Goal: Task Accomplishment & Management: Manage account settings

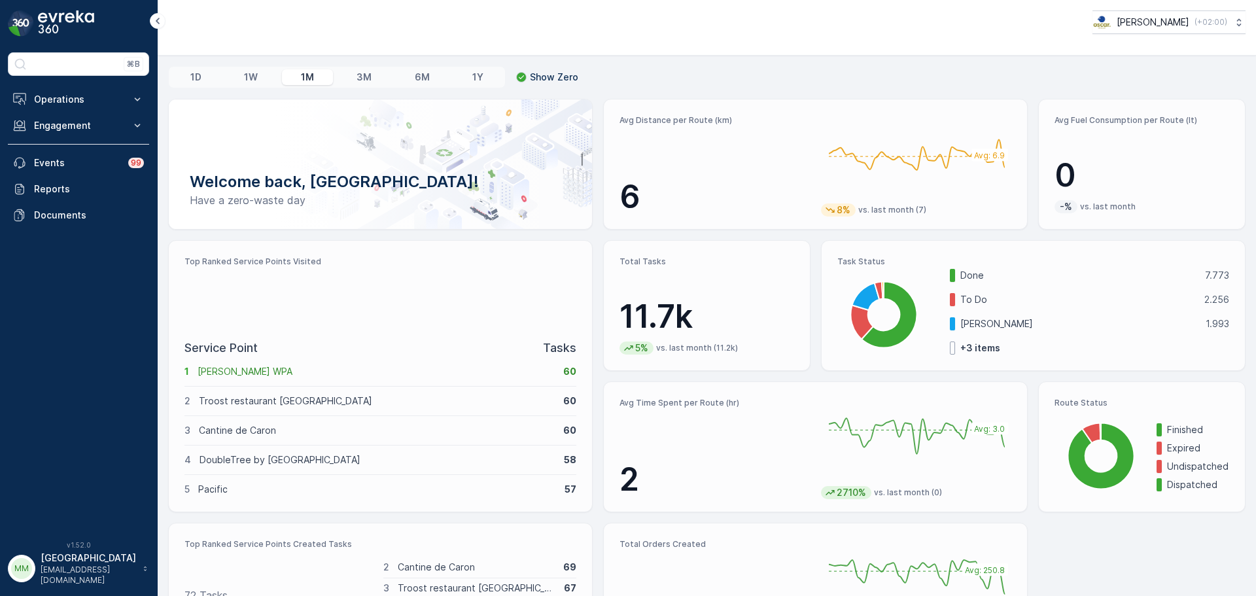
click at [67, 20] on img at bounding box center [66, 23] width 56 height 26
click at [71, 81] on div "⌘B Operations Insights Planning Routes & Tasks Cockpit Settings Engagement Insi…" at bounding box center [78, 288] width 141 height 473
click at [63, 92] on button "Operations" at bounding box center [78, 99] width 141 height 26
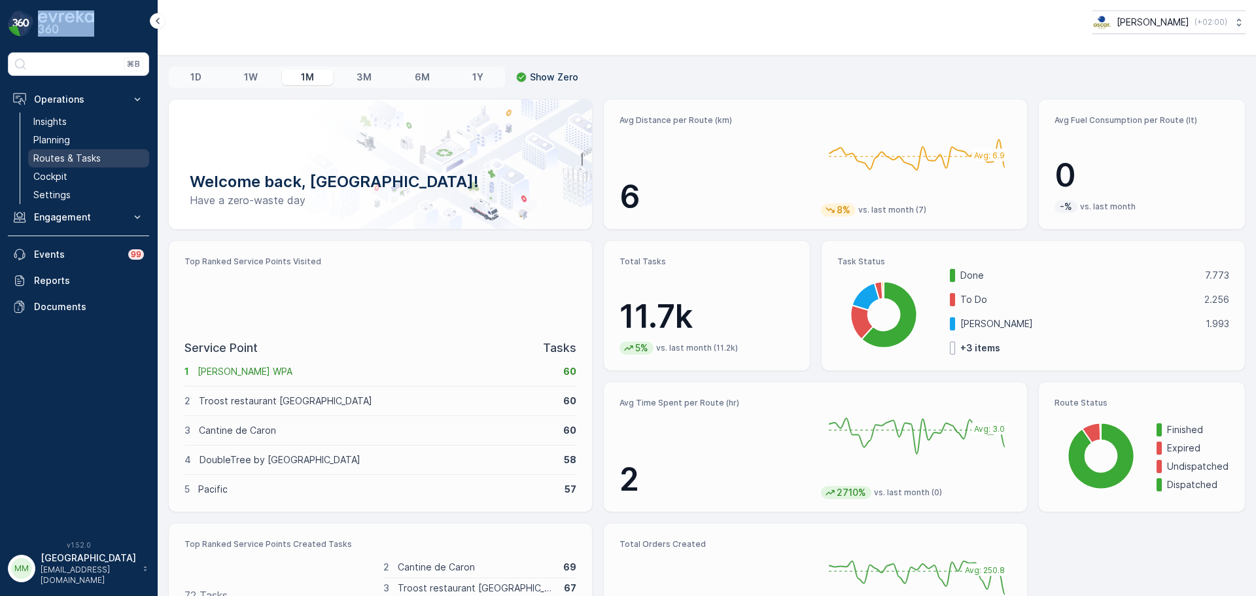
click at [76, 154] on p "Routes & Tasks" at bounding box center [66, 158] width 67 height 13
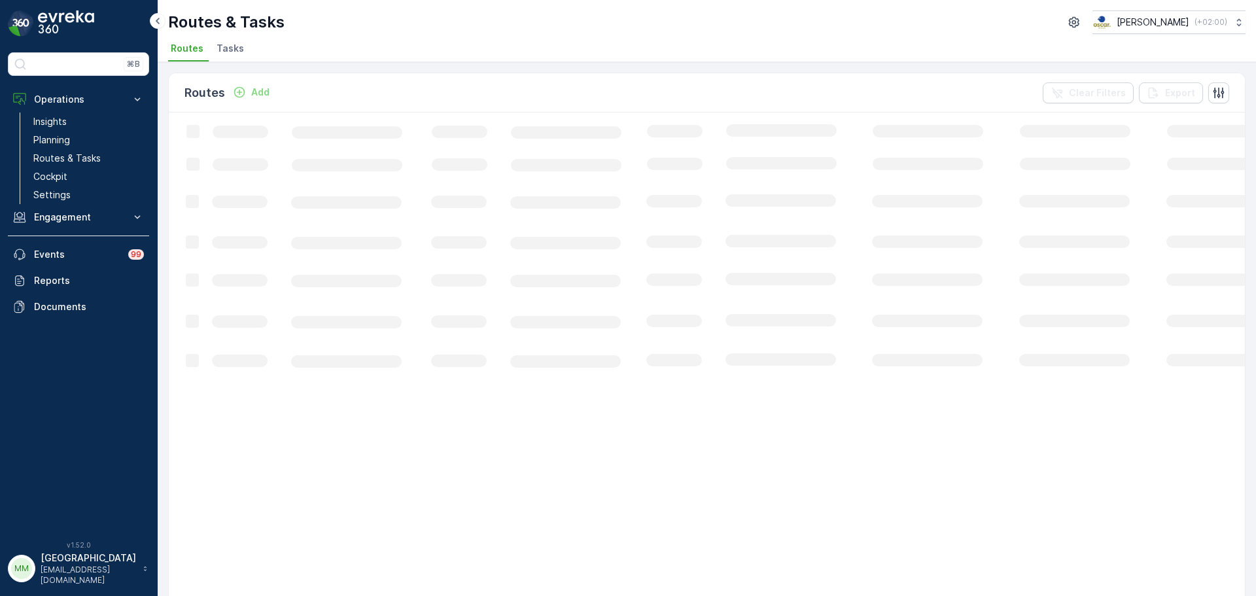
click at [225, 52] on span "Tasks" at bounding box center [230, 48] width 27 height 13
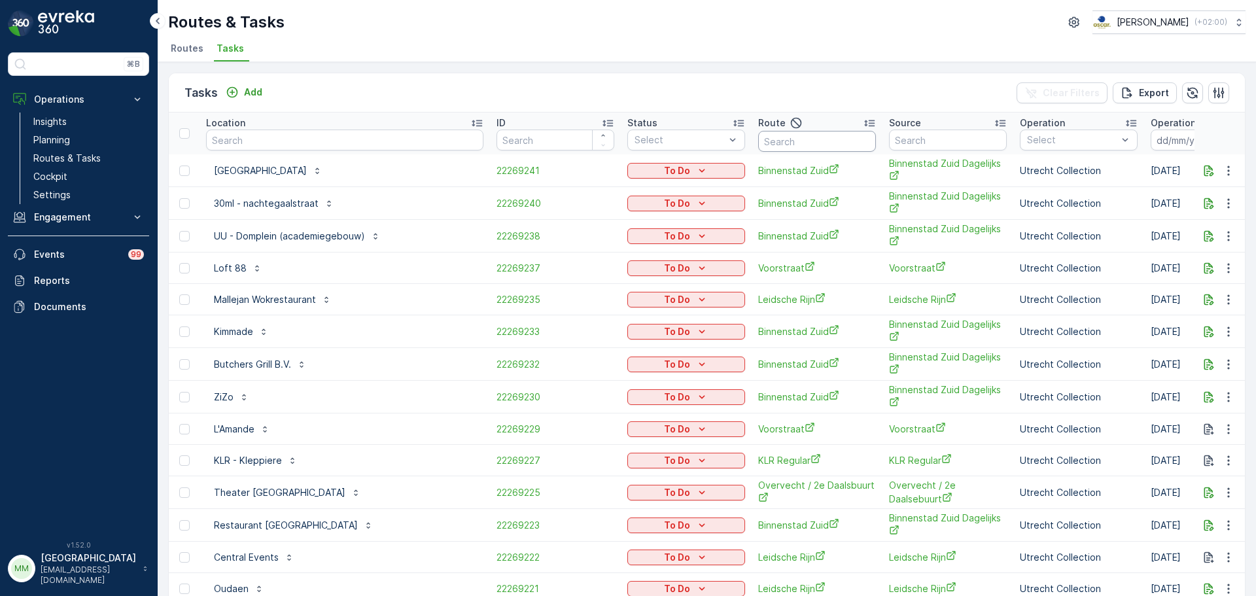
click at [758, 137] on input "text" at bounding box center [817, 141] width 118 height 21
type input "nesr"
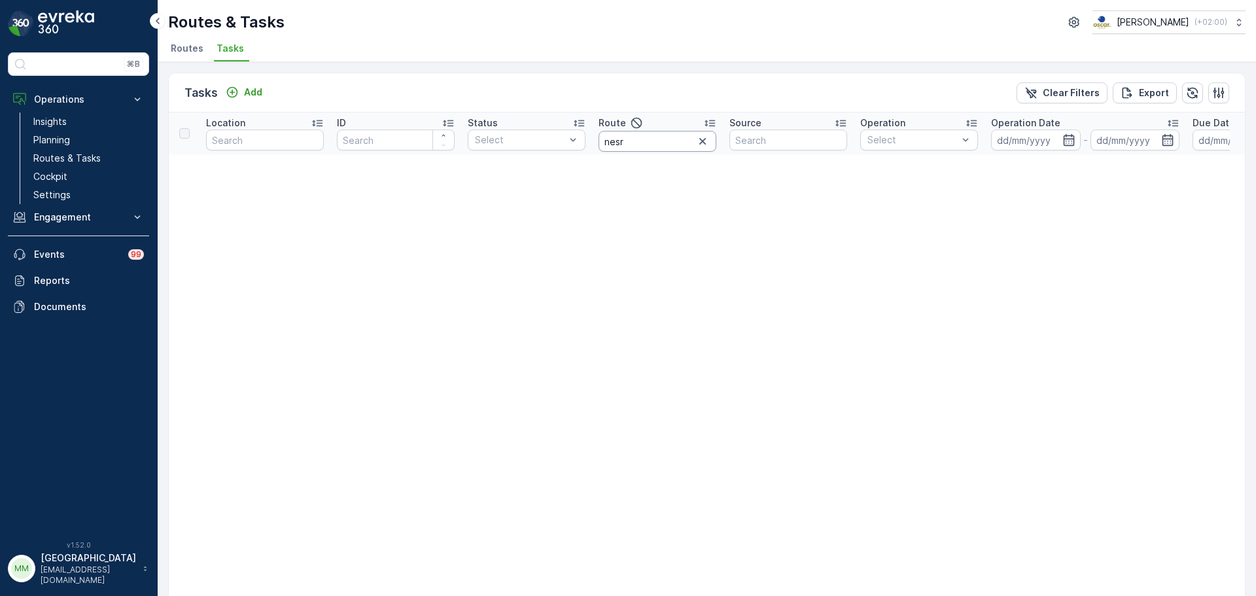
click at [620, 138] on input "nesr" at bounding box center [658, 141] width 118 height 21
type input "nes r"
click at [637, 143] on input "nes r" at bounding box center [658, 141] width 118 height 21
click at [642, 139] on input "nes r" at bounding box center [658, 141] width 118 height 21
type input "nes r"
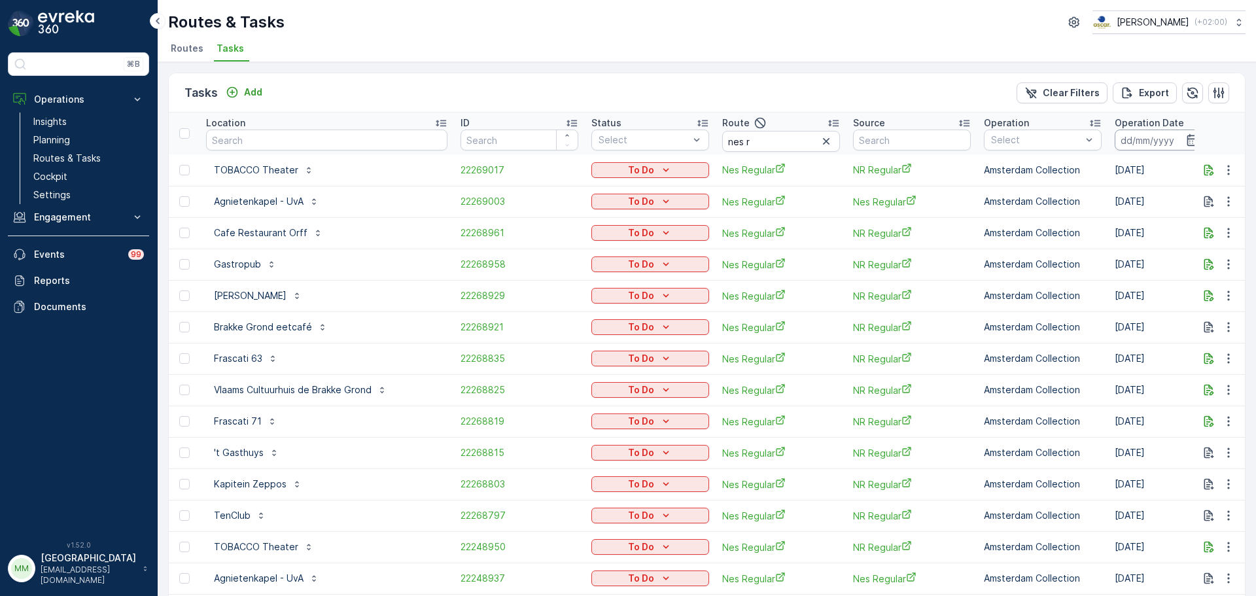
click at [1115, 144] on input at bounding box center [1160, 140] width 90 height 21
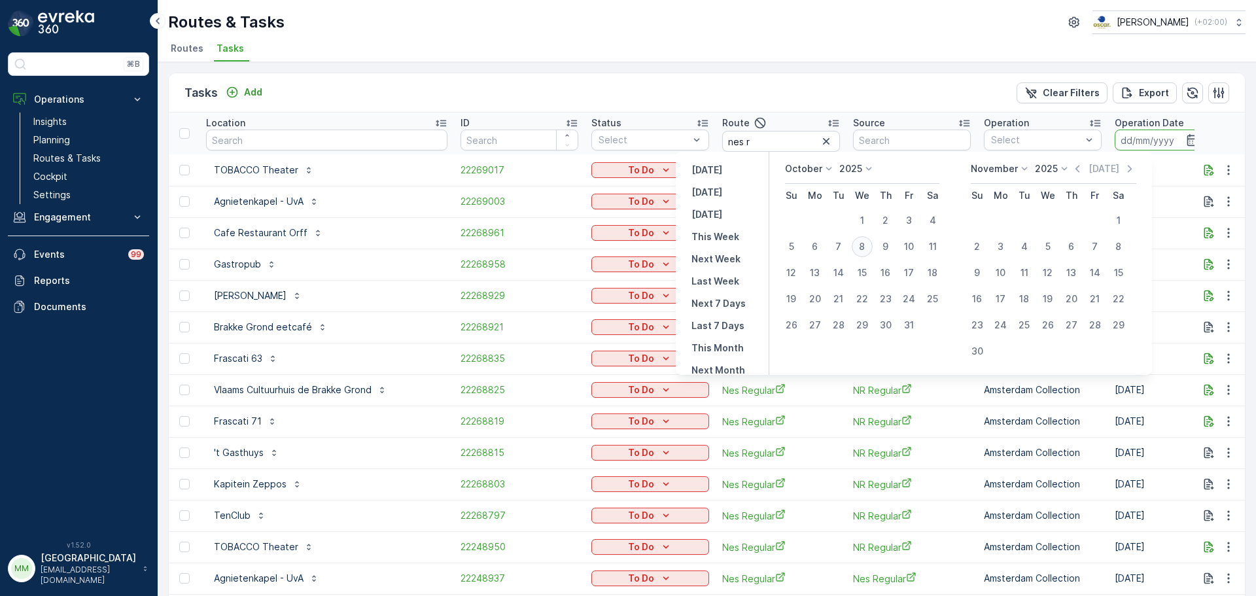
click at [872, 247] on div "8" at bounding box center [862, 246] width 21 height 21
type input "[DATE]"
click at [872, 247] on div "8" at bounding box center [862, 246] width 21 height 21
type input "[DATE]"
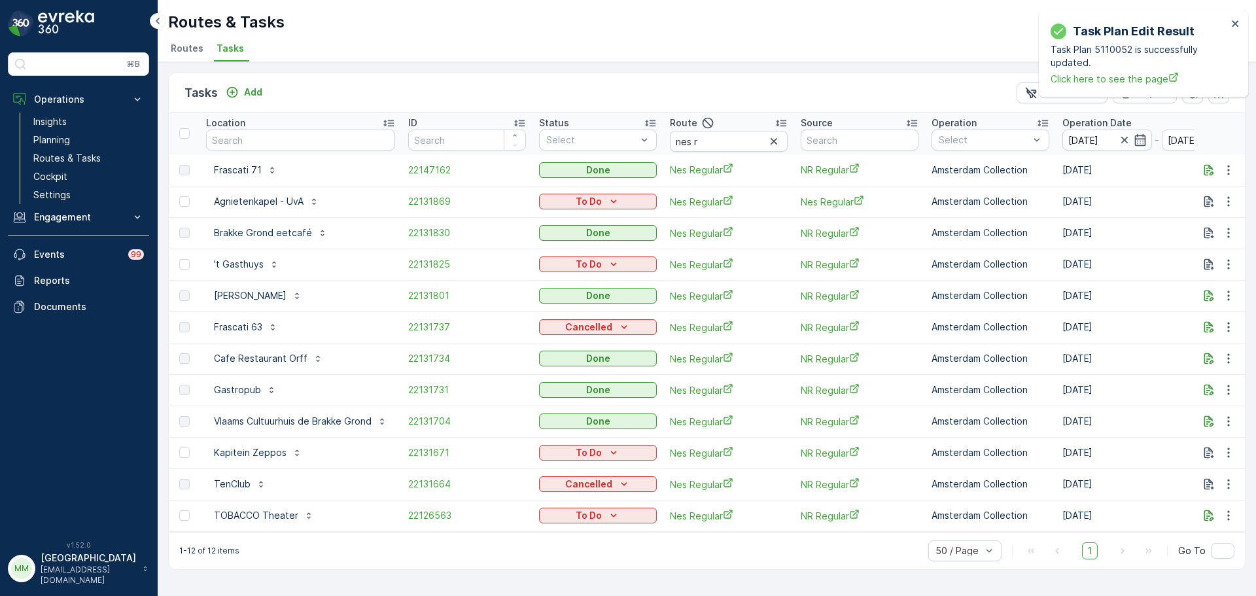
click at [249, 82] on div "Tasks Add Clear Filters Export" at bounding box center [707, 92] width 1076 height 39
click at [249, 89] on p "Add" at bounding box center [253, 92] width 18 height 13
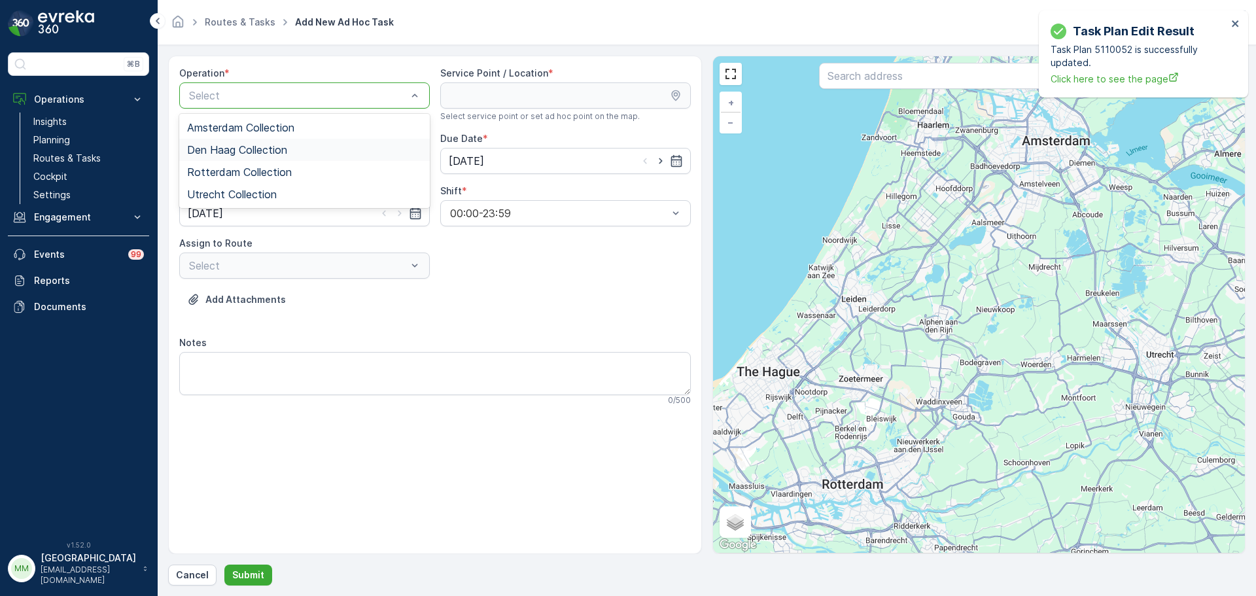
click at [272, 158] on div "Den Haag Collection" at bounding box center [304, 150] width 251 height 22
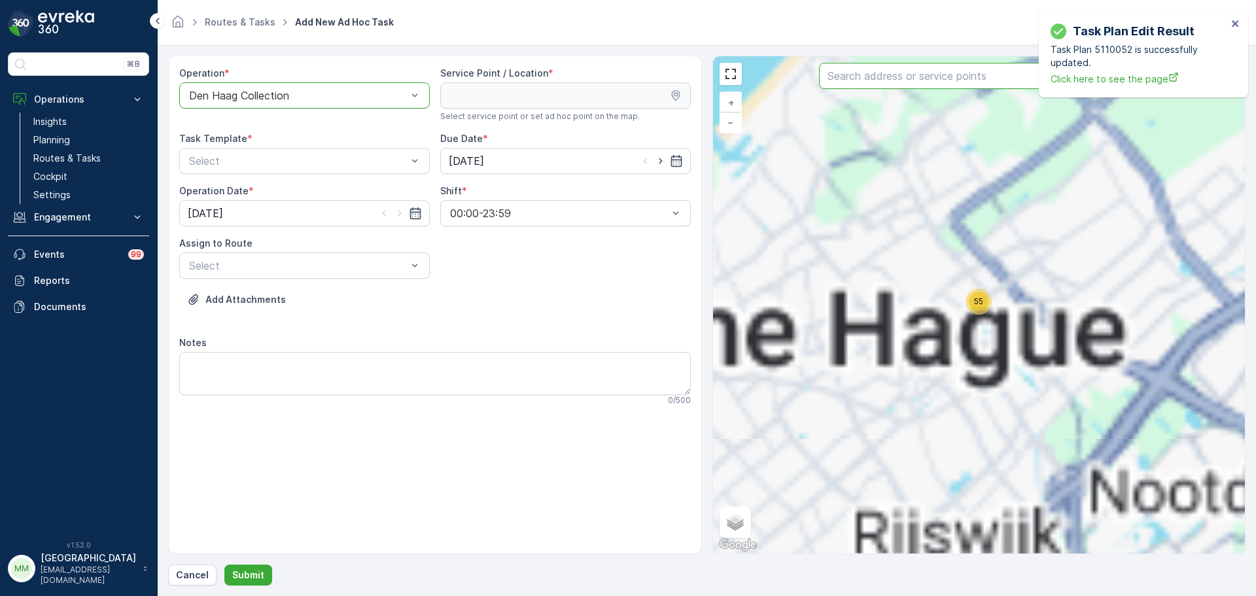
click at [901, 83] on input "text" at bounding box center [978, 76] width 319 height 26
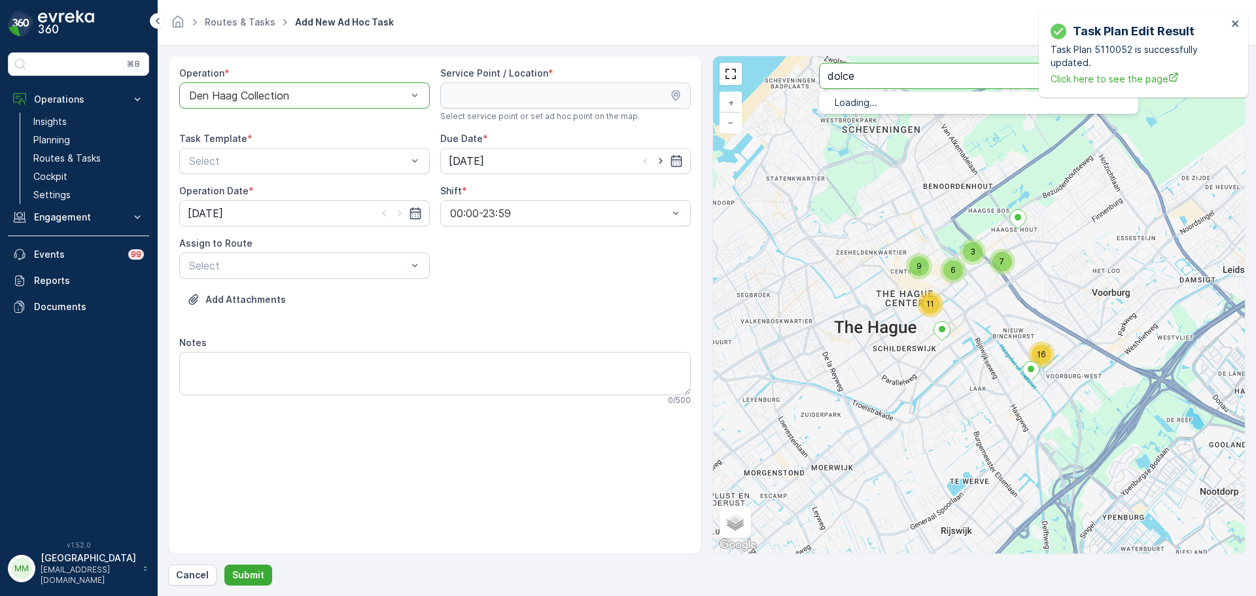
type input "dolce"
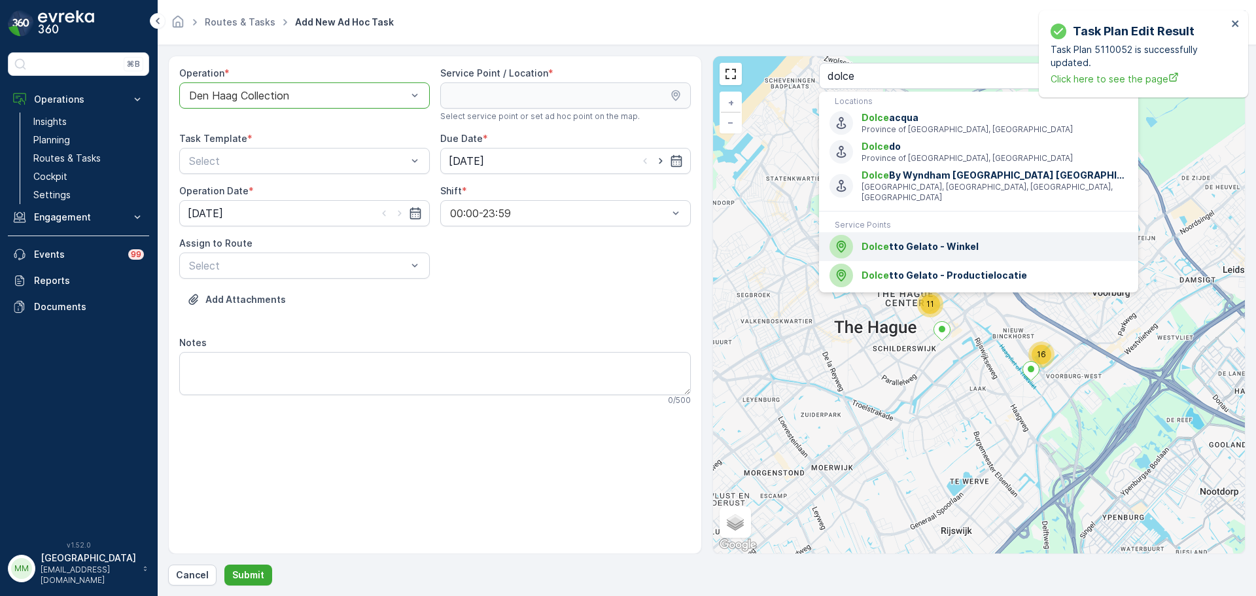
click at [886, 235] on div "Dolce tto Gelato - Winkel" at bounding box center [979, 247] width 298 height 24
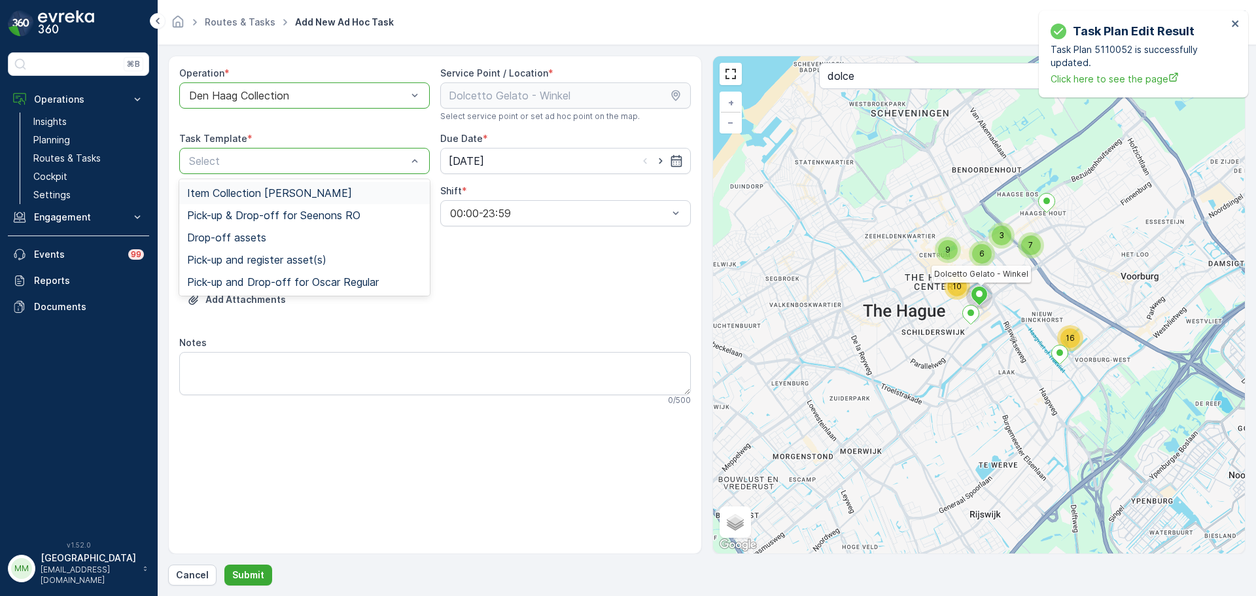
click at [250, 187] on span "Item Collection [PERSON_NAME]" at bounding box center [269, 193] width 165 height 12
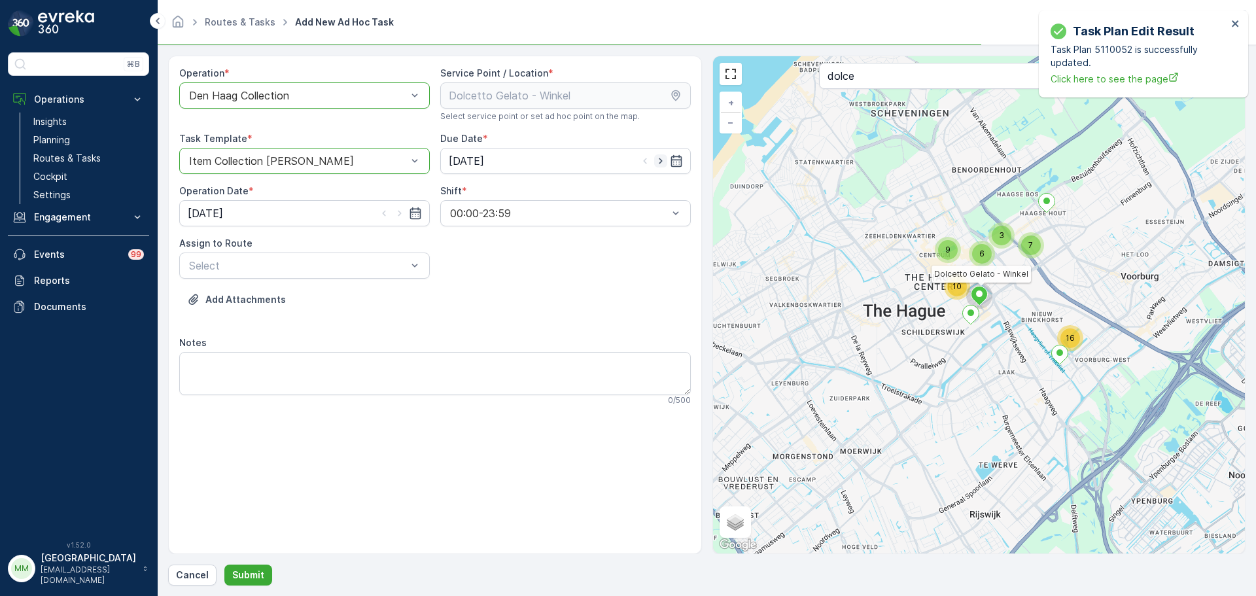
click at [659, 164] on icon "button" at bounding box center [660, 160] width 13 height 13
type input "09.10.2025"
click at [397, 209] on icon "button" at bounding box center [399, 213] width 13 height 13
type input "09.10.2025"
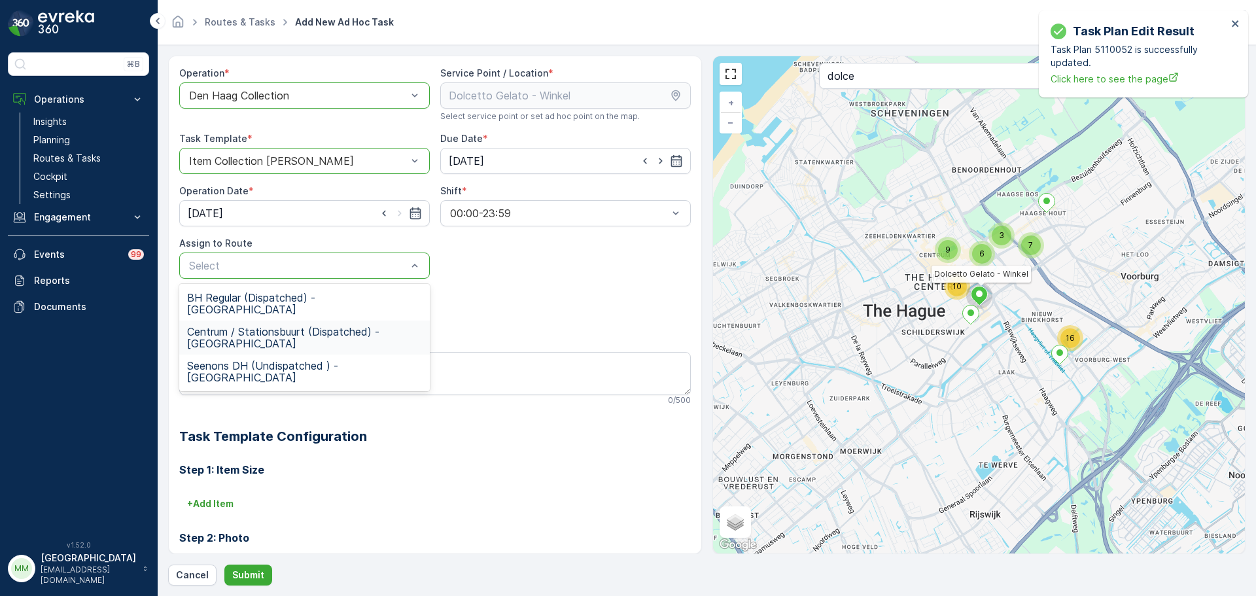
click at [248, 326] on span "Centrum / Stationsbuurt (Dispatched) - Den Haag" at bounding box center [304, 338] width 235 height 24
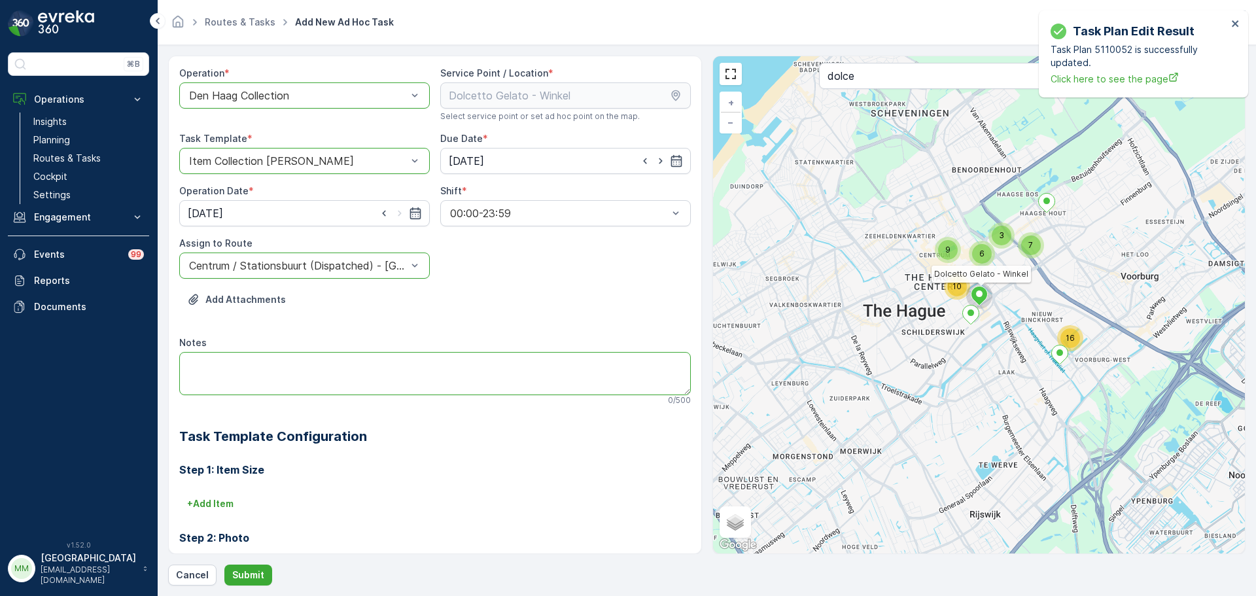
click at [250, 359] on textarea "Notes" at bounding box center [435, 373] width 512 height 43
click at [200, 376] on textarea "graag brengen: 7x 60L PD zakken" at bounding box center [435, 373] width 512 height 43
type textarea "graag brengen: 7x rollen 60L PD zakken"
click at [252, 563] on div "Operation * option Den Haag Collection, selected. Den Haag Collection Service P…" at bounding box center [707, 321] width 1078 height 530
click at [251, 566] on button "Submit" at bounding box center [248, 575] width 48 height 21
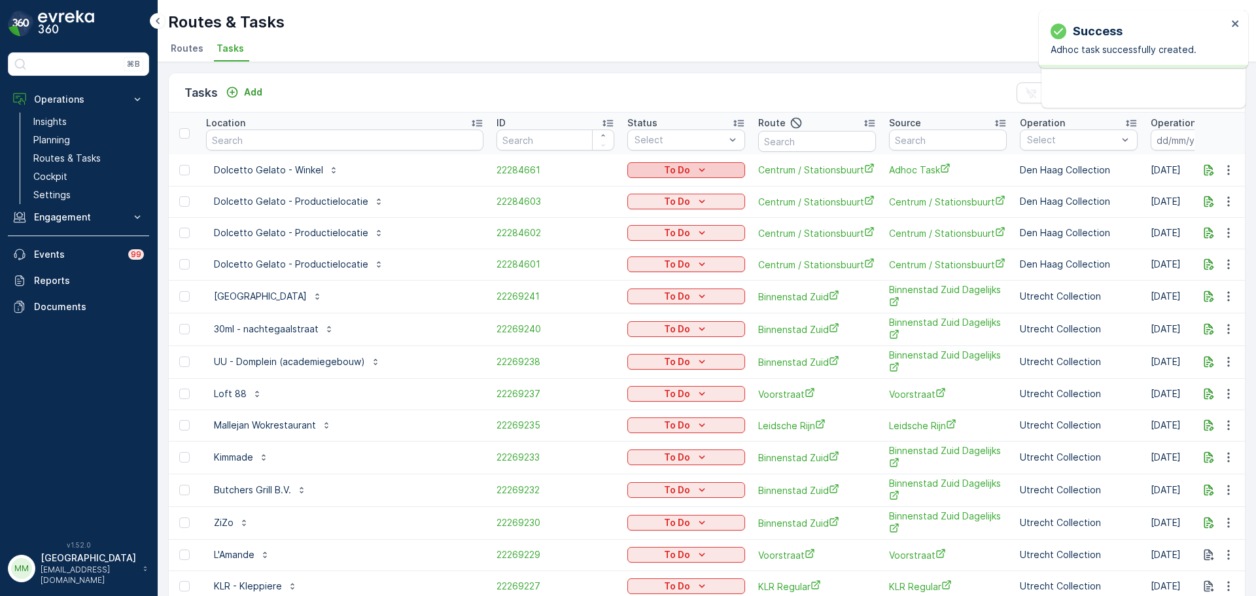
click at [696, 168] on icon "To Do" at bounding box center [702, 170] width 13 height 13
click at [592, 222] on span "Let Op!" at bounding box center [577, 226] width 33 height 13
click at [769, 147] on input "text" at bounding box center [817, 141] width 118 height 21
type input "overv"
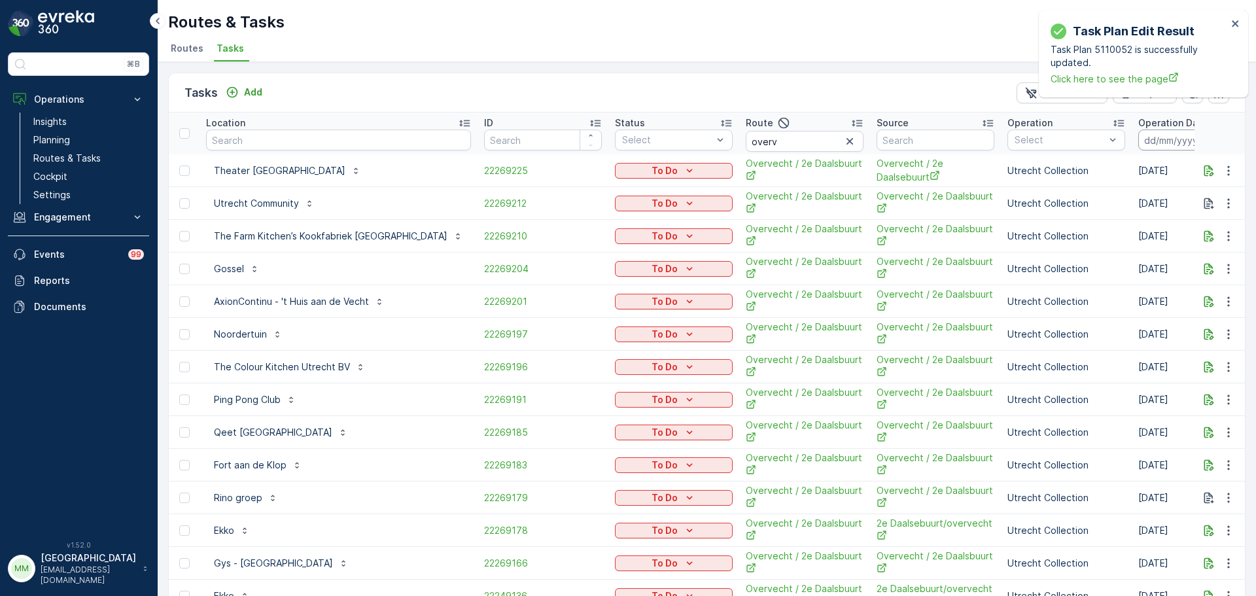
click at [1139, 146] on input at bounding box center [1184, 140] width 90 height 21
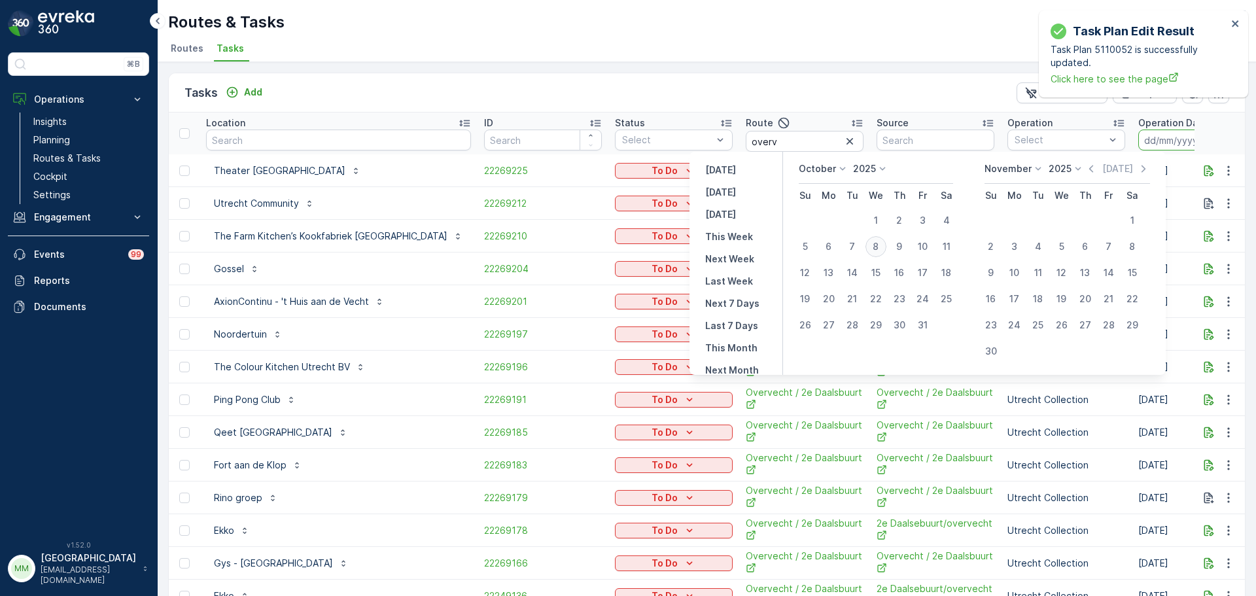
click at [883, 249] on div "8" at bounding box center [876, 246] width 21 height 21
type input "[DATE]"
click at [883, 248] on div "8" at bounding box center [876, 246] width 21 height 21
type input "[DATE]"
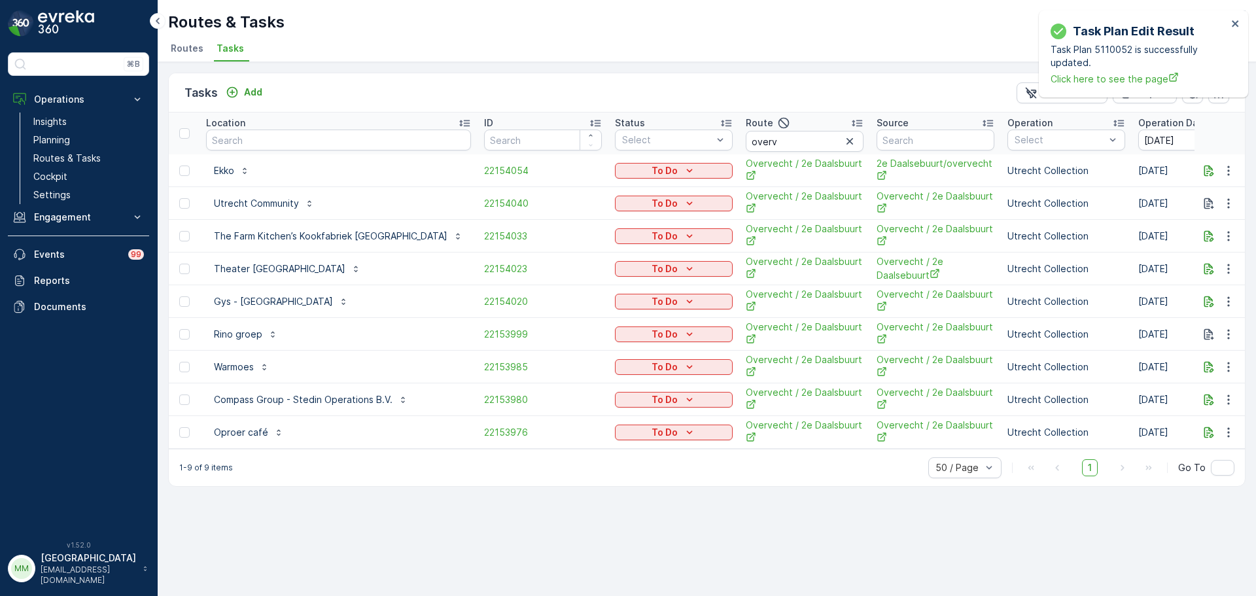
drag, startPoint x: 508, startPoint y: 455, endPoint x: 574, endPoint y: 465, distance: 66.7
click at [574, 465] on div "1-9 of 9 items 50 / Page 1 Go To" at bounding box center [707, 467] width 1076 height 37
drag, startPoint x: 574, startPoint y: 461, endPoint x: 614, endPoint y: 459, distance: 40.6
click at [614, 459] on div "1-9 of 9 items 50 / Page 1 Go To" at bounding box center [707, 467] width 1076 height 37
click at [1239, 22] on icon "close" at bounding box center [1236, 23] width 9 height 10
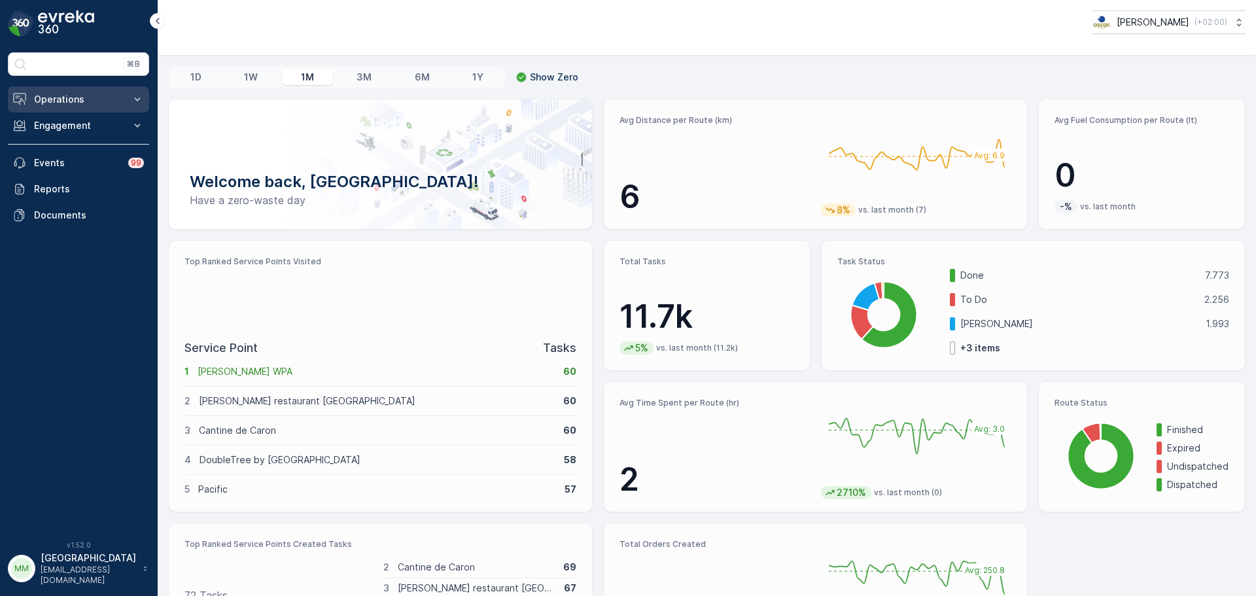
click at [75, 97] on p "Operations" at bounding box center [78, 99] width 89 height 13
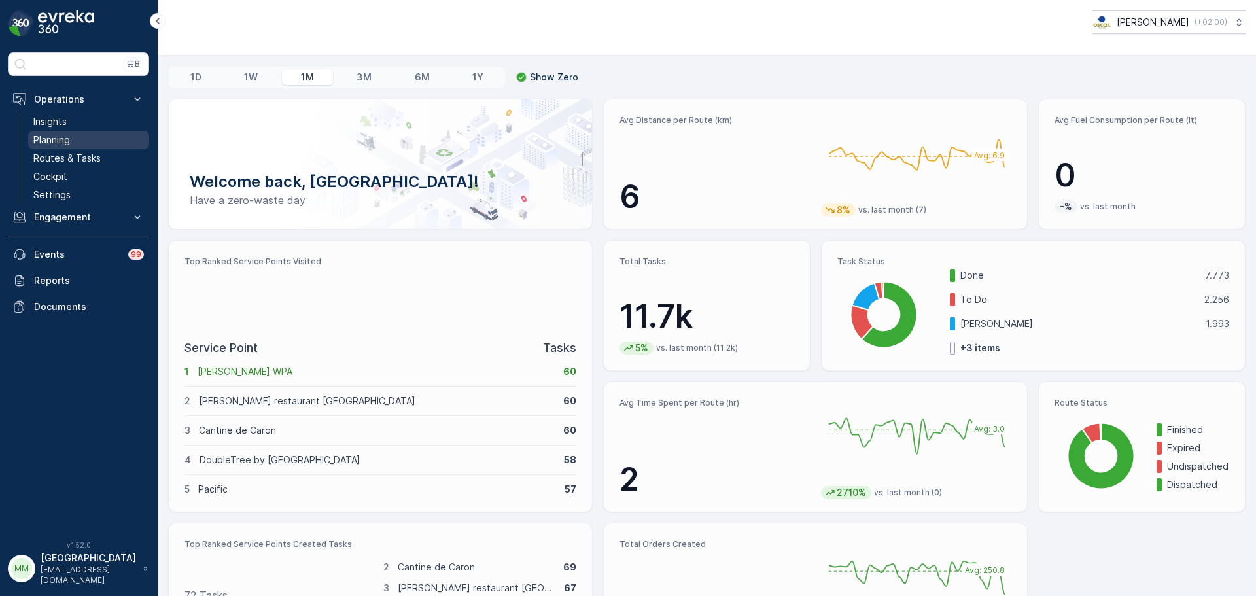
click at [69, 137] on p "Planning" at bounding box center [51, 139] width 37 height 13
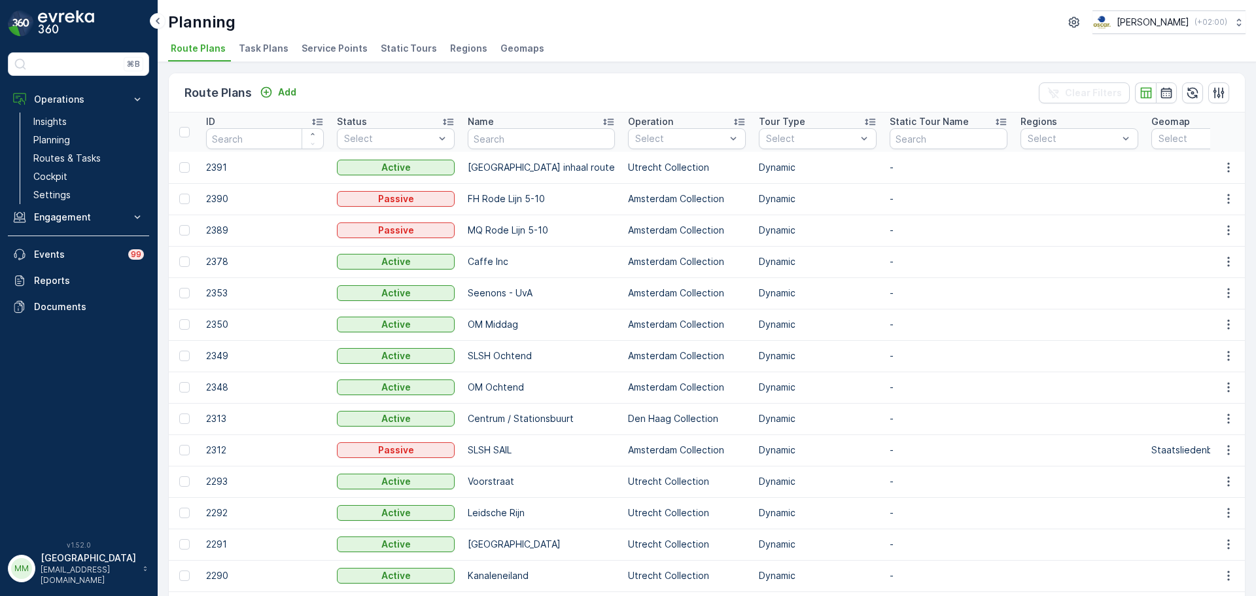
click at [244, 55] on li "Task Plans" at bounding box center [265, 50] width 58 height 22
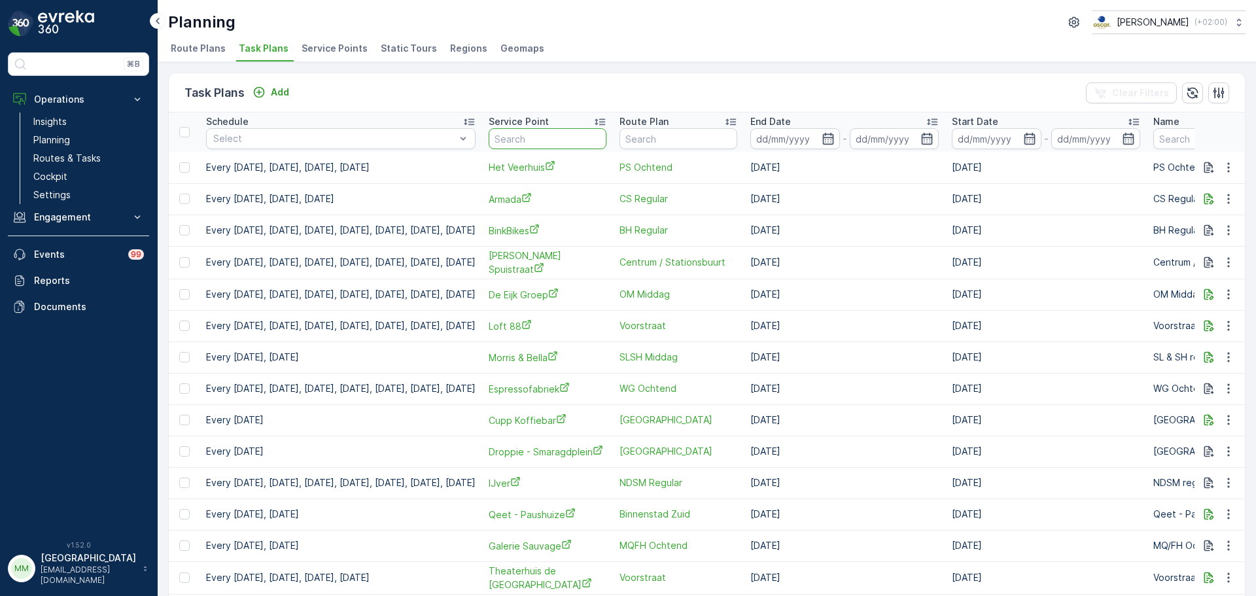
click at [596, 136] on input "text" at bounding box center [548, 138] width 118 height 21
type input "dolc"
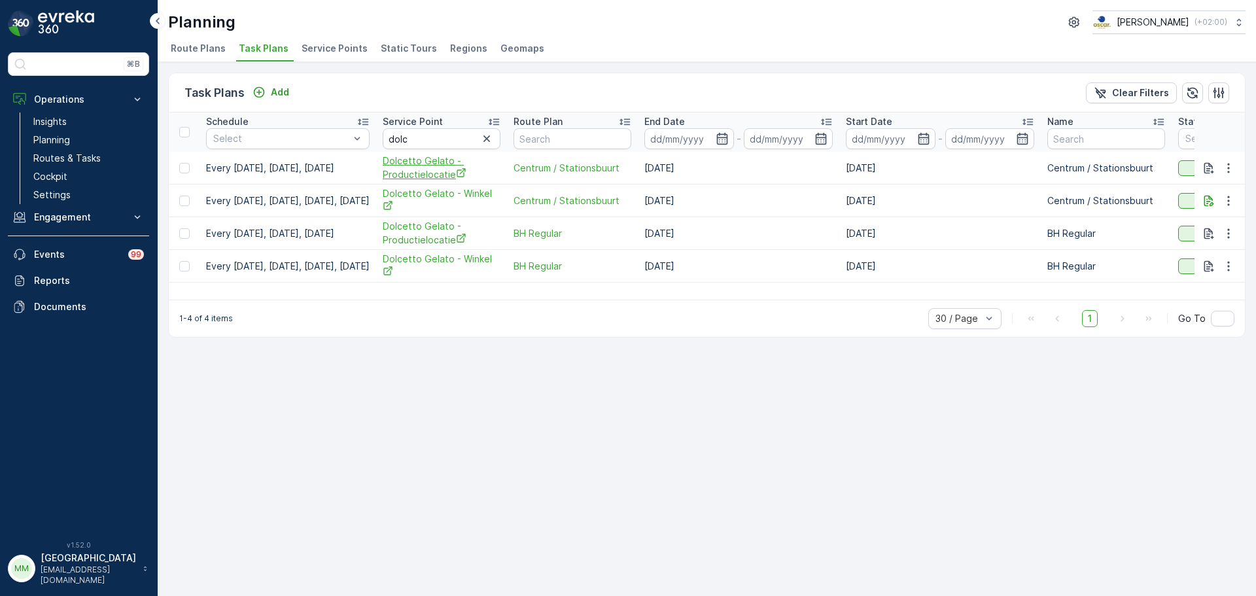
click at [467, 179] on span "Dolcetto Gelato - Productielocatie" at bounding box center [442, 167] width 118 height 27
click at [1223, 169] on icon "button" at bounding box center [1228, 168] width 13 height 13
click at [1219, 204] on span "Edit Task Plan" at bounding box center [1205, 206] width 61 height 13
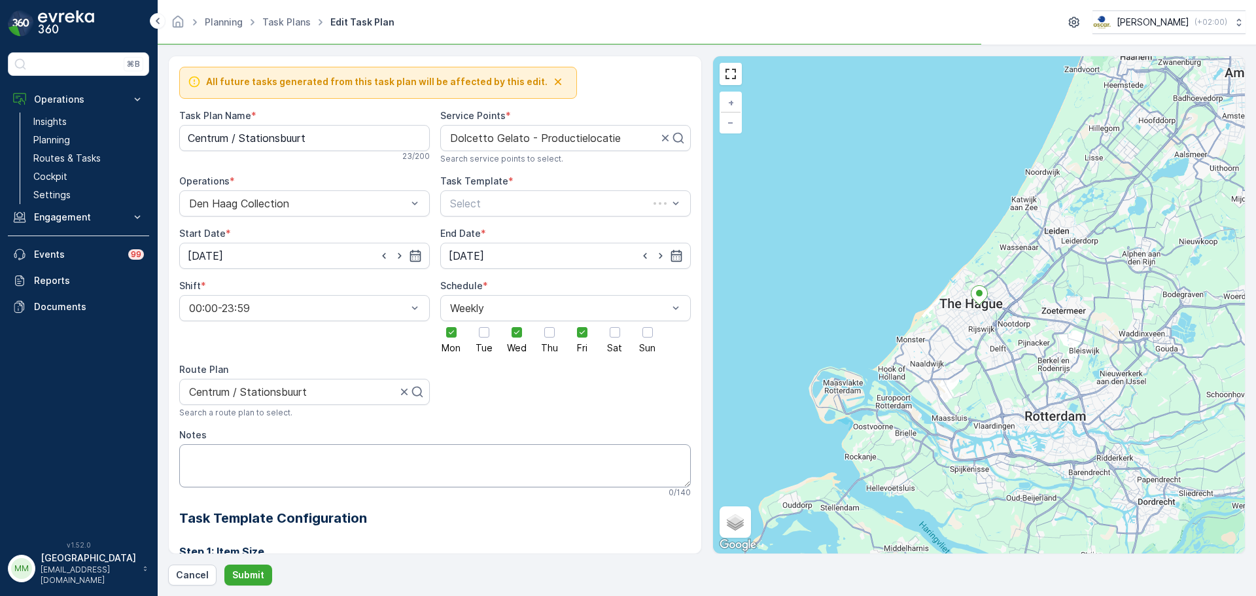
click at [371, 467] on div "All future tasks generated from this task plan will be affected by this edit. T…" at bounding box center [435, 432] width 512 height 731
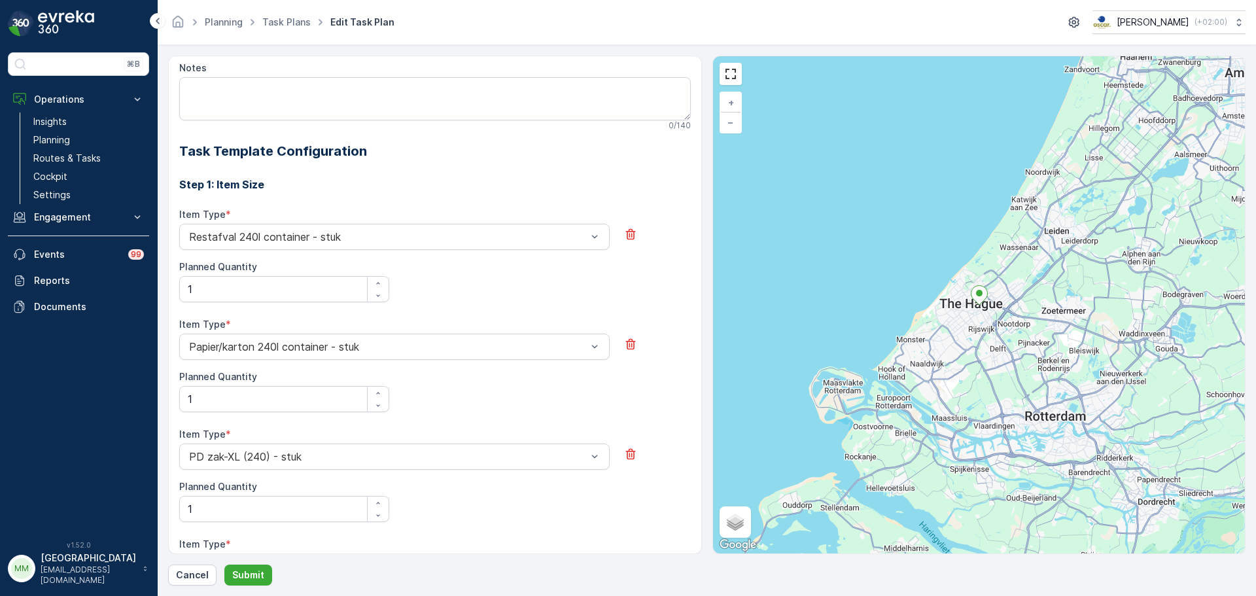
scroll to position [92, 0]
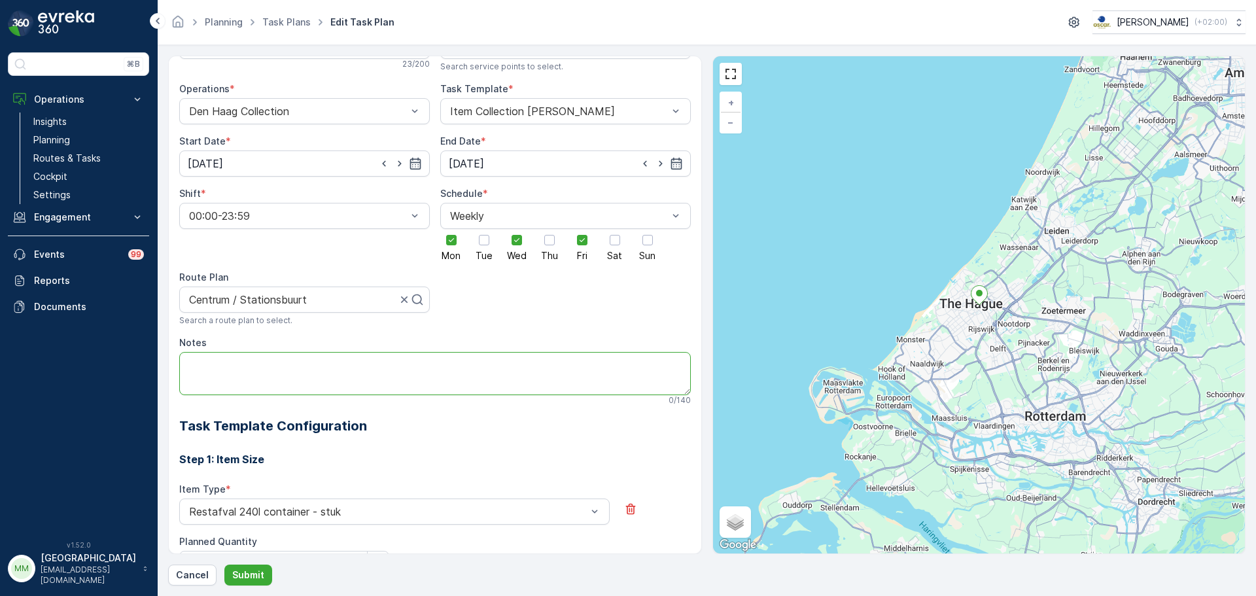
click at [245, 358] on textarea "Notes" at bounding box center [435, 373] width 512 height 43
click at [268, 360] on textarea "Na 12" at bounding box center [435, 373] width 512 height 43
type textarea "Na 12:00 langsgaan"
click at [245, 575] on p "Submit" at bounding box center [248, 575] width 32 height 13
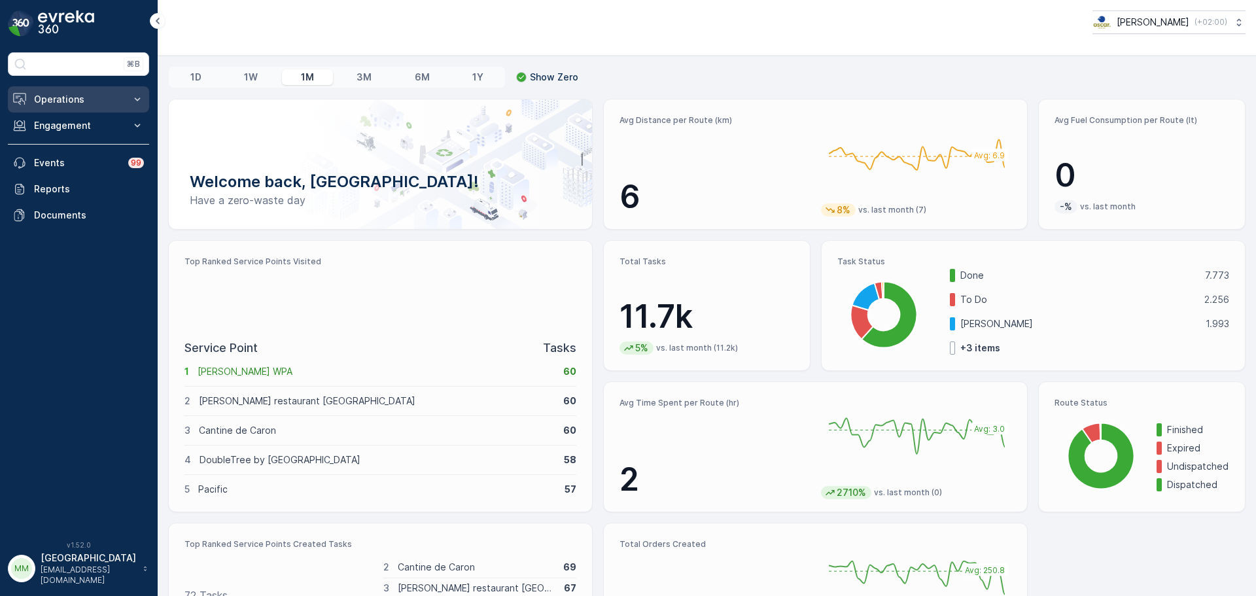
click at [86, 88] on button "Operations" at bounding box center [78, 99] width 141 height 26
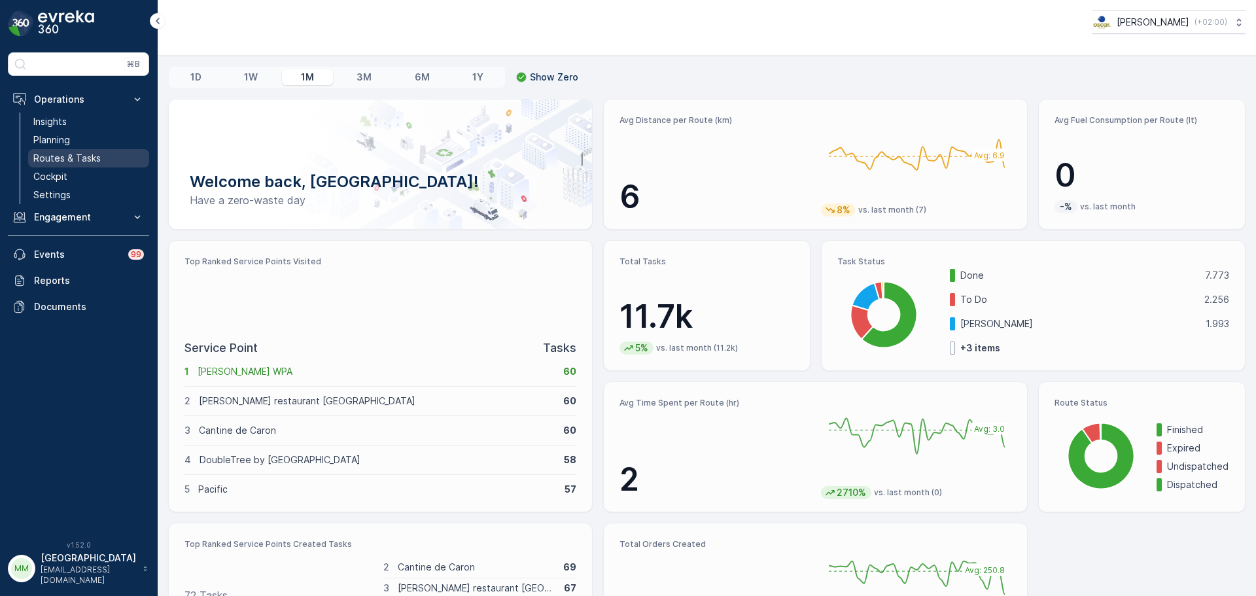
click at [75, 160] on p "Routes & Tasks" at bounding box center [66, 158] width 67 height 13
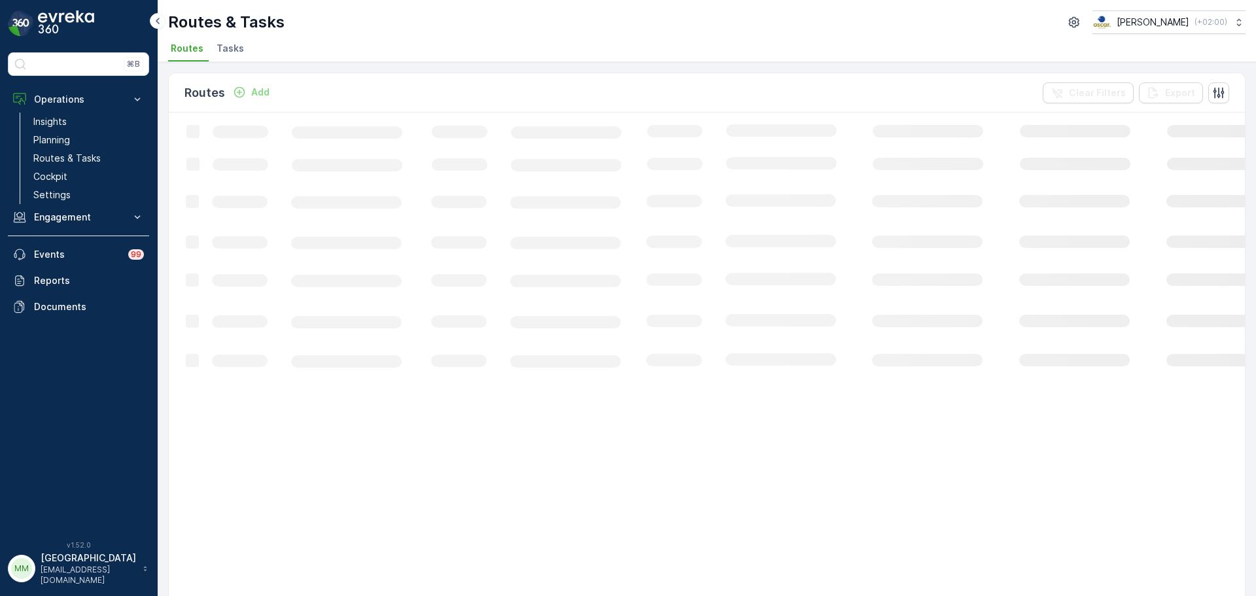
click at [241, 37] on div "Routes & Tasks Oscar Circulair ( +02:00 ) Routes Tasks" at bounding box center [707, 31] width 1099 height 62
drag, startPoint x: 236, startPoint y: 51, endPoint x: 429, endPoint y: 0, distance: 199.7
click at [239, 51] on span "Tasks" at bounding box center [230, 48] width 27 height 13
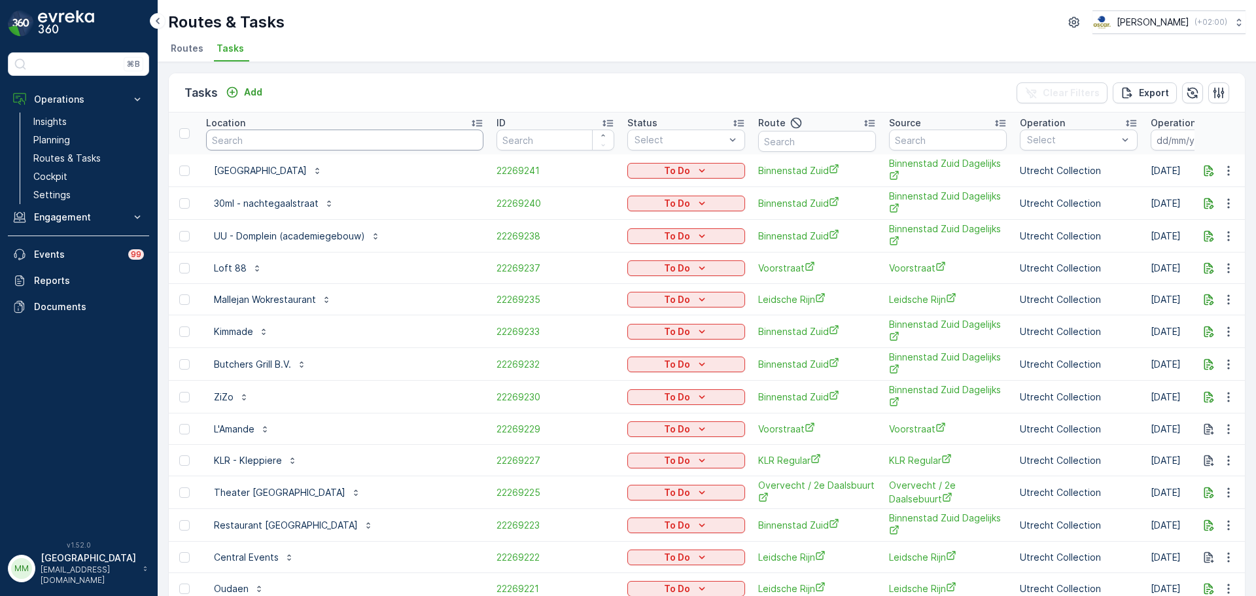
click at [276, 128] on div "Location" at bounding box center [344, 122] width 277 height 13
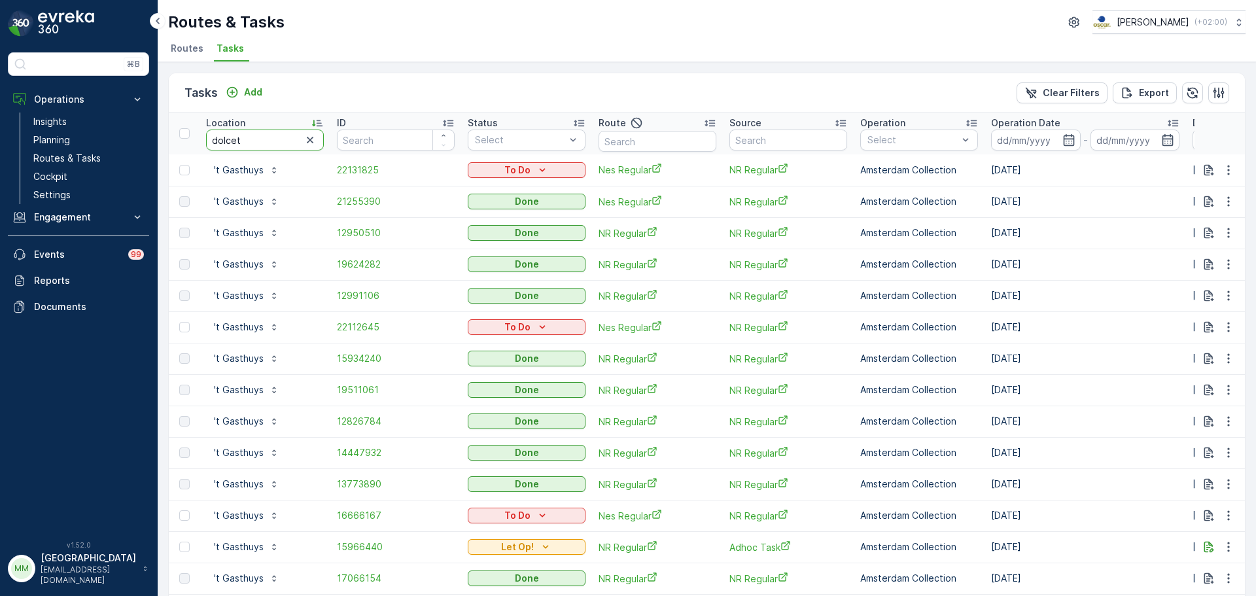
type input "dolceto"
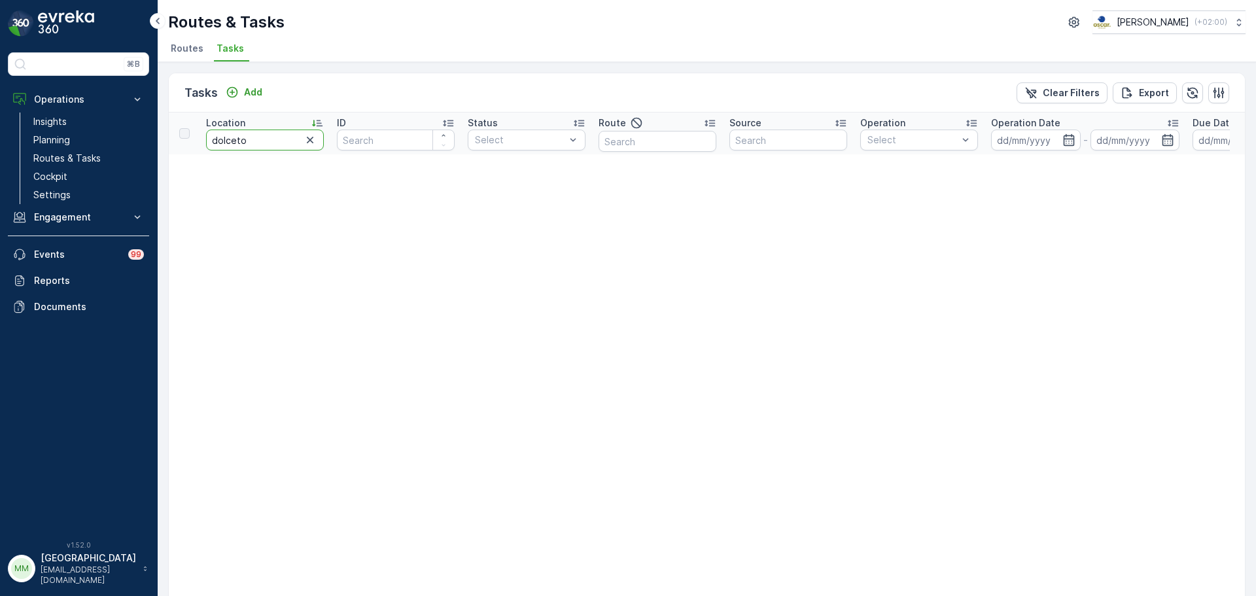
click at [260, 143] on input "dolceto" at bounding box center [265, 140] width 118 height 21
click at [238, 145] on input "dolceto" at bounding box center [265, 140] width 118 height 21
type input "dolcetto"
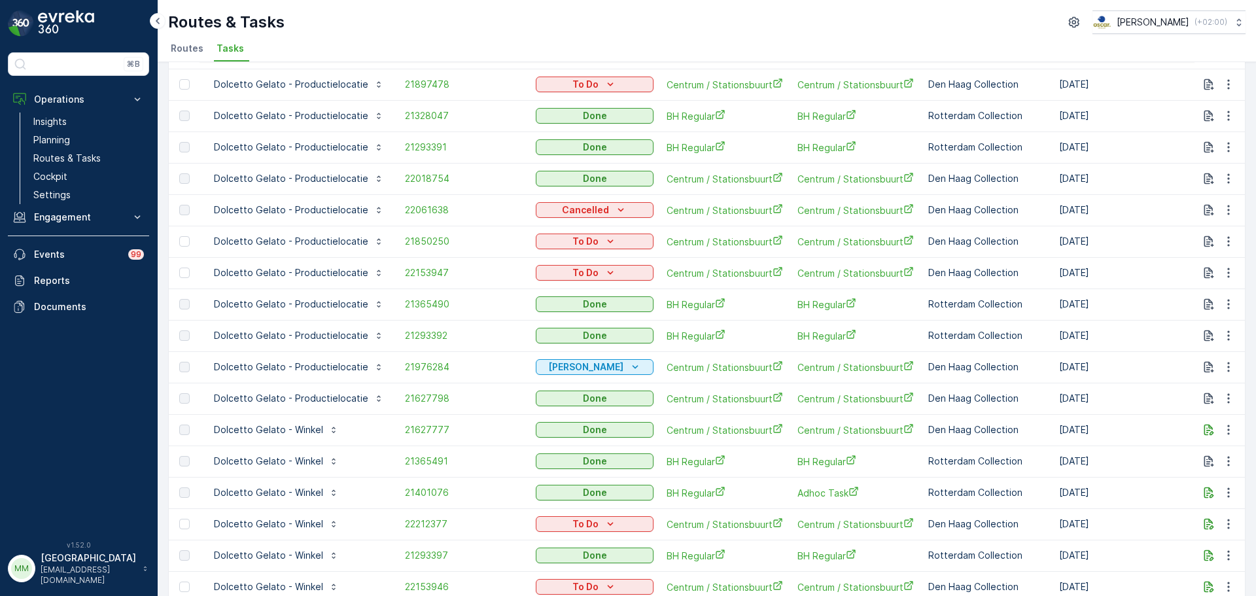
scroll to position [393, 0]
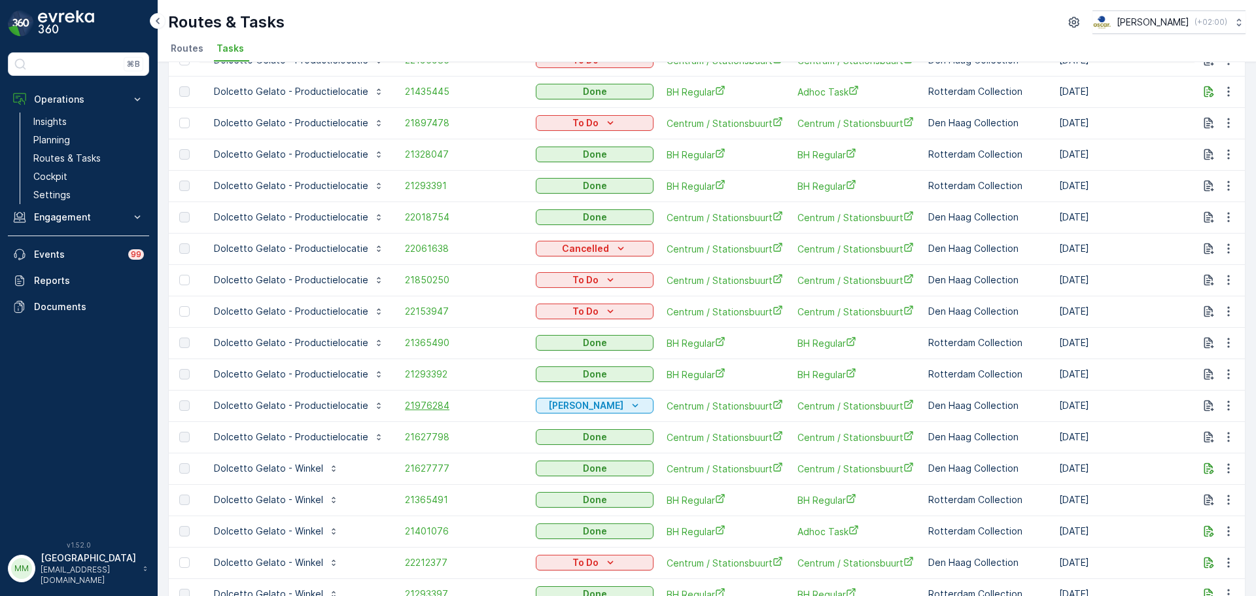
click at [419, 405] on span "21976284" at bounding box center [464, 405] width 118 height 13
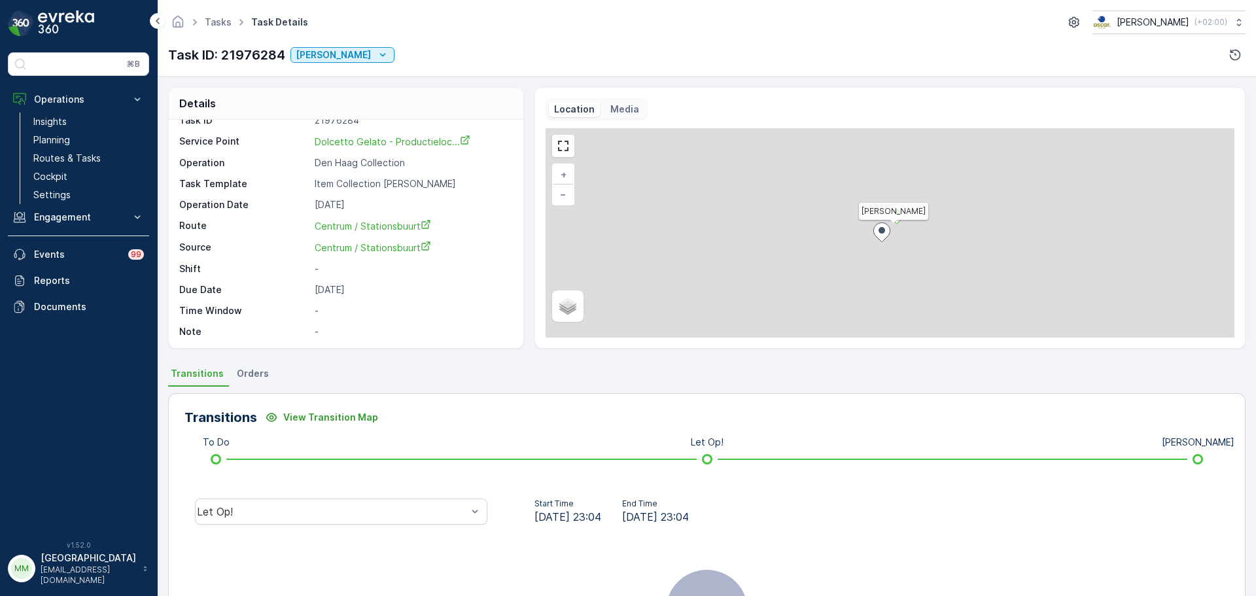
scroll to position [17, 0]
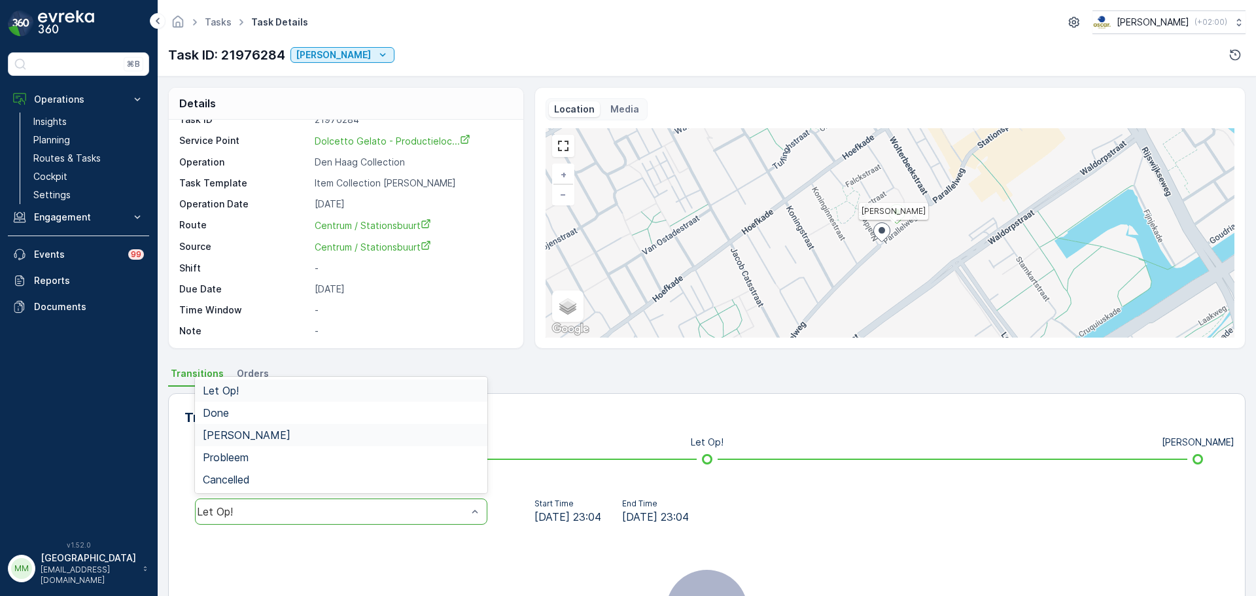
click at [241, 433] on span "Geen Afval" at bounding box center [247, 435] width 88 height 12
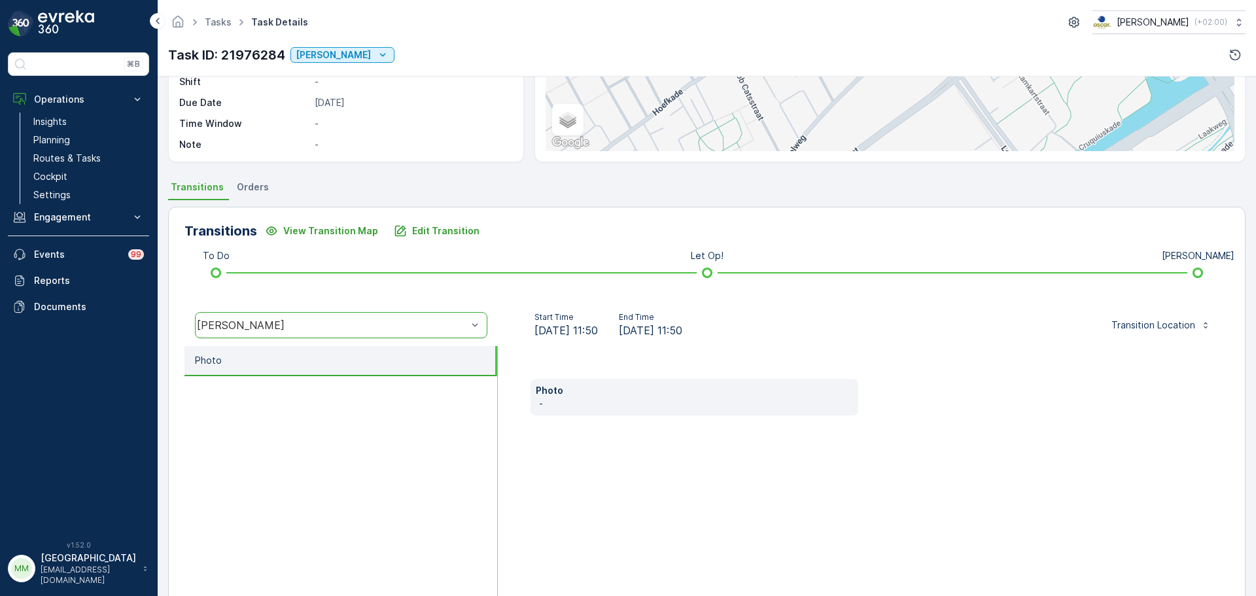
scroll to position [196, 0]
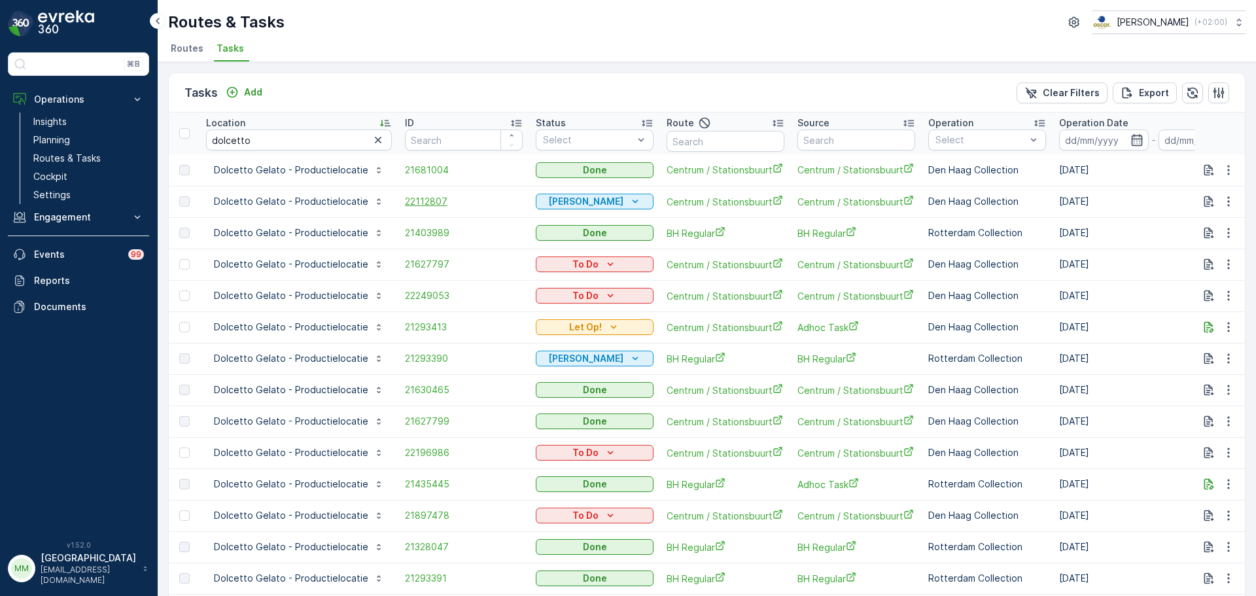
click at [405, 202] on span "22112807" at bounding box center [464, 201] width 118 height 13
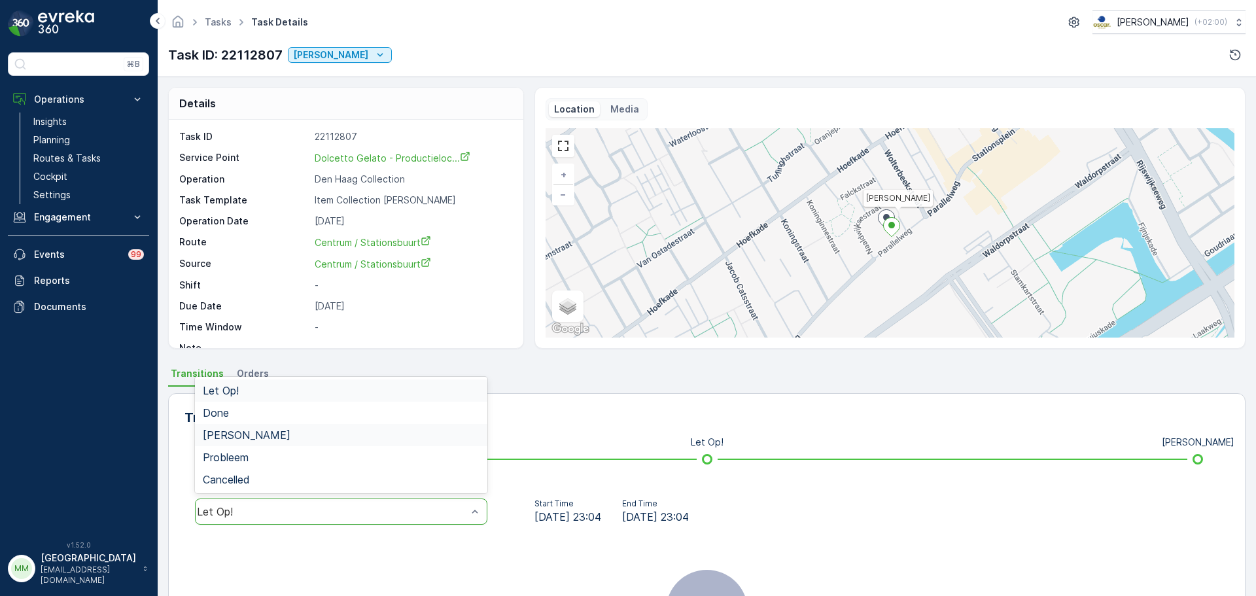
click at [246, 436] on span "Geen Afval" at bounding box center [247, 435] width 88 height 12
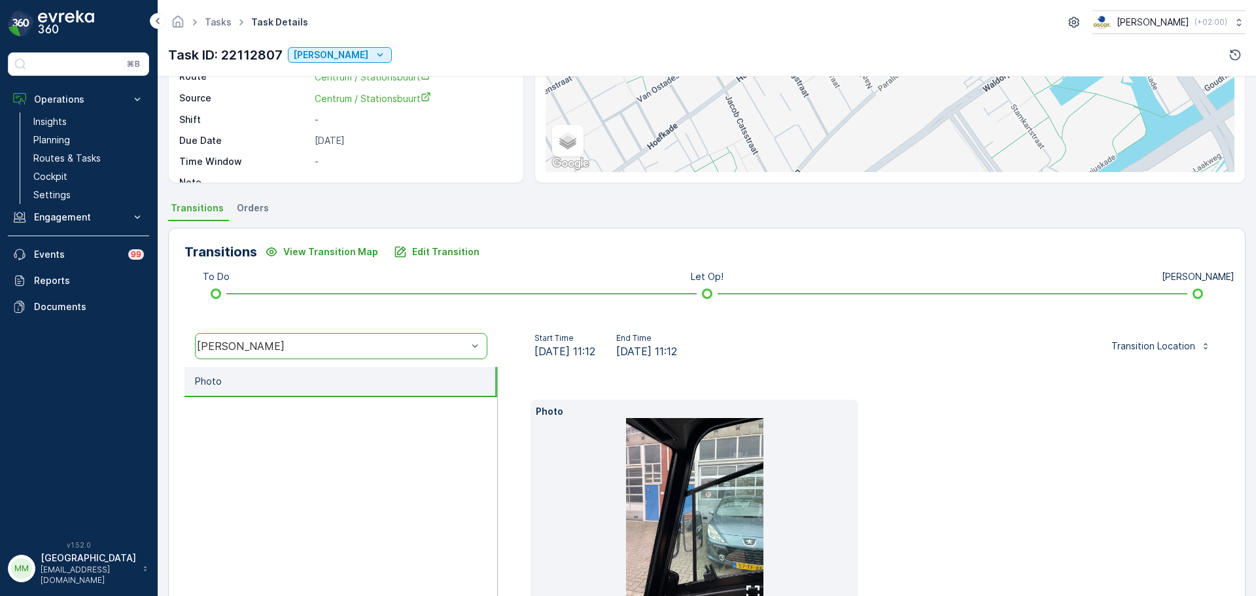
scroll to position [250, 0]
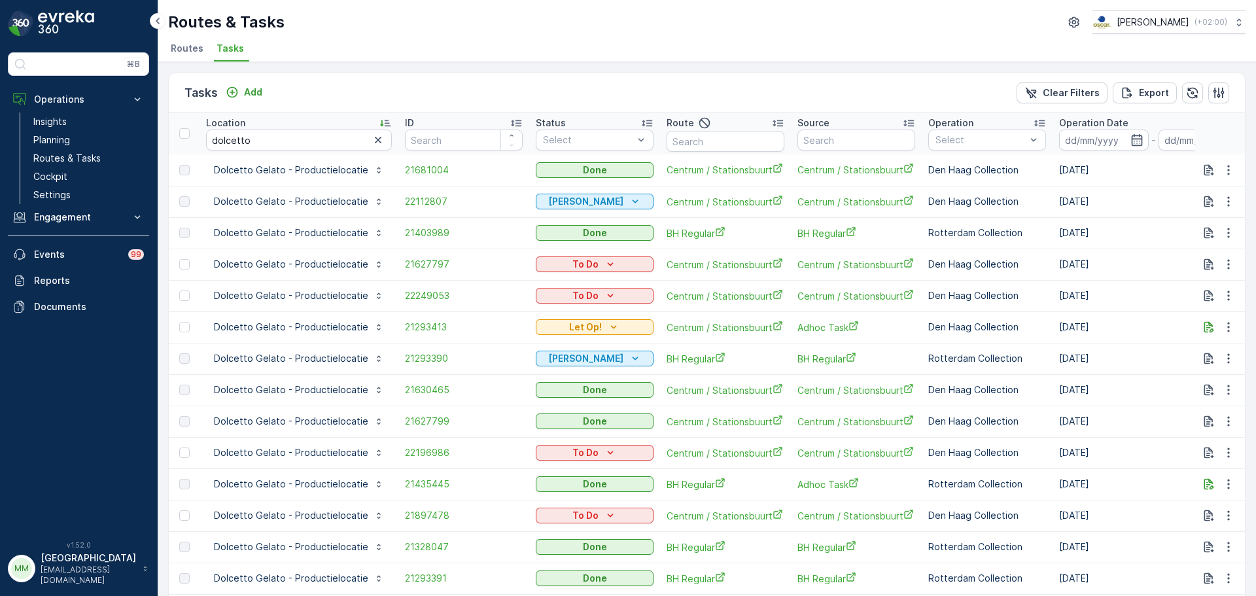
click at [399, 336] on td "21293413" at bounding box center [464, 326] width 131 height 31
click at [416, 328] on span "21293413" at bounding box center [464, 327] width 118 height 13
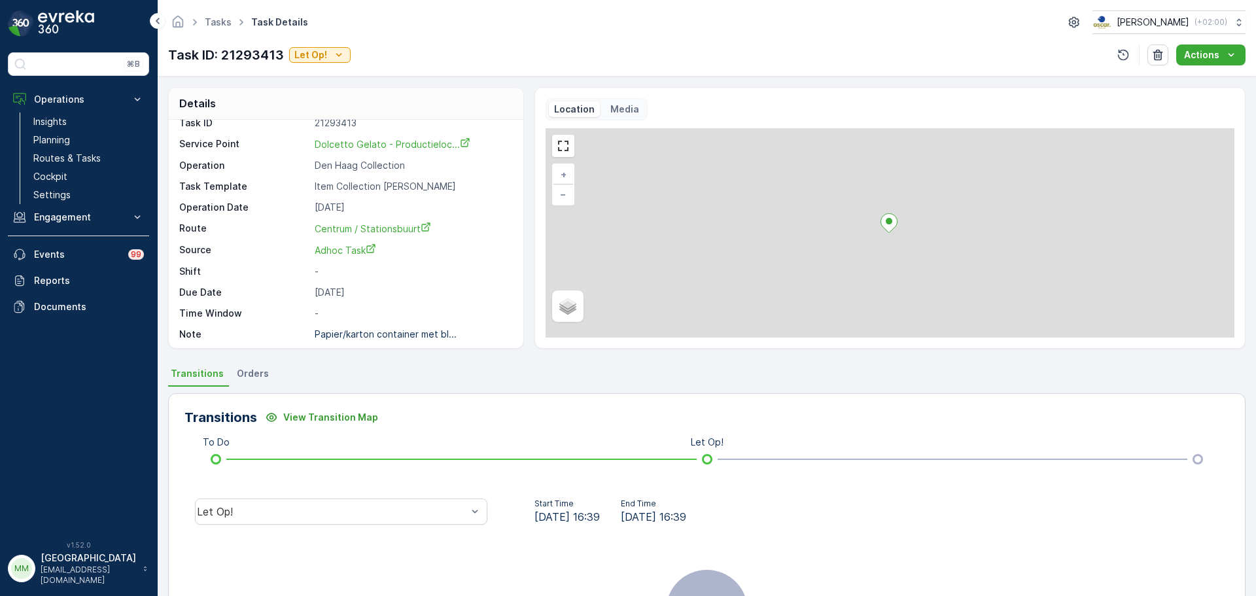
scroll to position [17, 0]
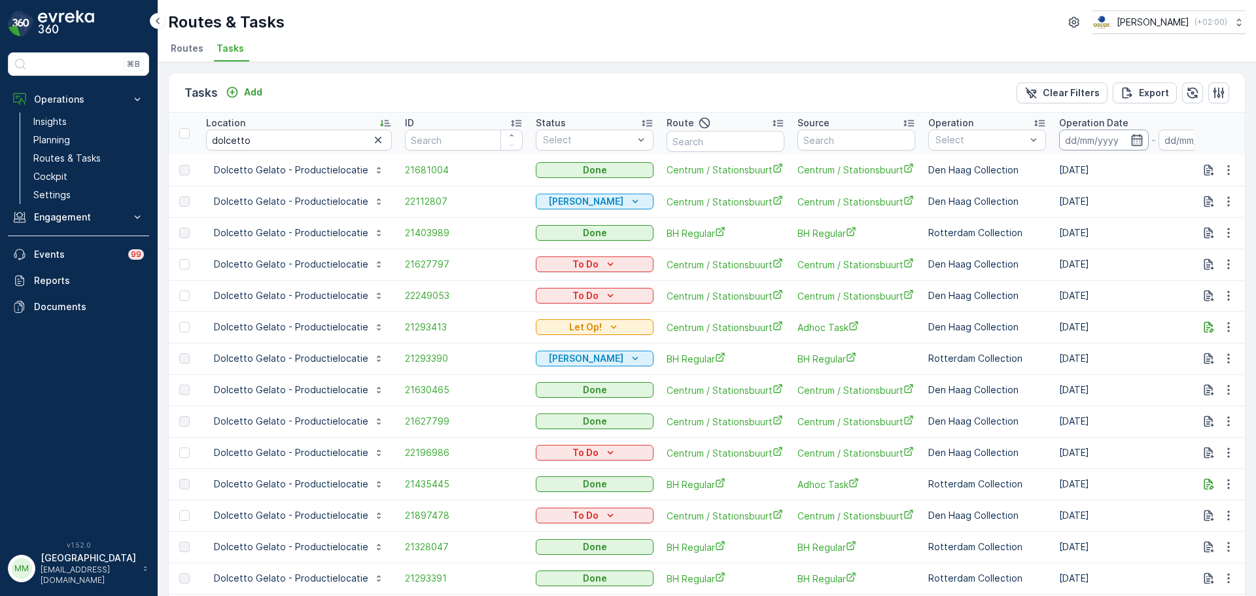
click at [1071, 137] on input at bounding box center [1104, 140] width 90 height 21
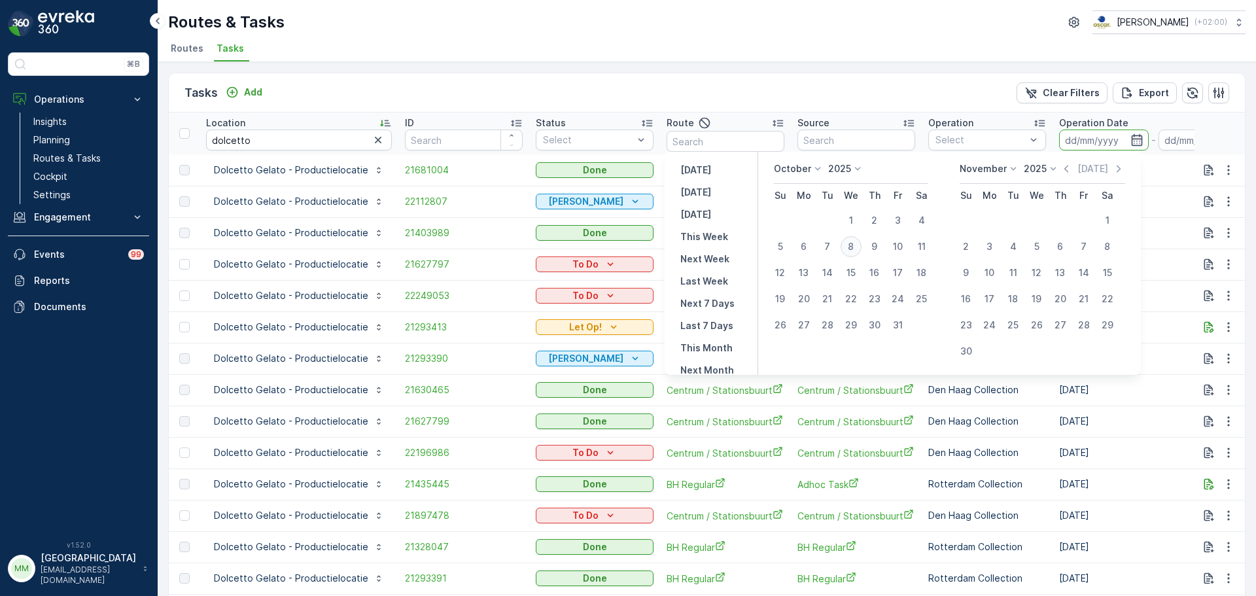
click at [852, 246] on div "8" at bounding box center [851, 246] width 21 height 21
type input "08.10.2025"
click at [852, 246] on div "8" at bounding box center [851, 246] width 21 height 21
type input "08.10.2025"
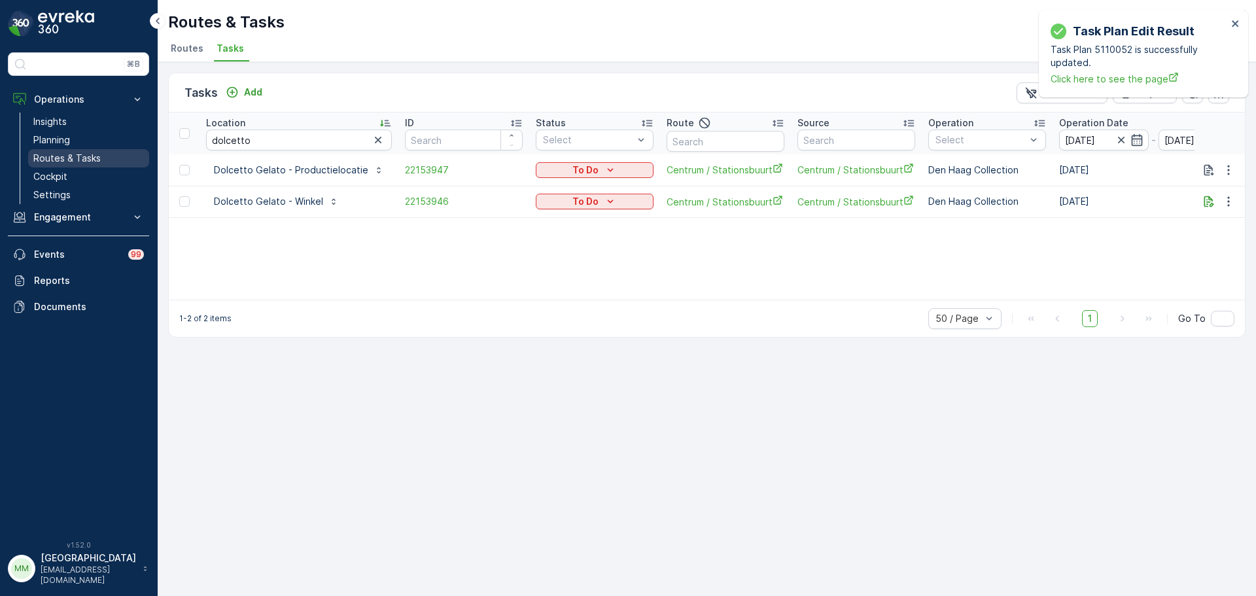
click at [97, 151] on link "Routes & Tasks" at bounding box center [88, 158] width 121 height 18
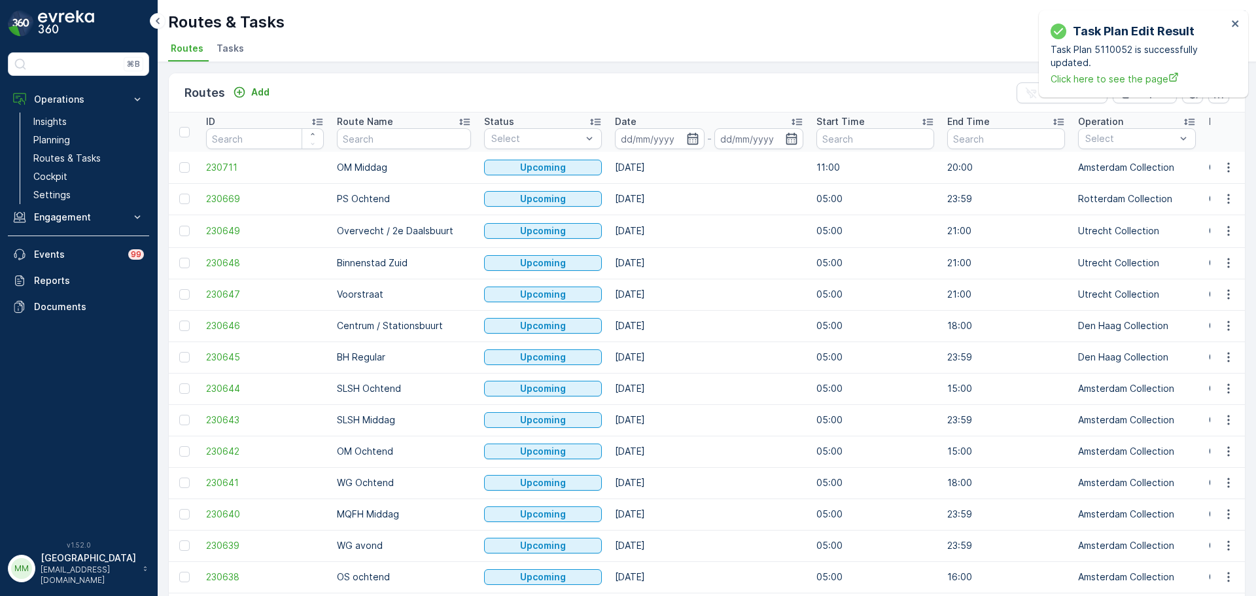
click at [244, 46] on li "Tasks" at bounding box center [231, 50] width 35 height 22
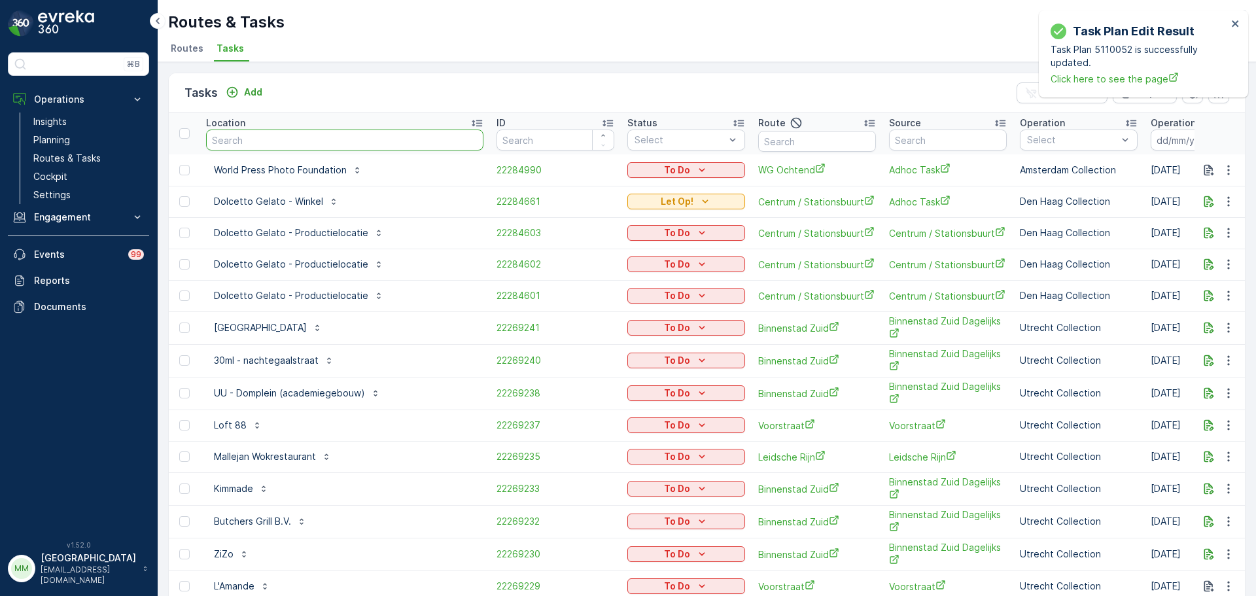
click at [298, 133] on input "text" at bounding box center [344, 140] width 277 height 21
type input "sinkel"
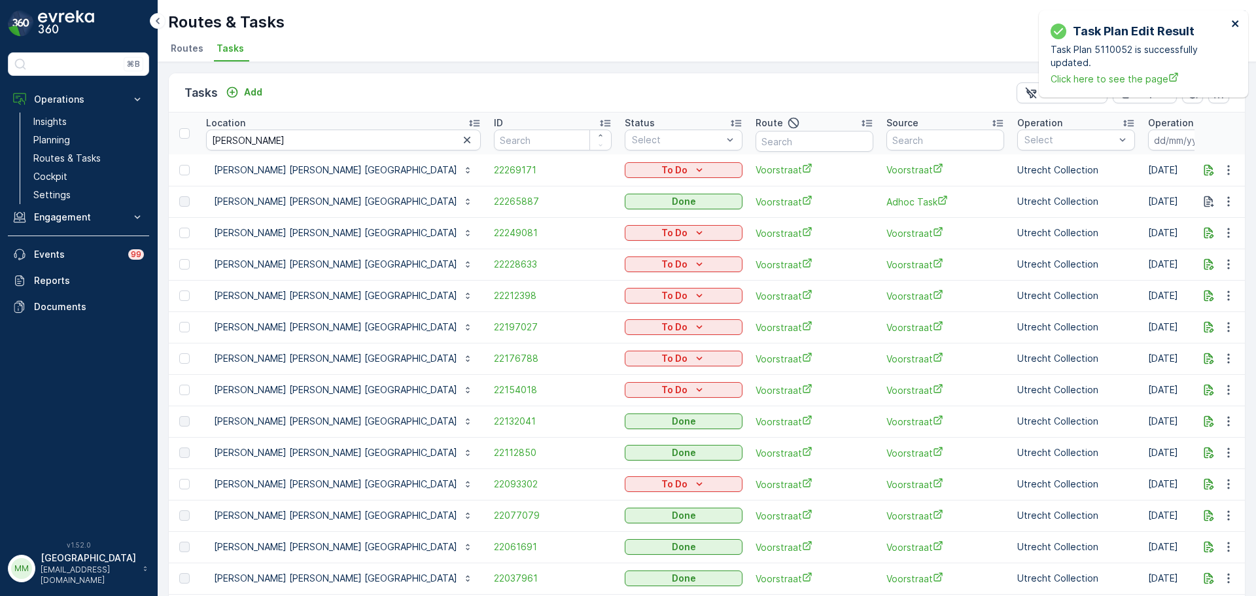
click at [1238, 25] on icon "close" at bounding box center [1236, 23] width 9 height 10
click at [494, 196] on span "22265887" at bounding box center [553, 201] width 118 height 13
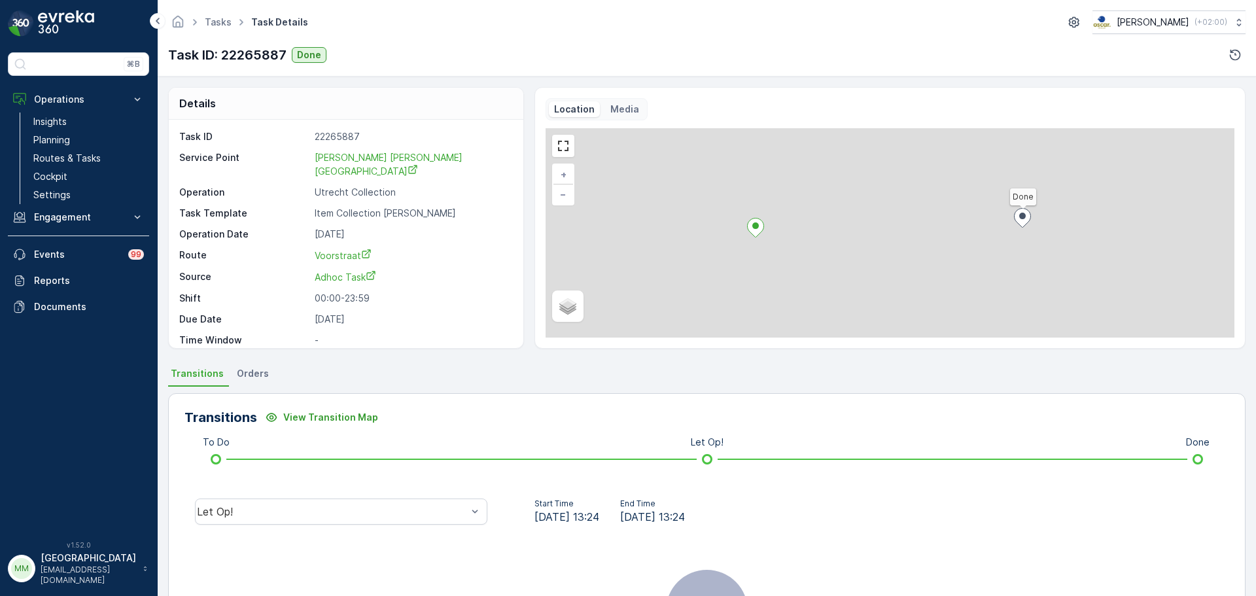
click at [263, 496] on div "Let Op!" at bounding box center [341, 512] width 313 height 42
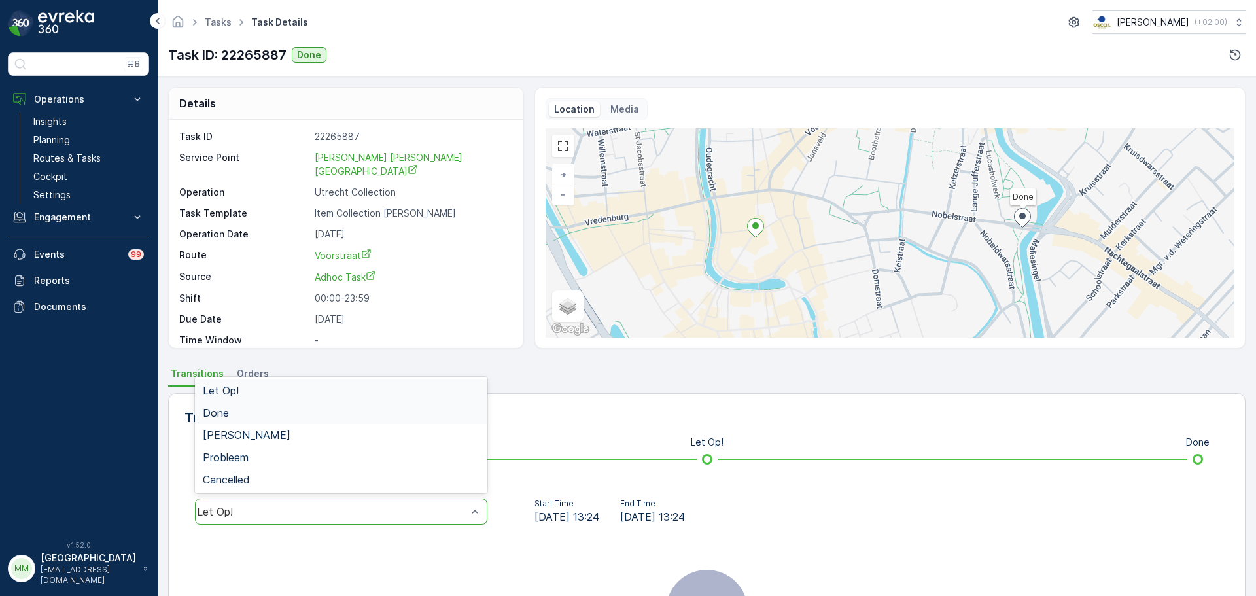
click at [224, 421] on div "Done" at bounding box center [341, 413] width 293 height 22
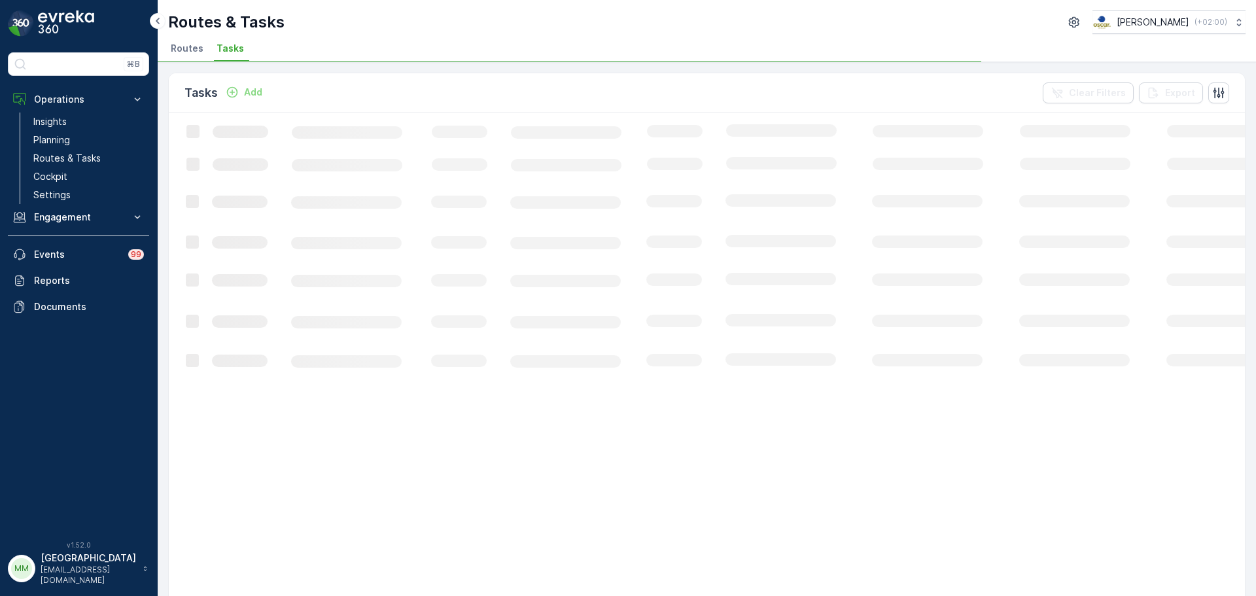
click at [238, 99] on button "Add" at bounding box center [244, 92] width 47 height 16
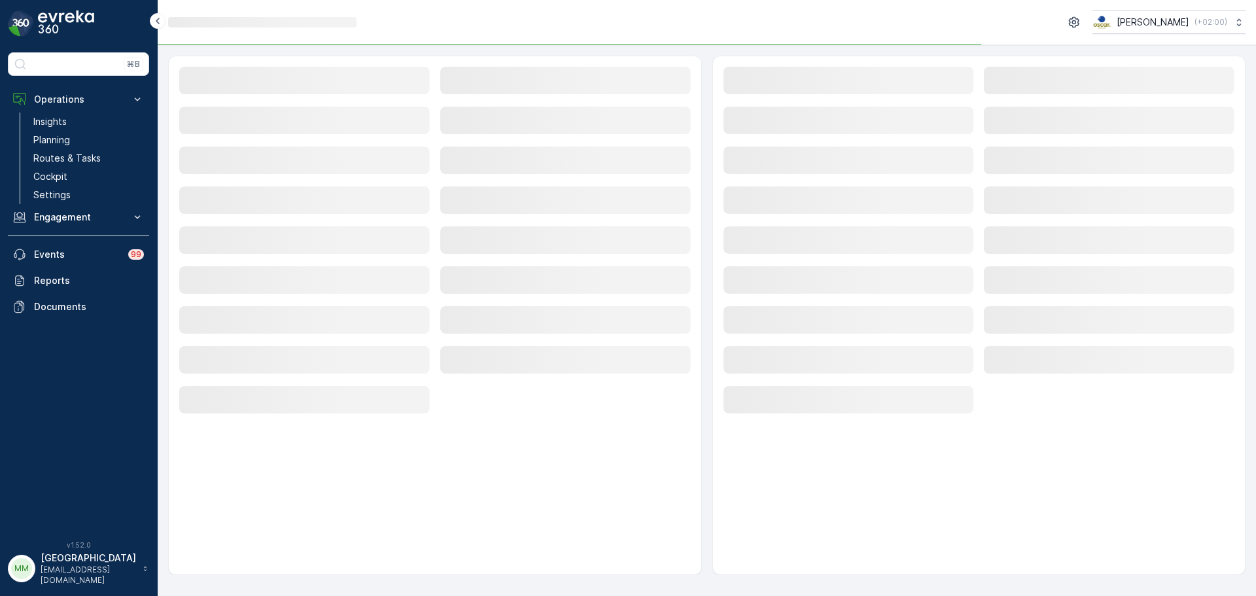
click at [243, 96] on div "Loading..." at bounding box center [304, 81] width 251 height 29
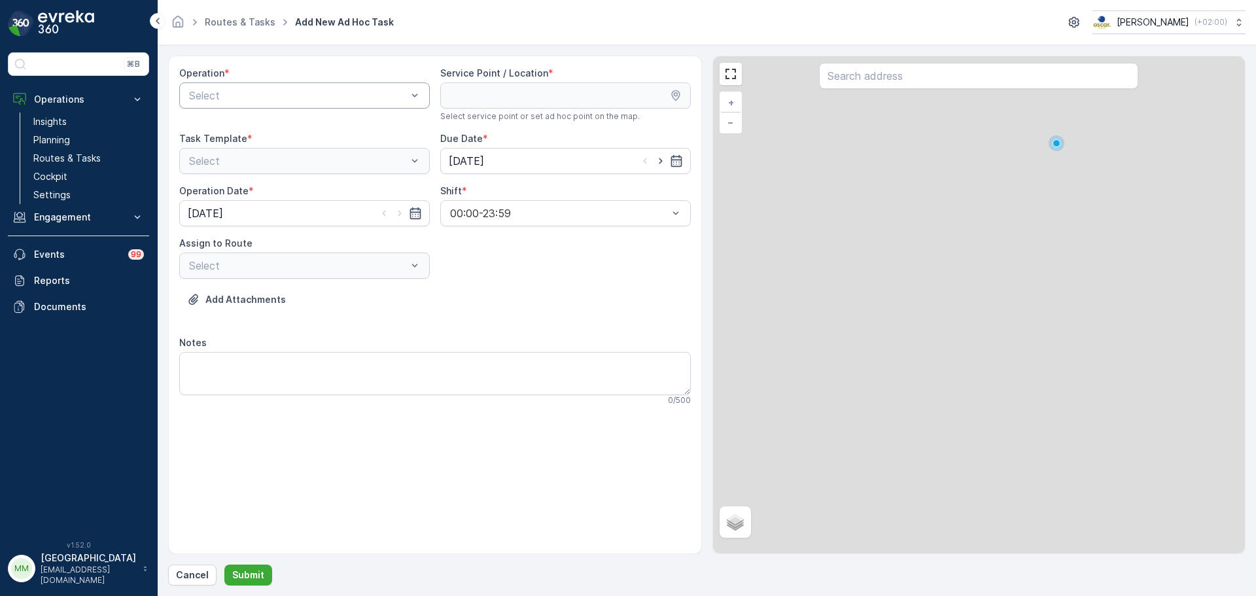
click at [272, 107] on div "Select" at bounding box center [304, 95] width 251 height 26
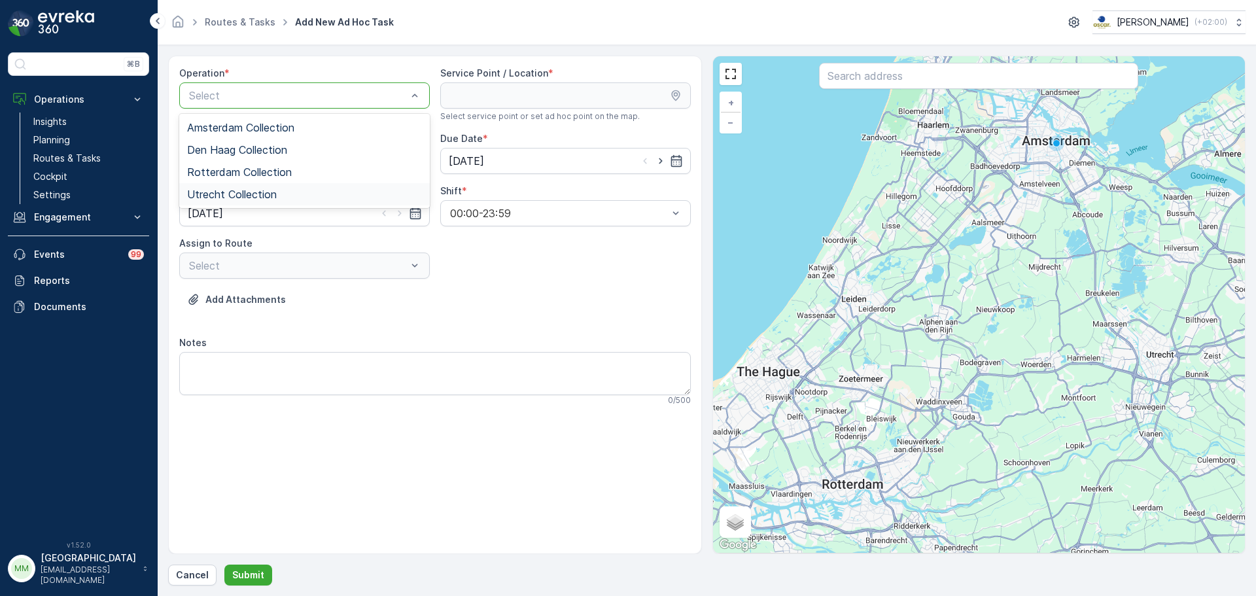
click at [272, 190] on span "Utrecht Collection" at bounding box center [232, 194] width 90 height 12
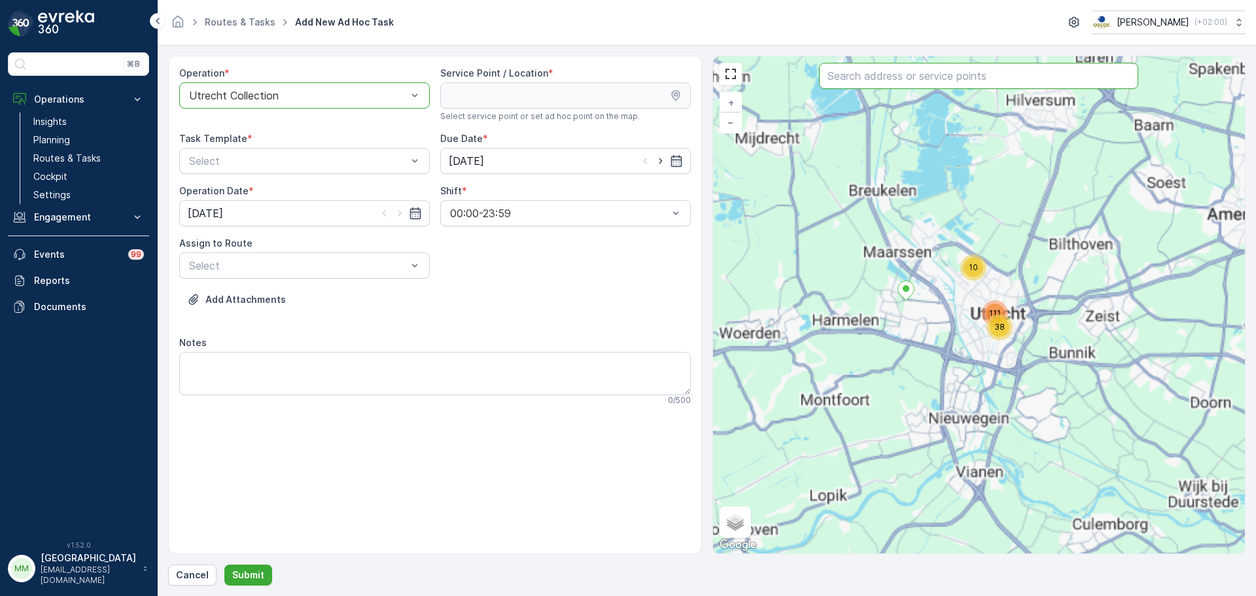
click at [879, 77] on input "text" at bounding box center [978, 76] width 319 height 26
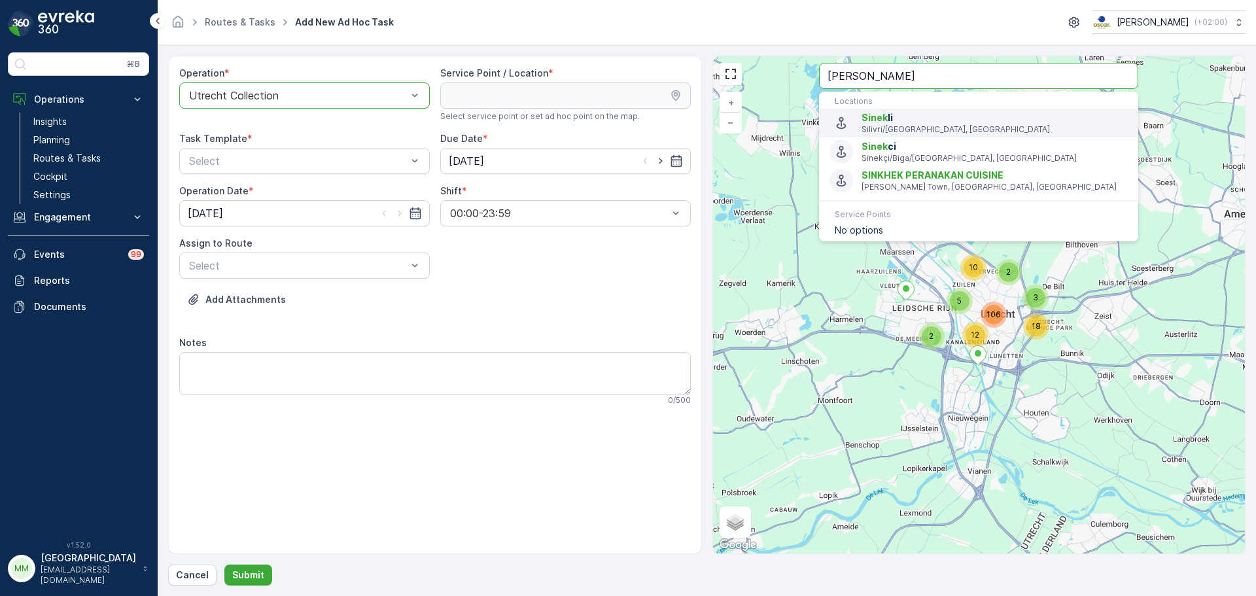
type input "sinke"
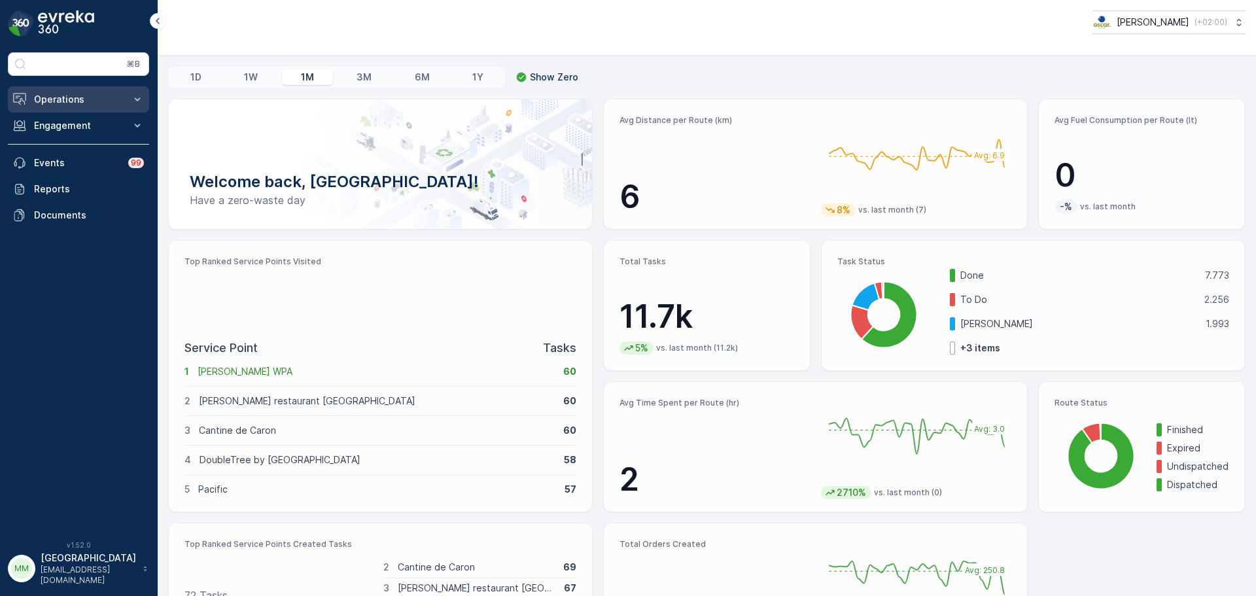
click at [52, 98] on p "Operations" at bounding box center [78, 99] width 89 height 13
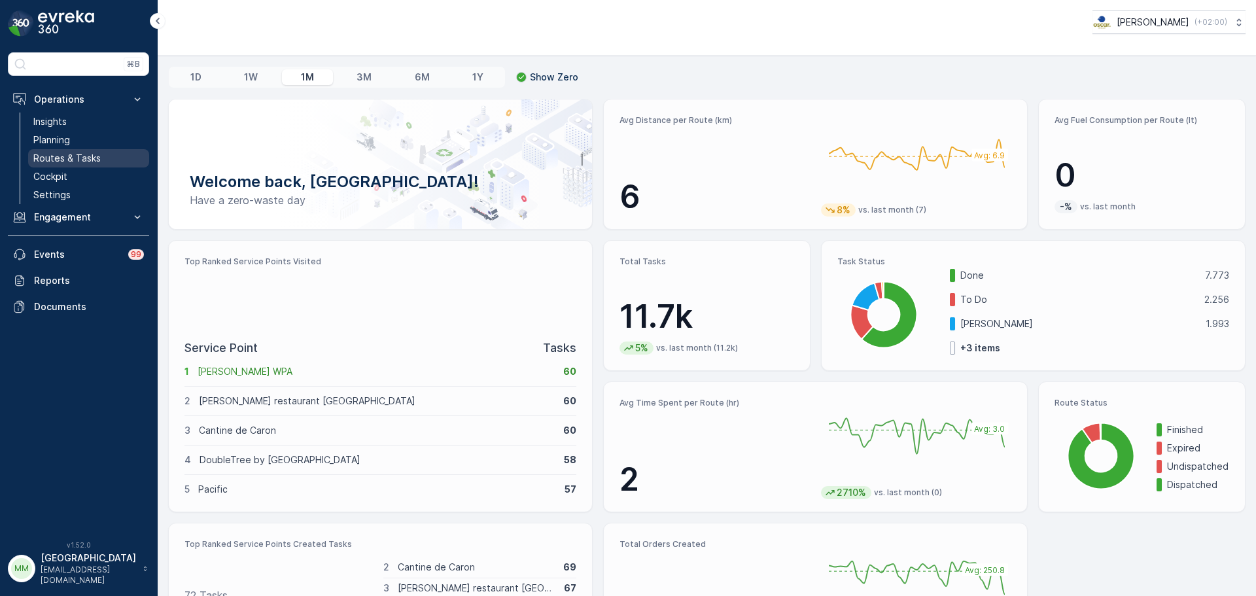
click at [79, 151] on link "Routes & Tasks" at bounding box center [88, 158] width 121 height 18
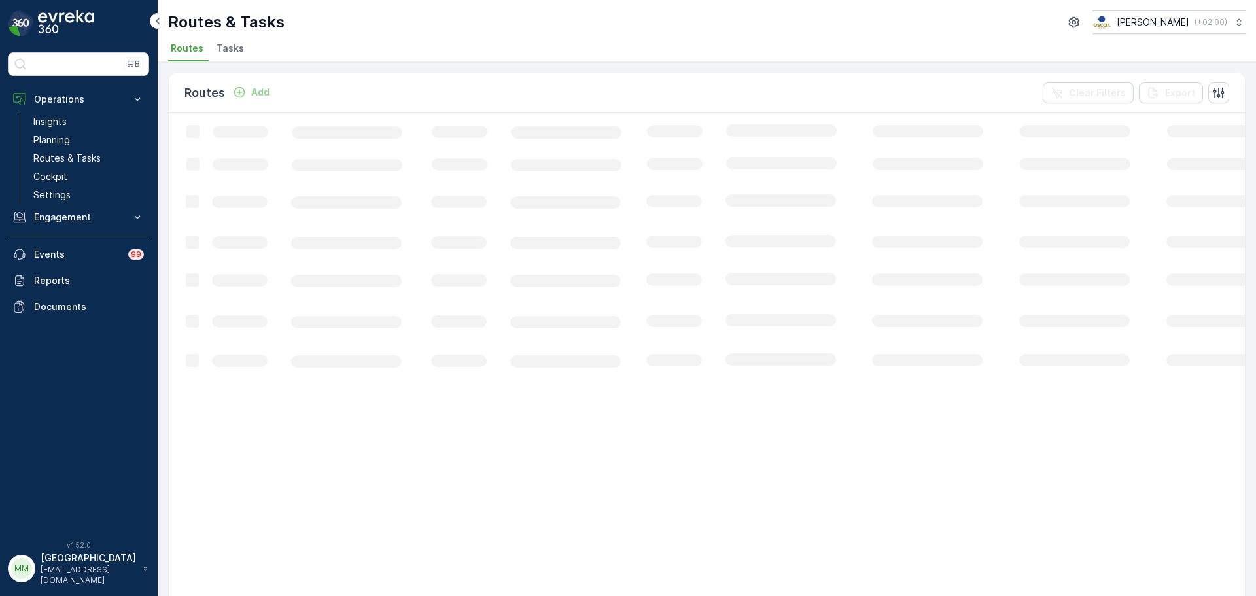
click at [211, 53] on ul "Routes Tasks" at bounding box center [701, 50] width 1067 height 22
click at [221, 50] on span "Tasks" at bounding box center [230, 48] width 27 height 13
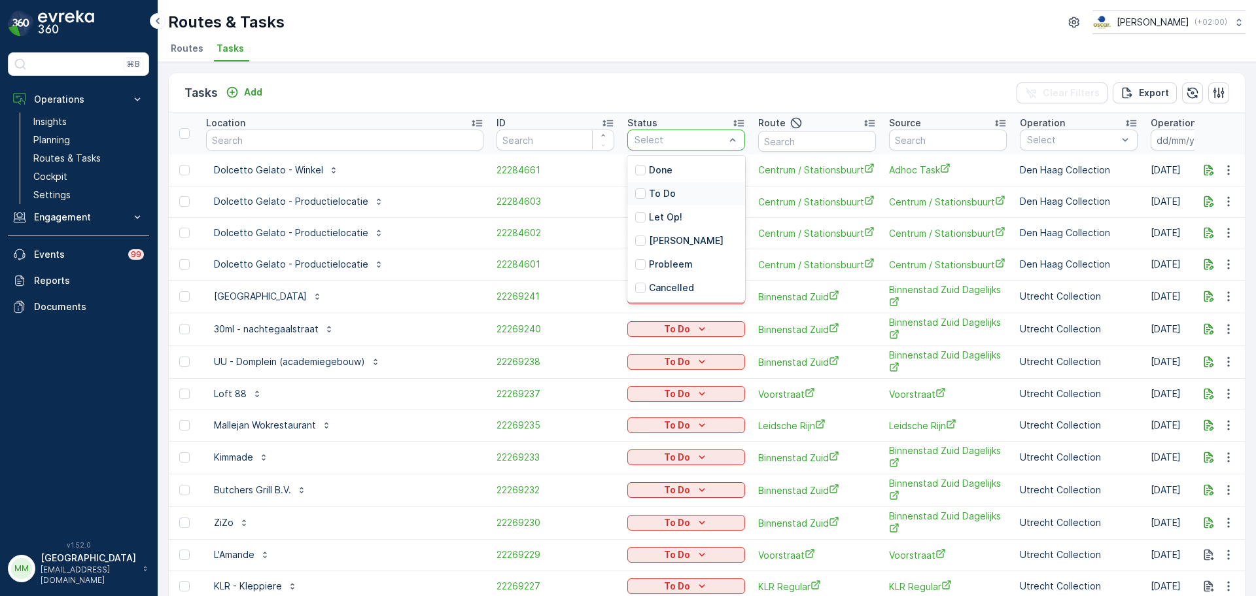
click at [628, 197] on div "To Do" at bounding box center [687, 194] width 118 height 24
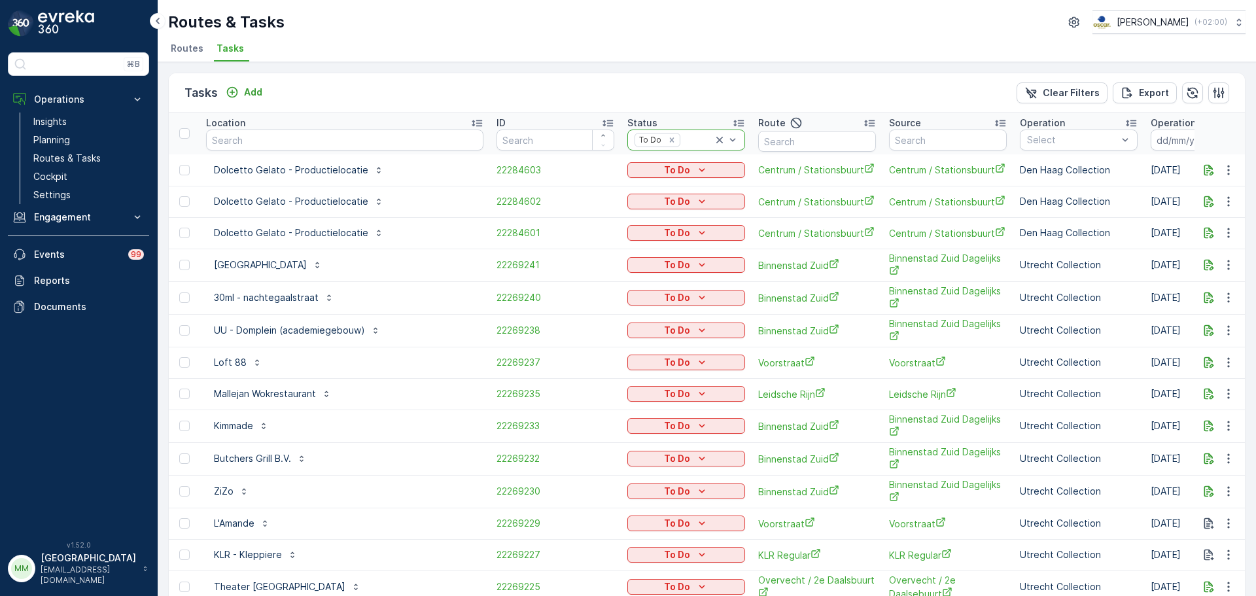
click at [717, 139] on icon at bounding box center [720, 140] width 7 height 7
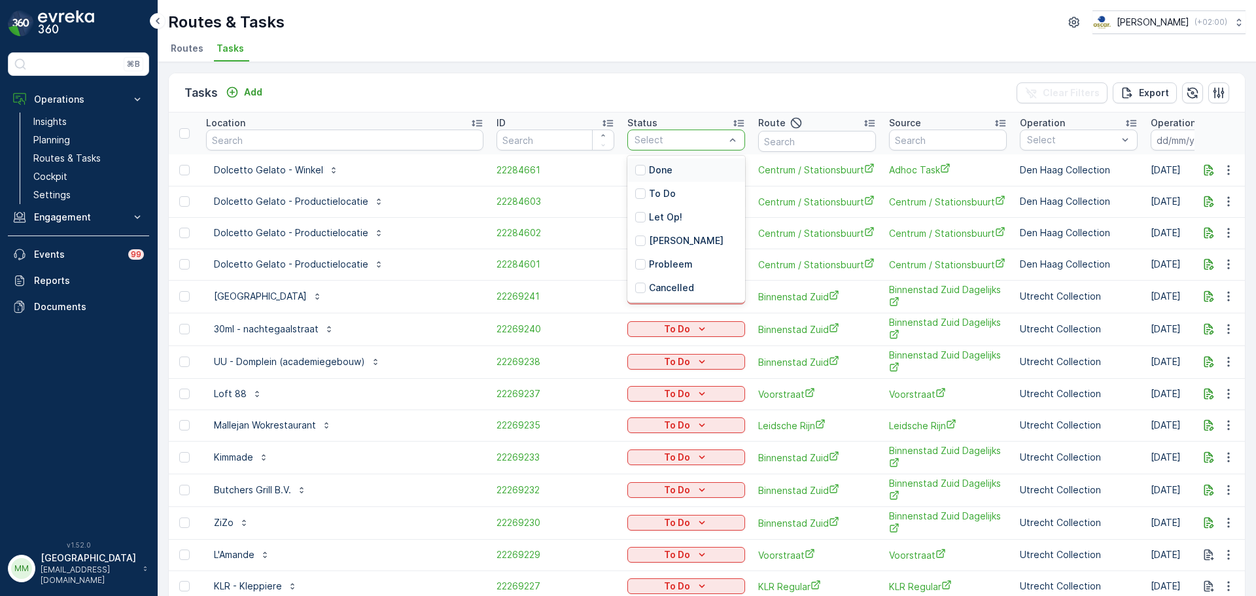
click at [628, 147] on div "Select" at bounding box center [687, 140] width 118 height 21
click at [628, 220] on div "Let Op!" at bounding box center [687, 217] width 118 height 24
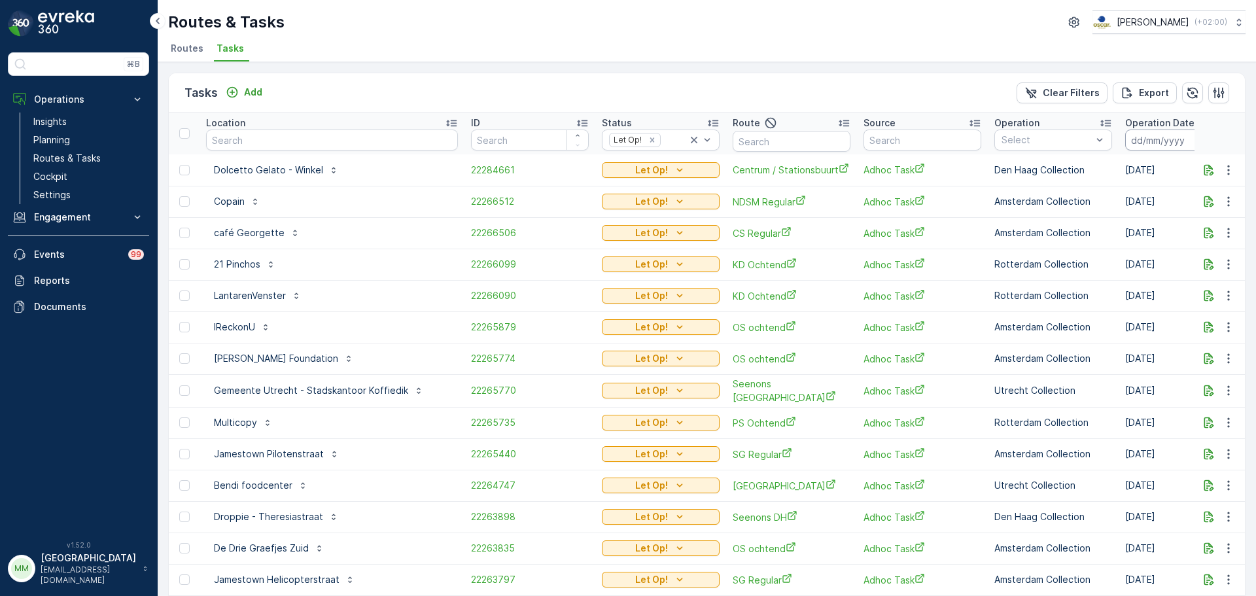
drag, startPoint x: 1155, startPoint y: 143, endPoint x: 1145, endPoint y: 151, distance: 12.2
click at [1154, 143] on input at bounding box center [1171, 140] width 90 height 21
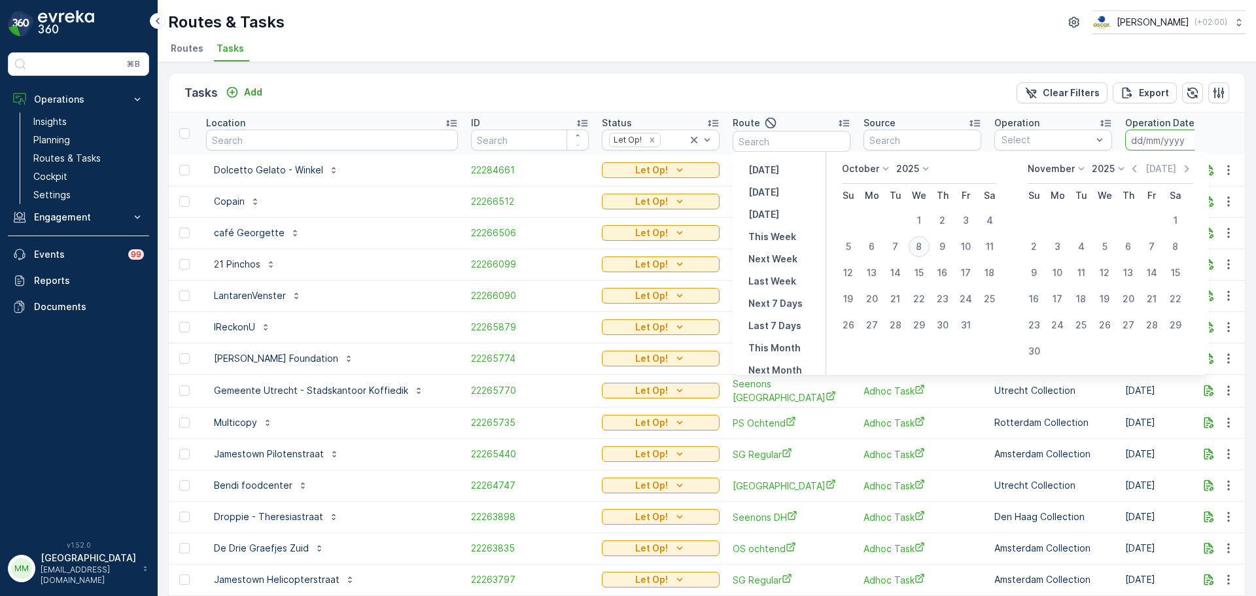
click at [930, 243] on div "8" at bounding box center [919, 246] width 21 height 21
type input "[DATE]"
click at [930, 243] on div "8" at bounding box center [919, 246] width 21 height 21
type input "[DATE]"
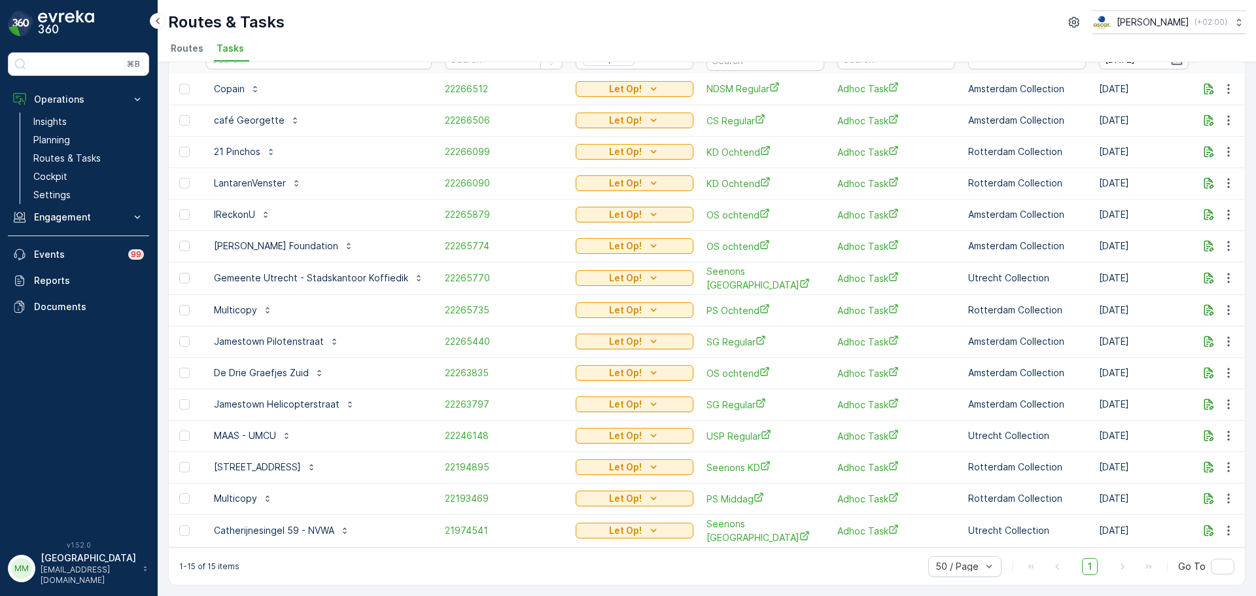
scroll to position [85, 0]
click at [455, 467] on span "22194895" at bounding box center [504, 467] width 118 height 13
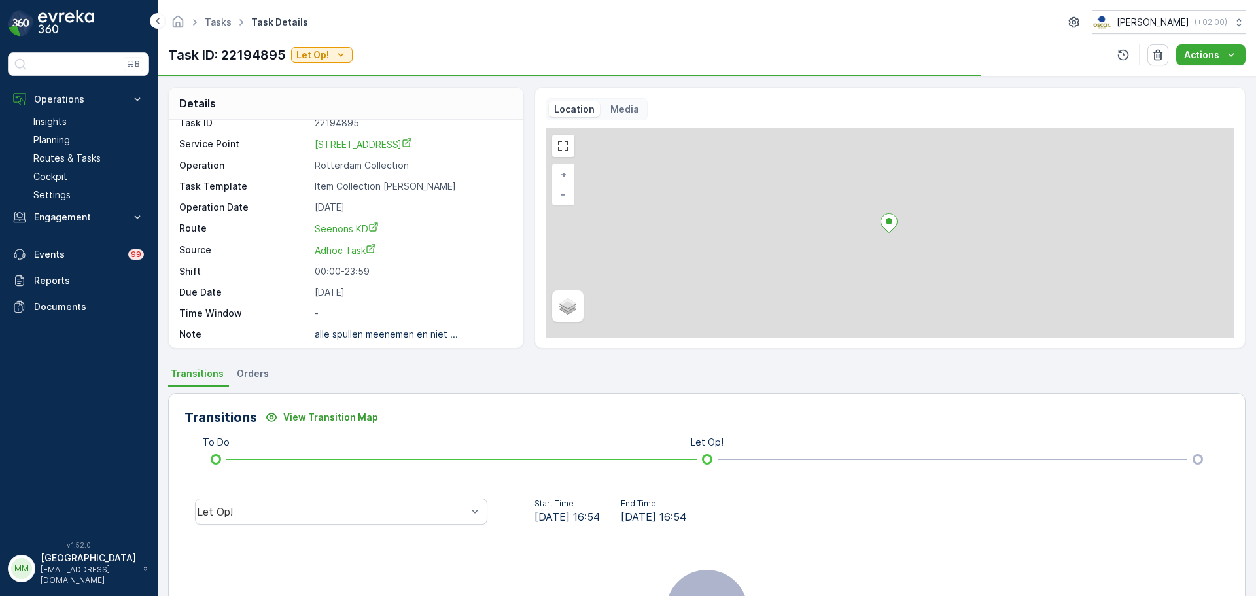
scroll to position [17, 0]
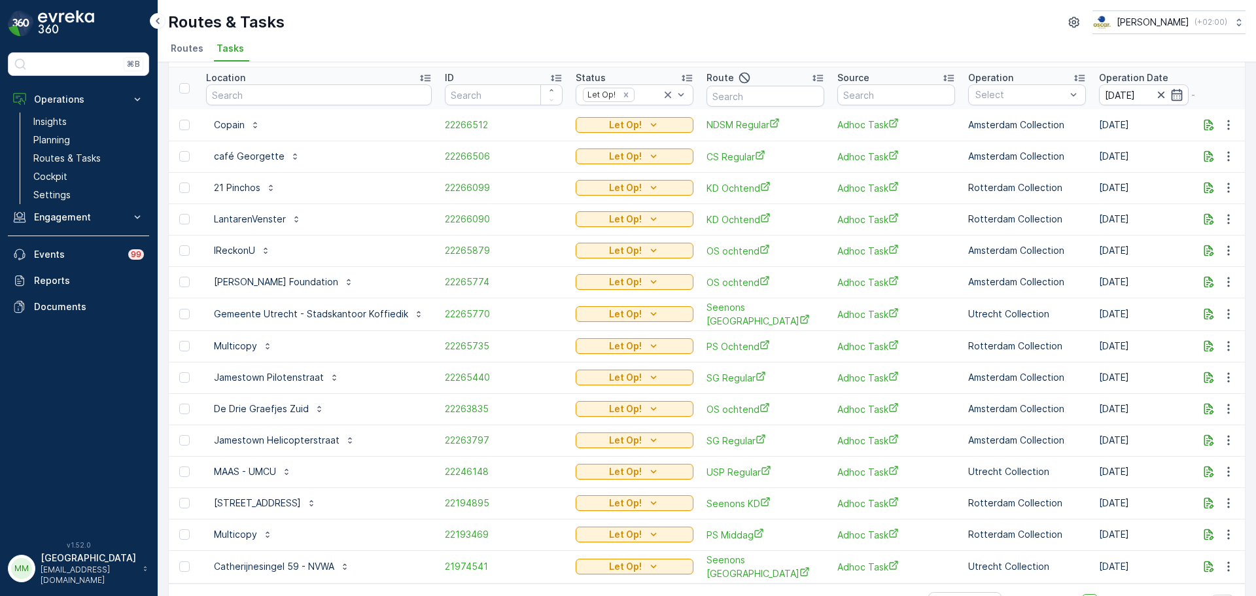
scroll to position [65, 0]
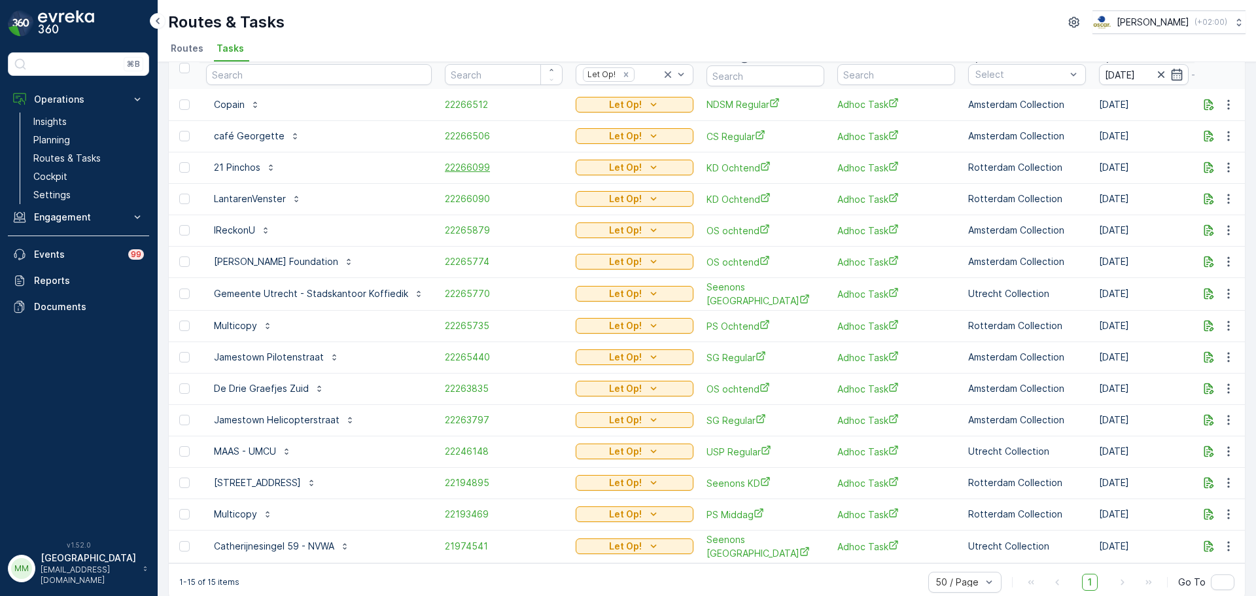
click at [445, 169] on span "22266099" at bounding box center [504, 167] width 118 height 13
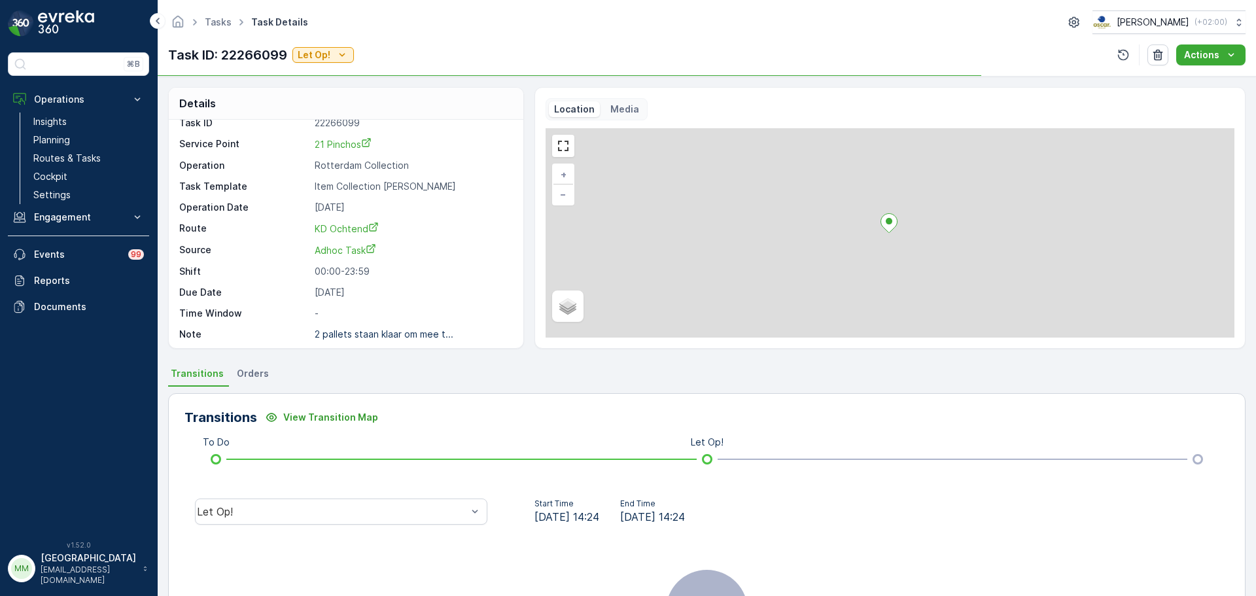
scroll to position [17, 0]
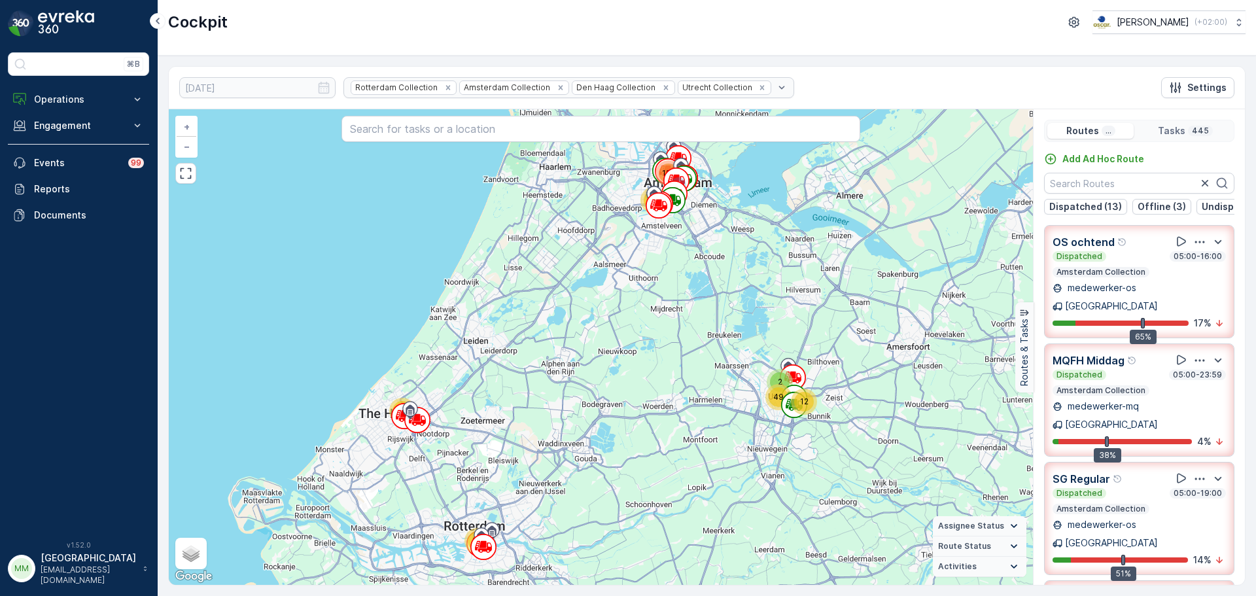
scroll to position [4, 0]
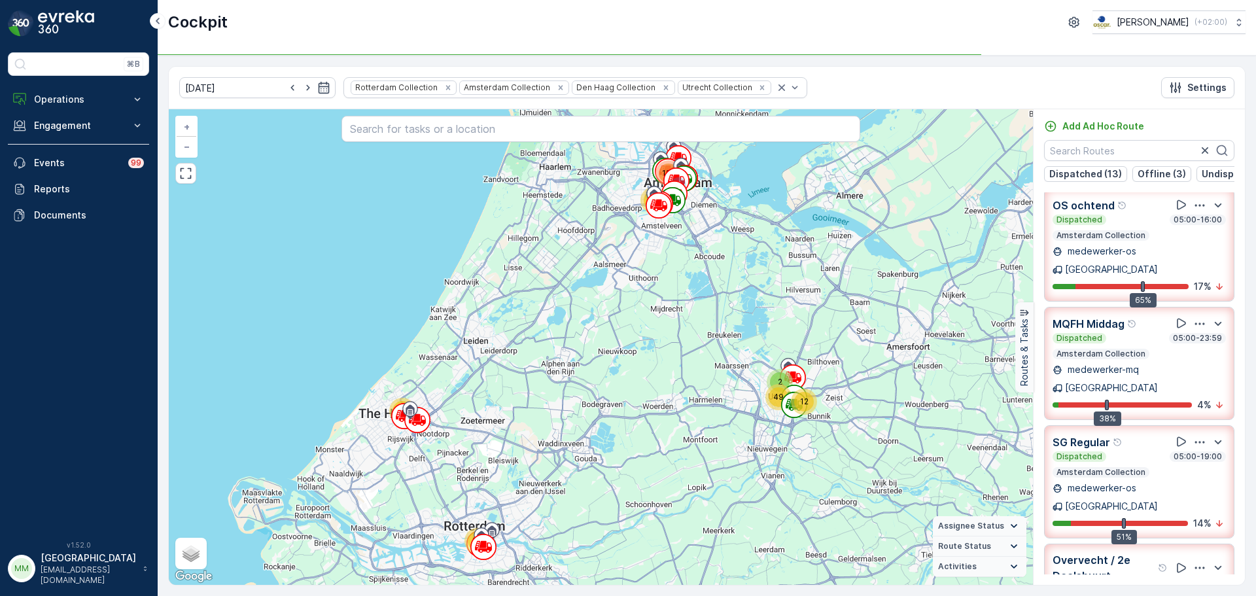
click at [63, 27] on img at bounding box center [66, 23] width 56 height 26
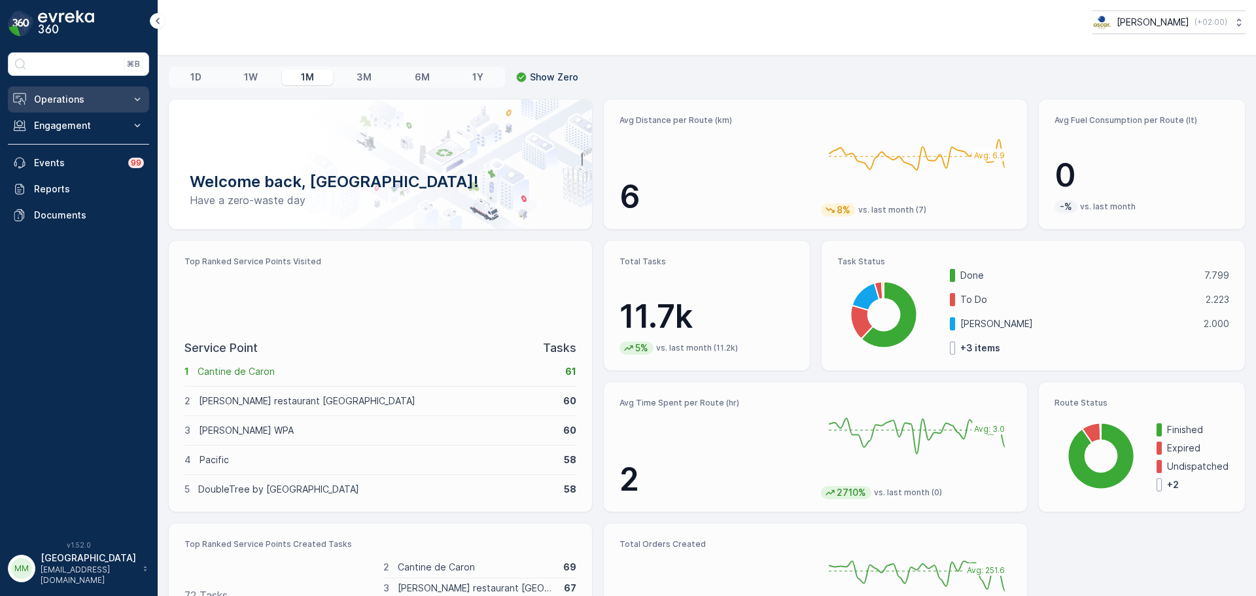
click at [75, 100] on p "Operations" at bounding box center [78, 99] width 89 height 13
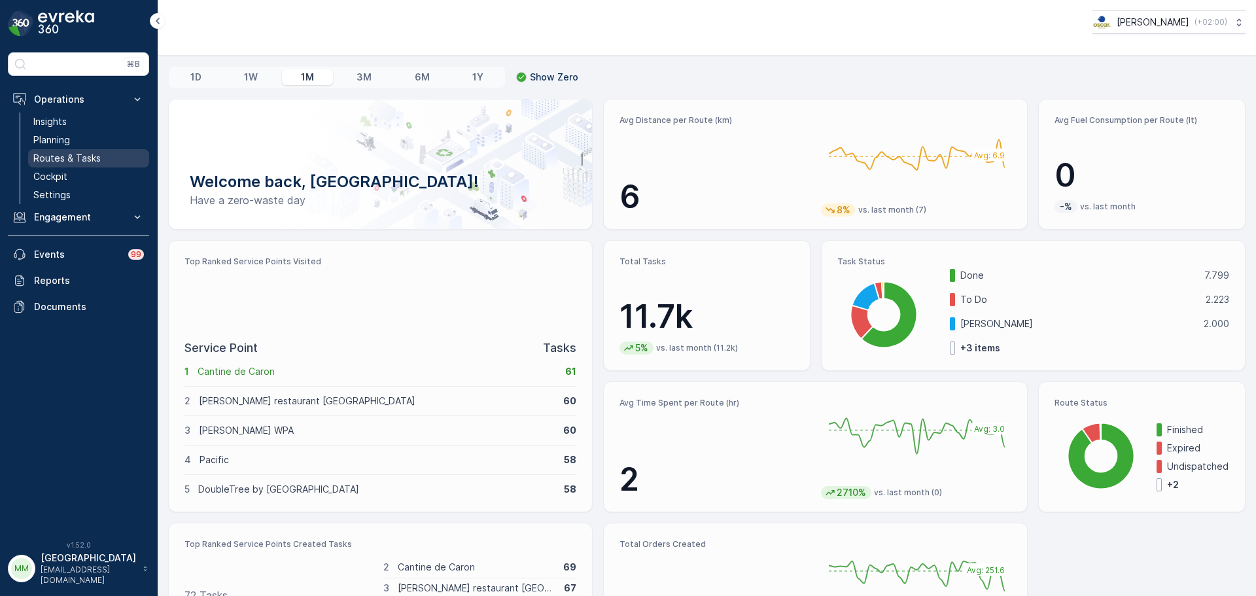
click at [79, 152] on p "Routes & Tasks" at bounding box center [66, 158] width 67 height 13
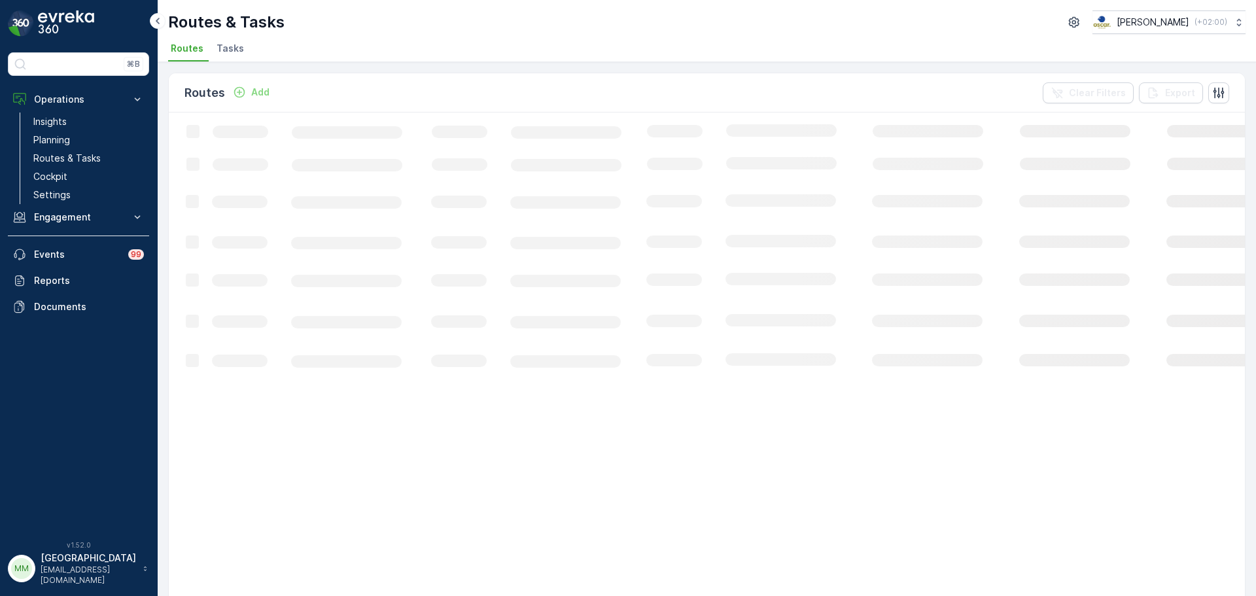
click at [231, 47] on span "Tasks" at bounding box center [230, 48] width 27 height 13
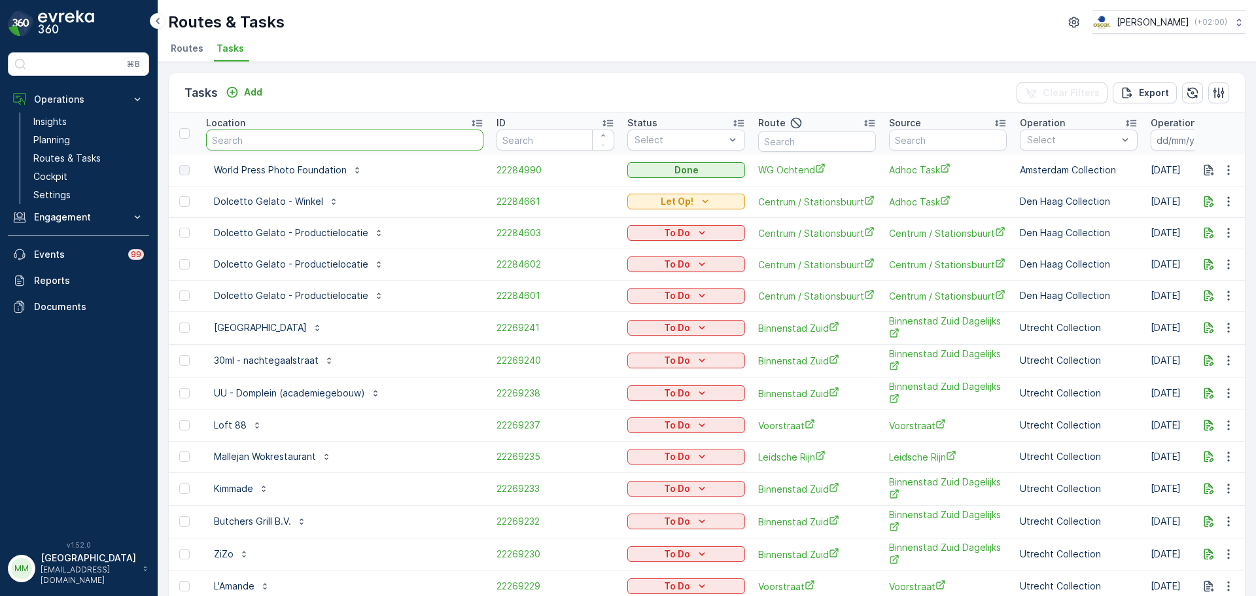
click at [264, 133] on input "text" at bounding box center [344, 140] width 277 height 21
type input "protes"
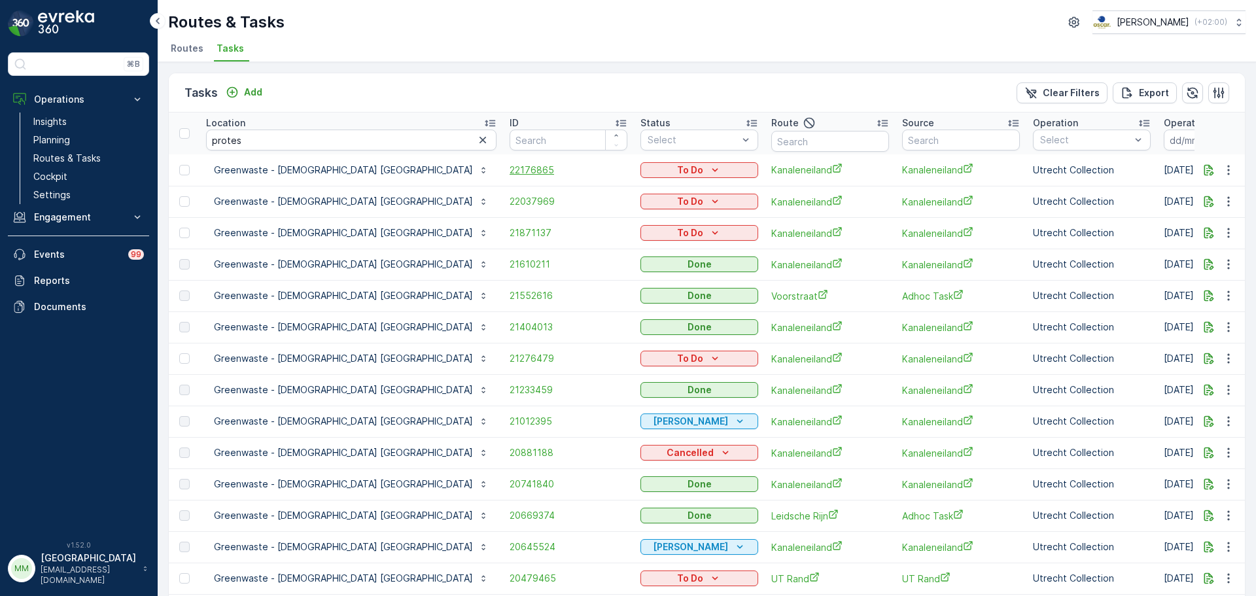
click at [510, 169] on span "22176865" at bounding box center [569, 170] width 118 height 13
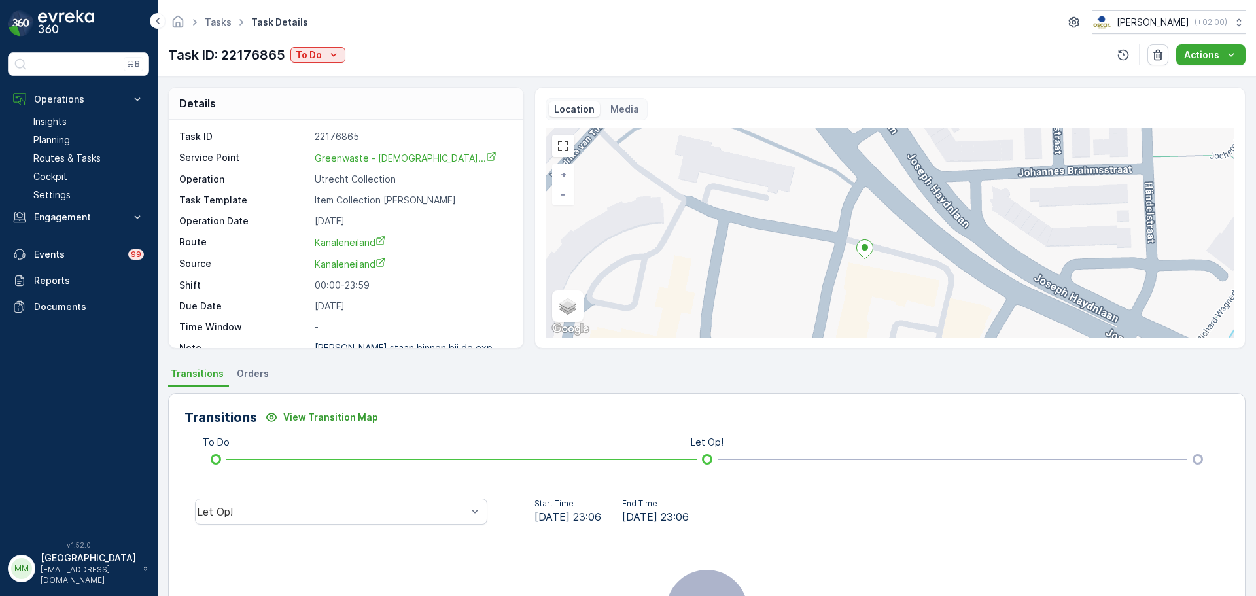
drag, startPoint x: 892, startPoint y: 245, endPoint x: 898, endPoint y: 310, distance: 65.1
click at [898, 310] on div "+ − Satellite Roadmap Terrain Hybrid Leaflet Keyboard shortcuts Map Data Map da…" at bounding box center [890, 232] width 689 height 209
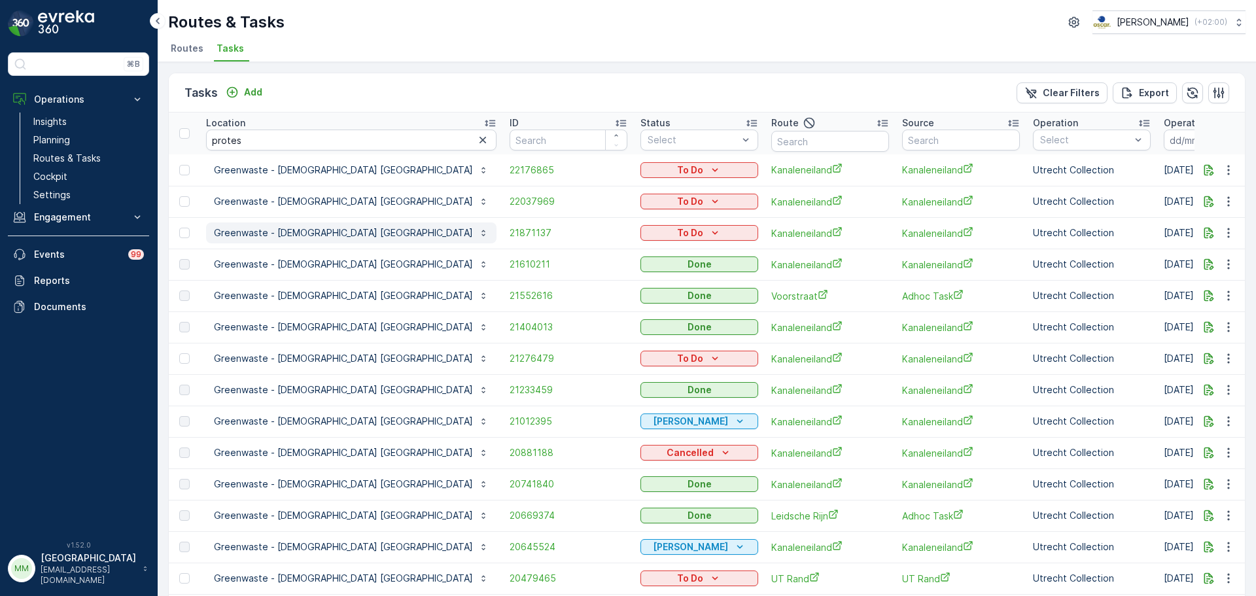
click at [423, 228] on button "Greenwaste - Protestantse Kerk Nederland" at bounding box center [351, 232] width 291 height 21
click at [510, 234] on span "21871137" at bounding box center [569, 232] width 118 height 13
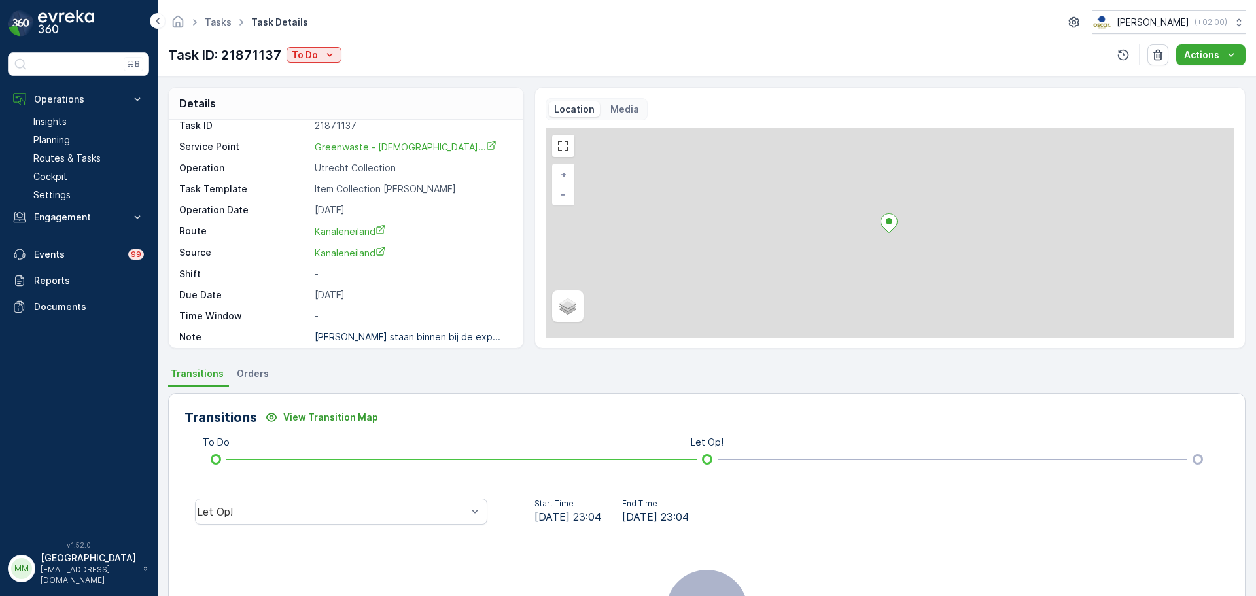
scroll to position [17, 0]
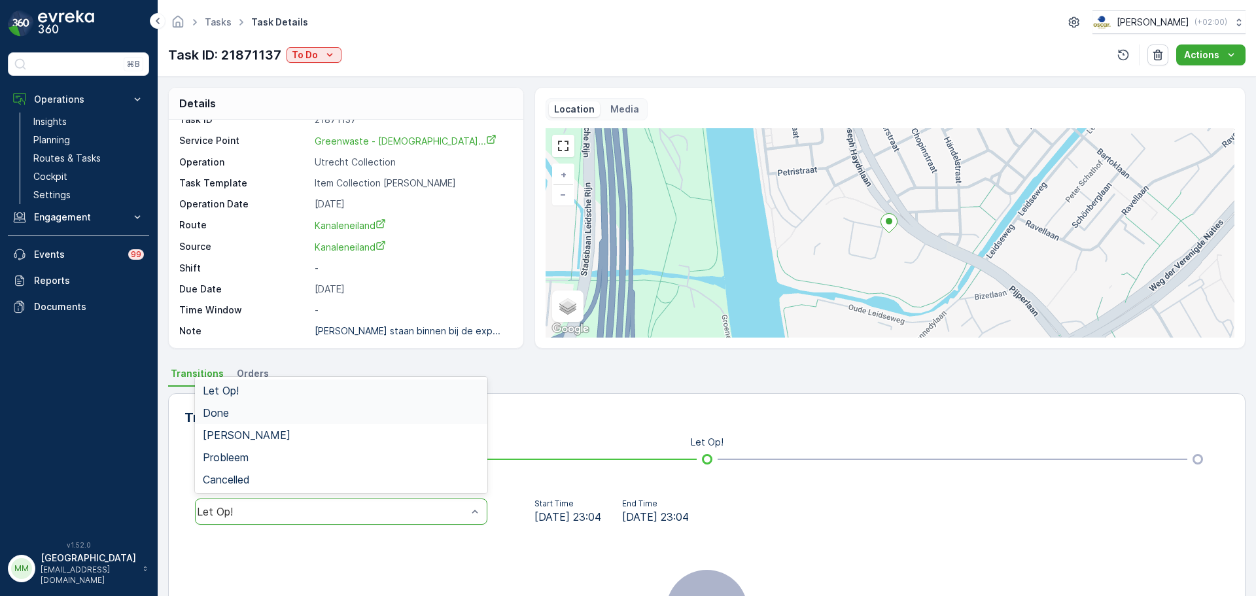
click at [258, 415] on div "Done" at bounding box center [341, 413] width 277 height 12
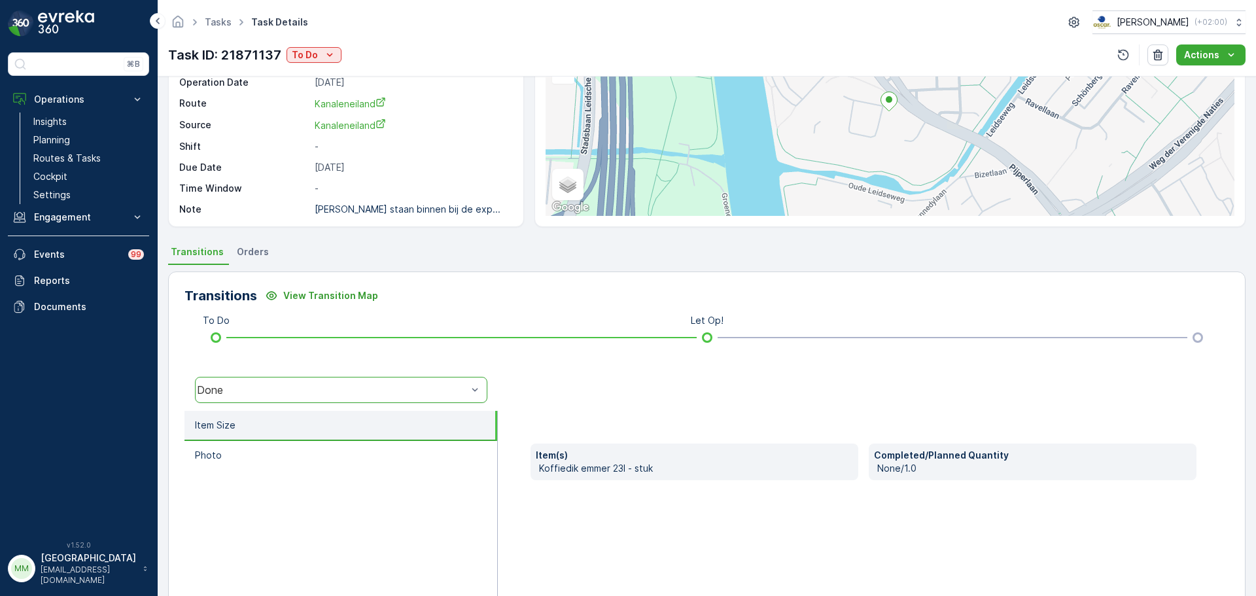
scroll to position [0, 0]
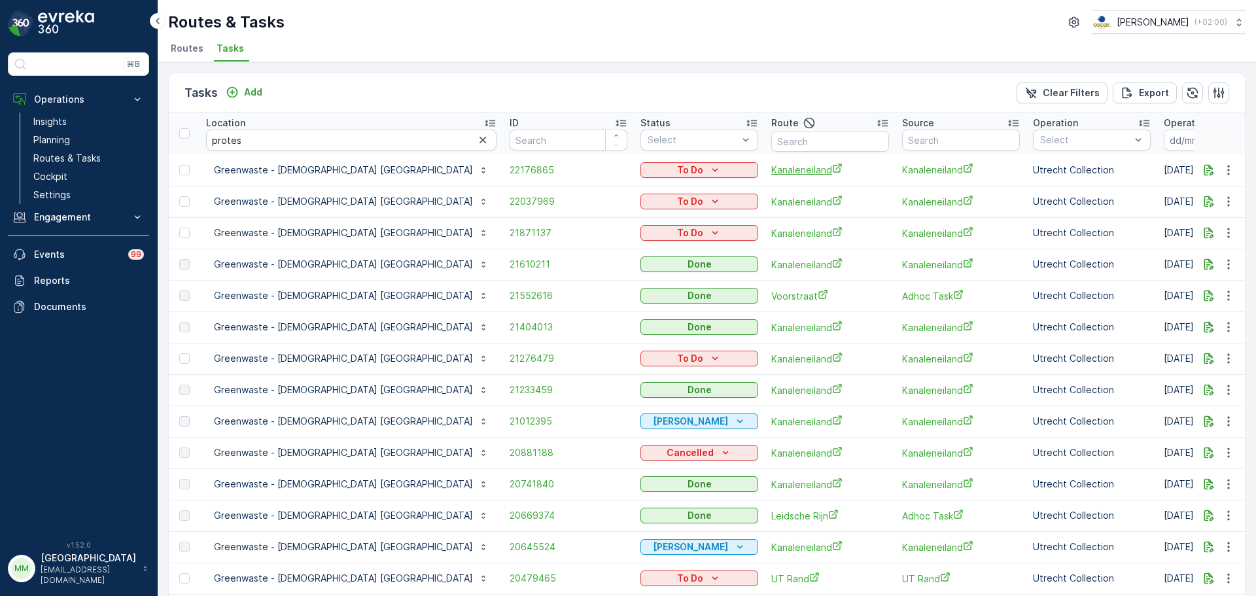
click at [772, 171] on span "Kanaleneiland" at bounding box center [831, 170] width 118 height 14
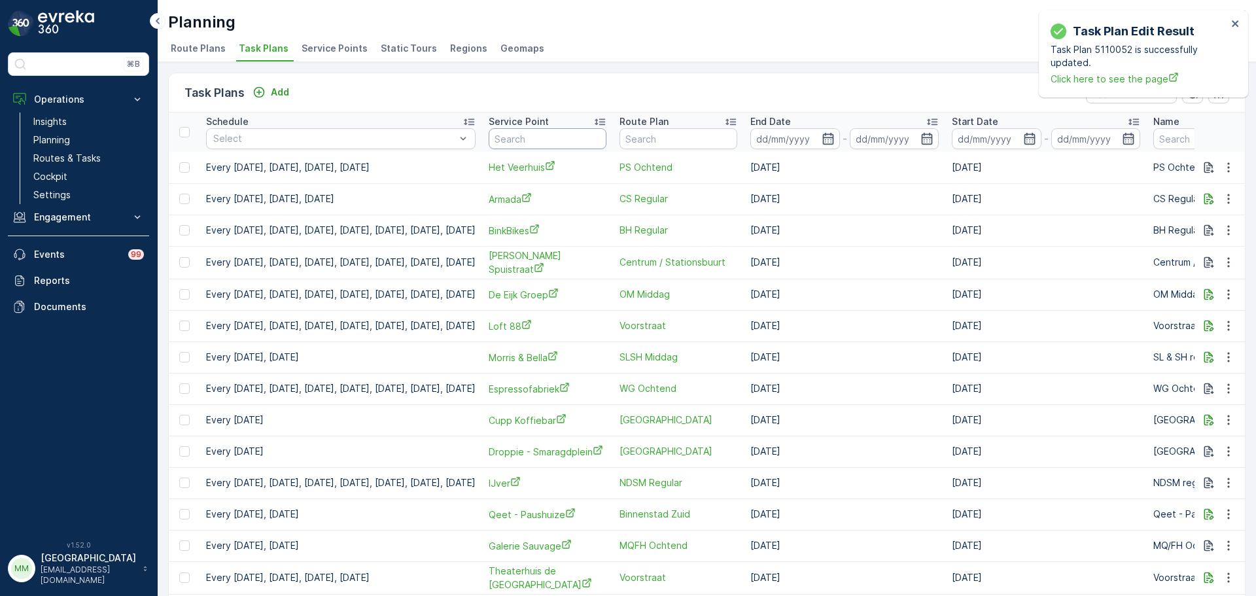
click at [592, 128] on input "text" at bounding box center [548, 138] width 118 height 21
type input "protest"
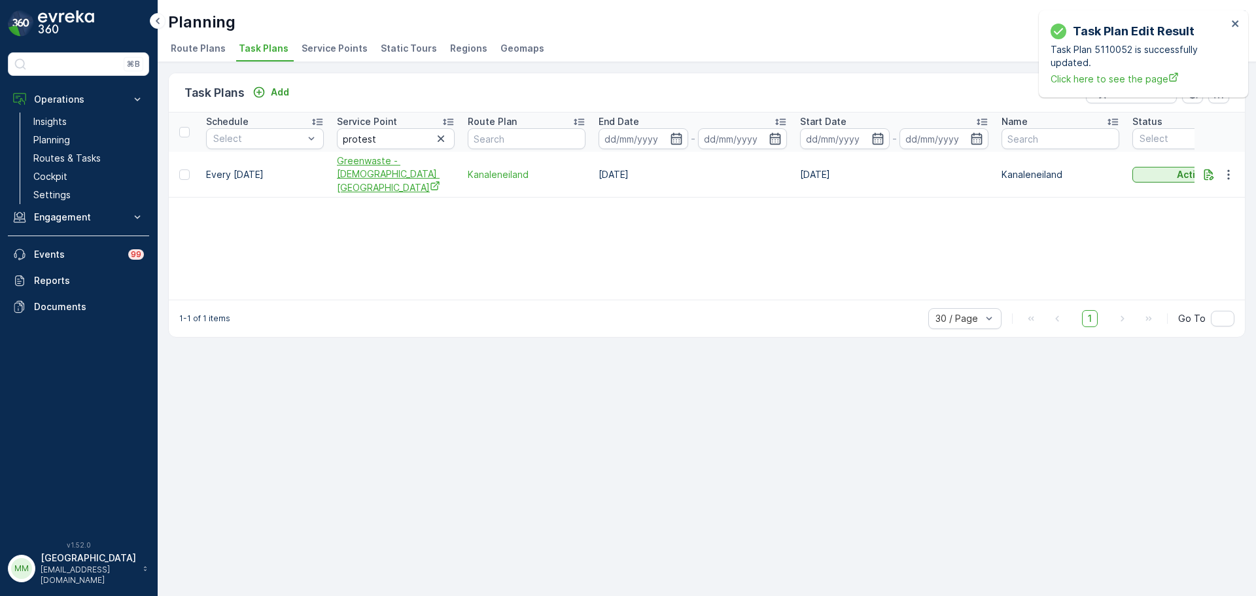
click at [369, 173] on span "Greenwaste - [DEMOGRAPHIC_DATA] [GEOGRAPHIC_DATA]" at bounding box center [396, 174] width 118 height 40
click at [1227, 171] on icon "button" at bounding box center [1228, 174] width 13 height 13
click at [1196, 198] on div "Edit Task Plan" at bounding box center [1213, 206] width 86 height 18
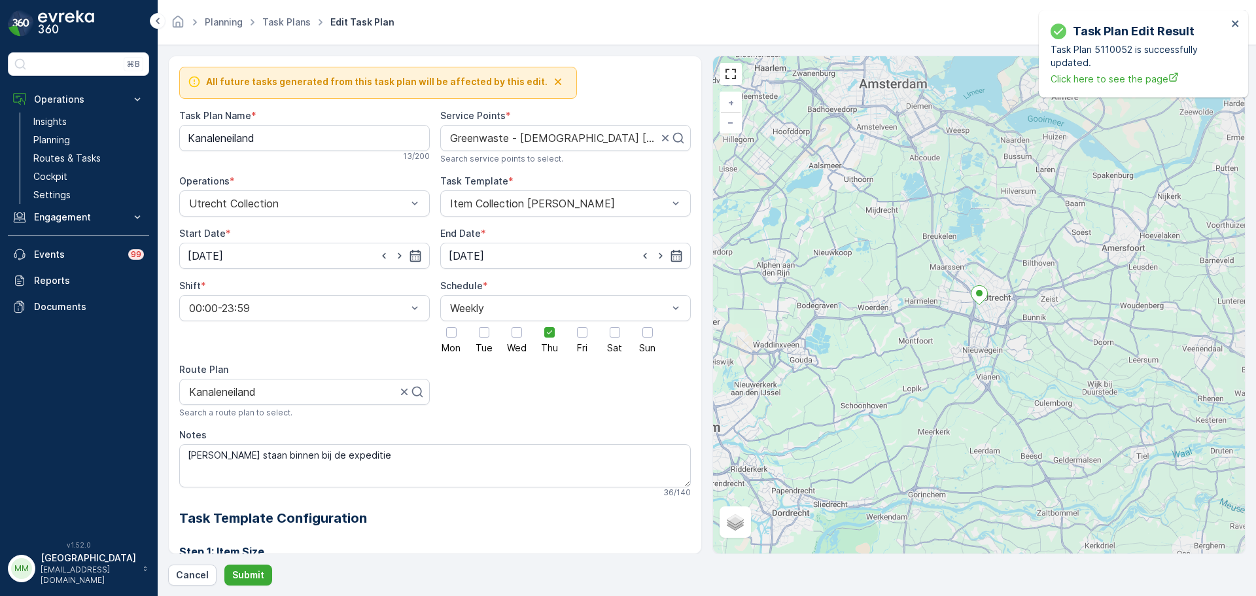
scroll to position [351, 0]
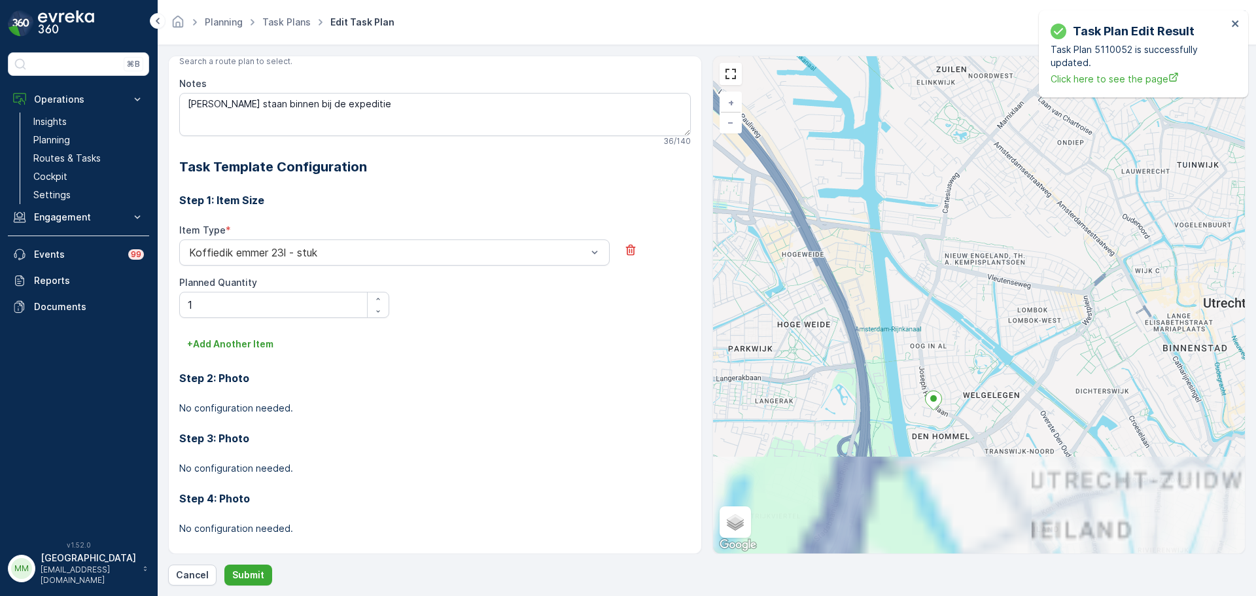
drag, startPoint x: 997, startPoint y: 378, endPoint x: 999, endPoint y: 247, distance: 130.9
click at [1009, 238] on div "+ − Satellite Roadmap Terrain Hybrid Leaflet Keyboard shortcuts Map Data Map da…" at bounding box center [979, 304] width 533 height 497
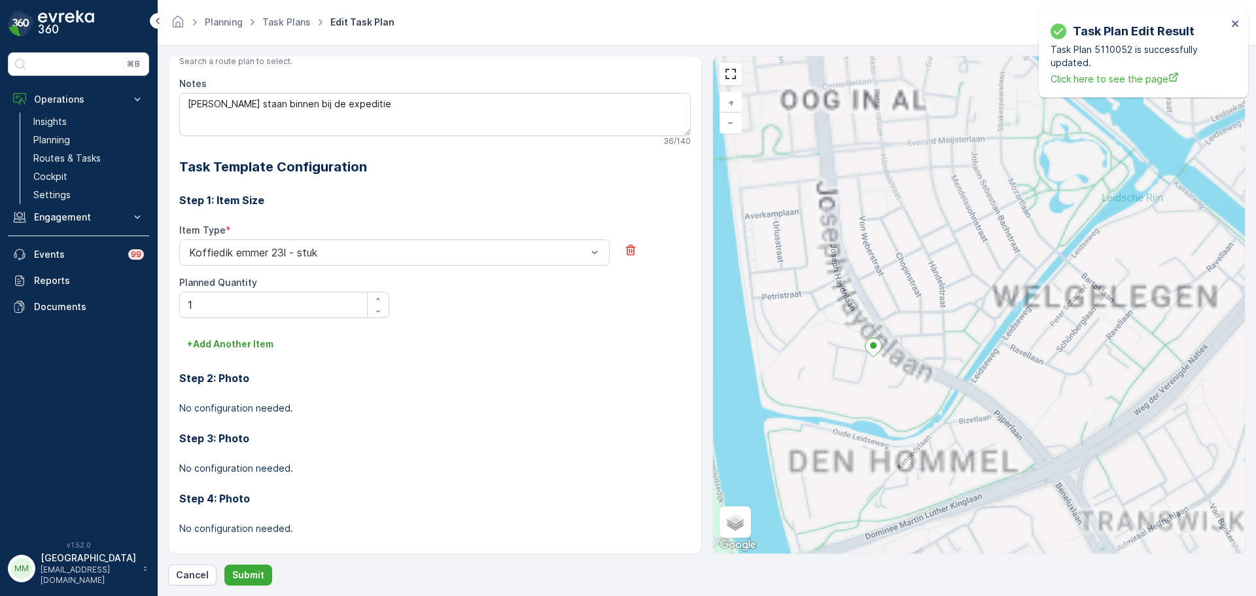
drag, startPoint x: 982, startPoint y: 441, endPoint x: 1046, endPoint y: 439, distance: 63.5
click at [1047, 439] on div "+ − Satellite Roadmap Terrain Hybrid Leaflet Keyboard shortcuts Map Data Map da…" at bounding box center [979, 304] width 533 height 497
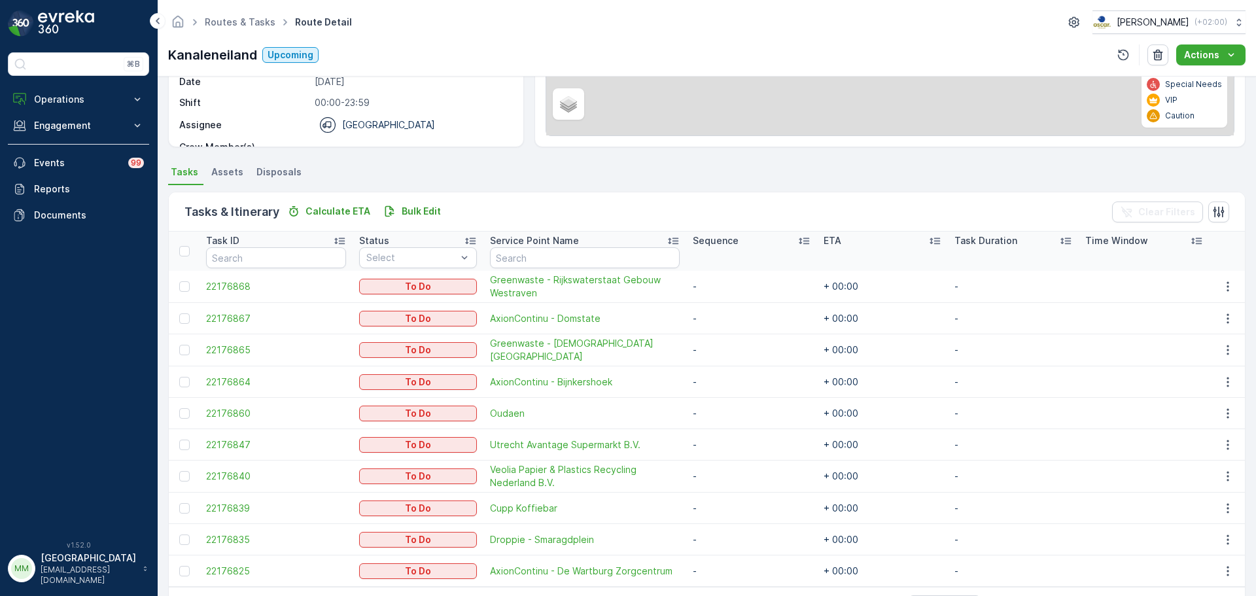
scroll to position [247, 0]
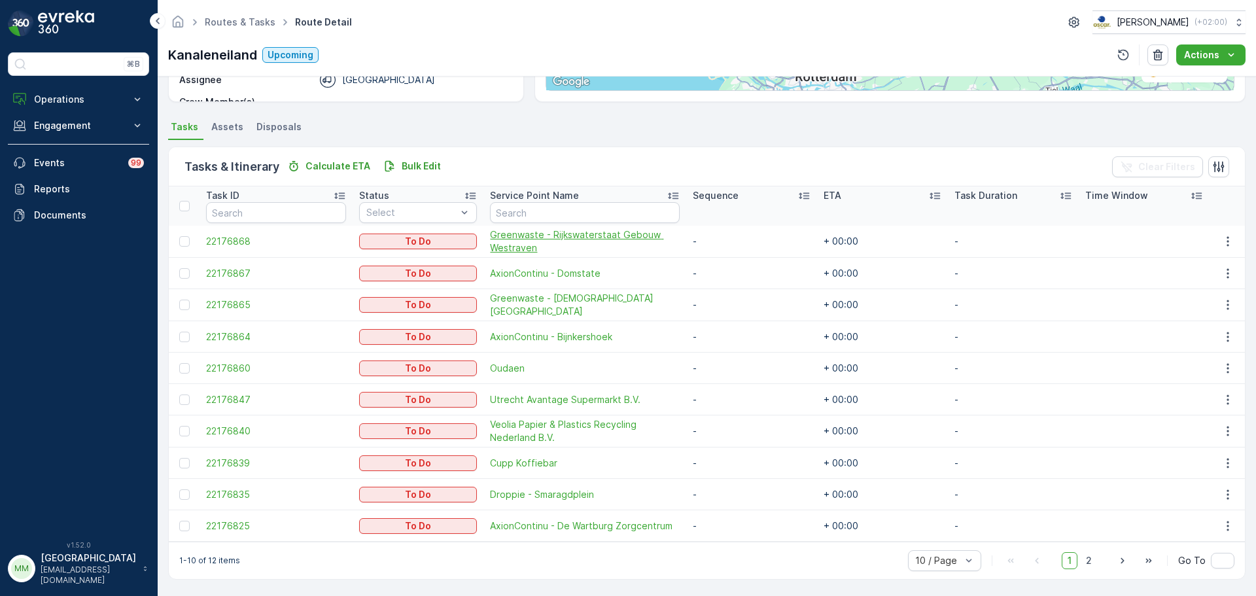
click at [539, 245] on span "Greenwaste - Rijkswaterstaat Gebouw Westraven" at bounding box center [585, 241] width 190 height 26
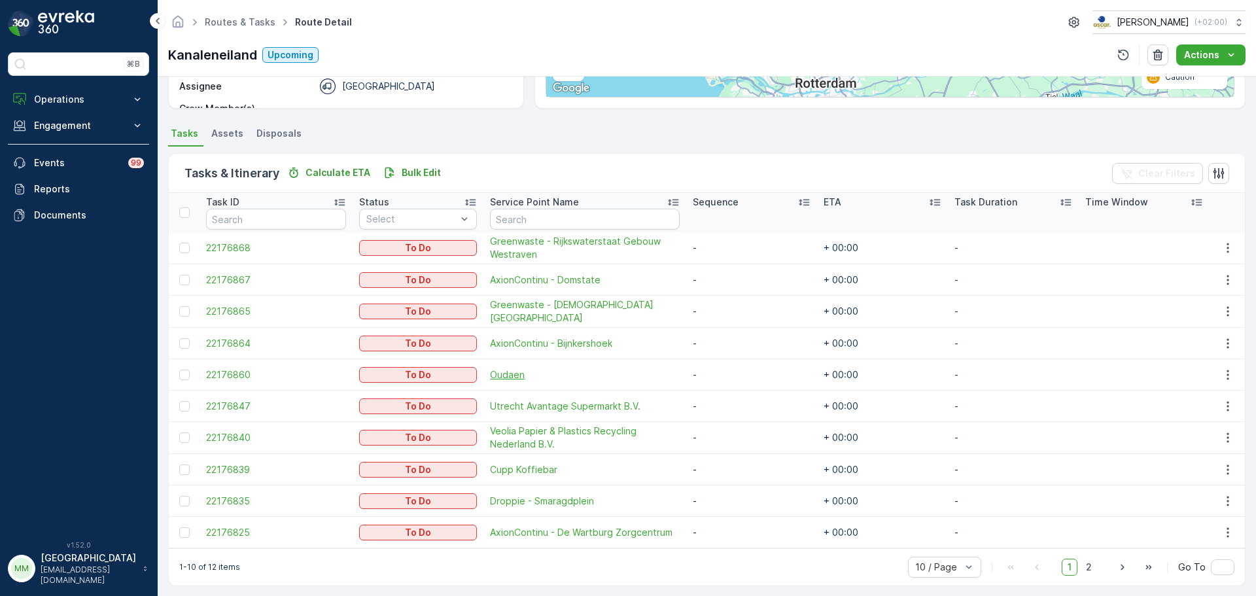
scroll to position [247, 0]
